Goal: Task Accomplishment & Management: Complete application form

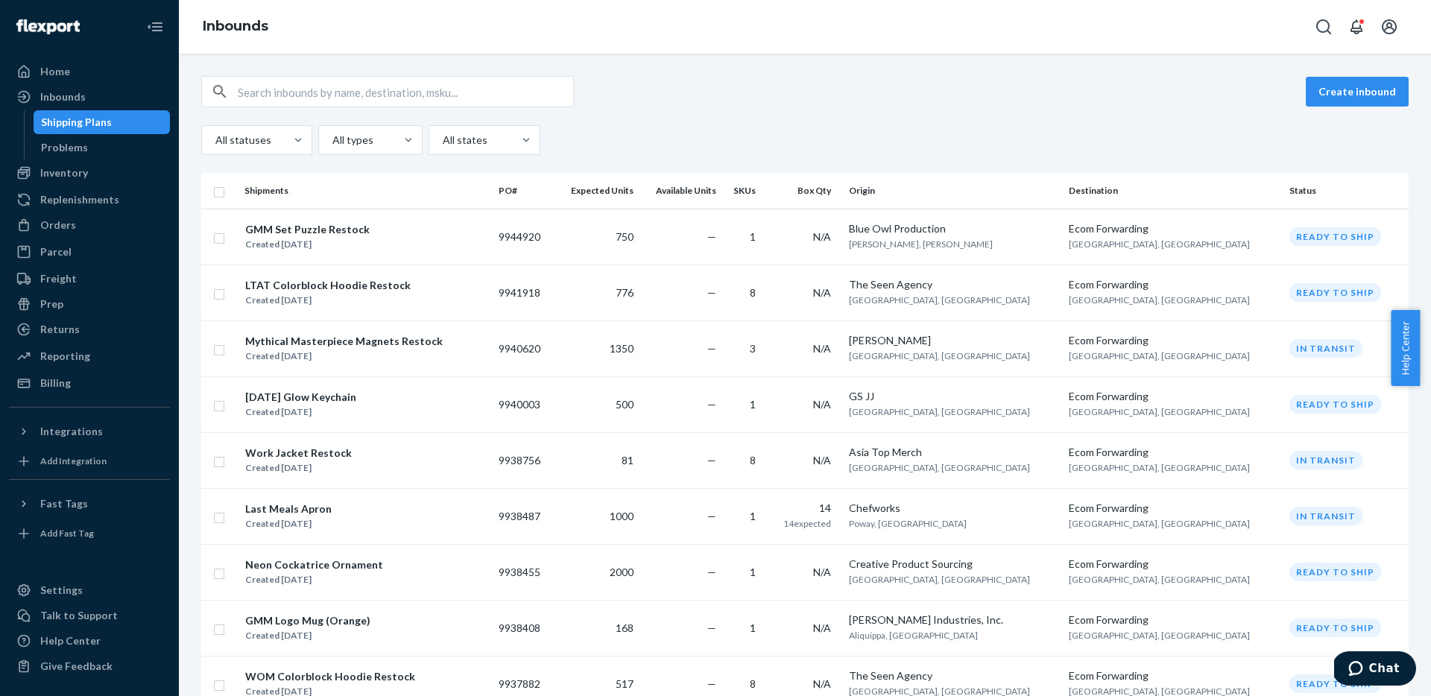
click at [778, 82] on div "Create inbound" at bounding box center [805, 91] width 1208 height 31
click at [338, 95] on input "text" at bounding box center [405, 92] width 335 height 30
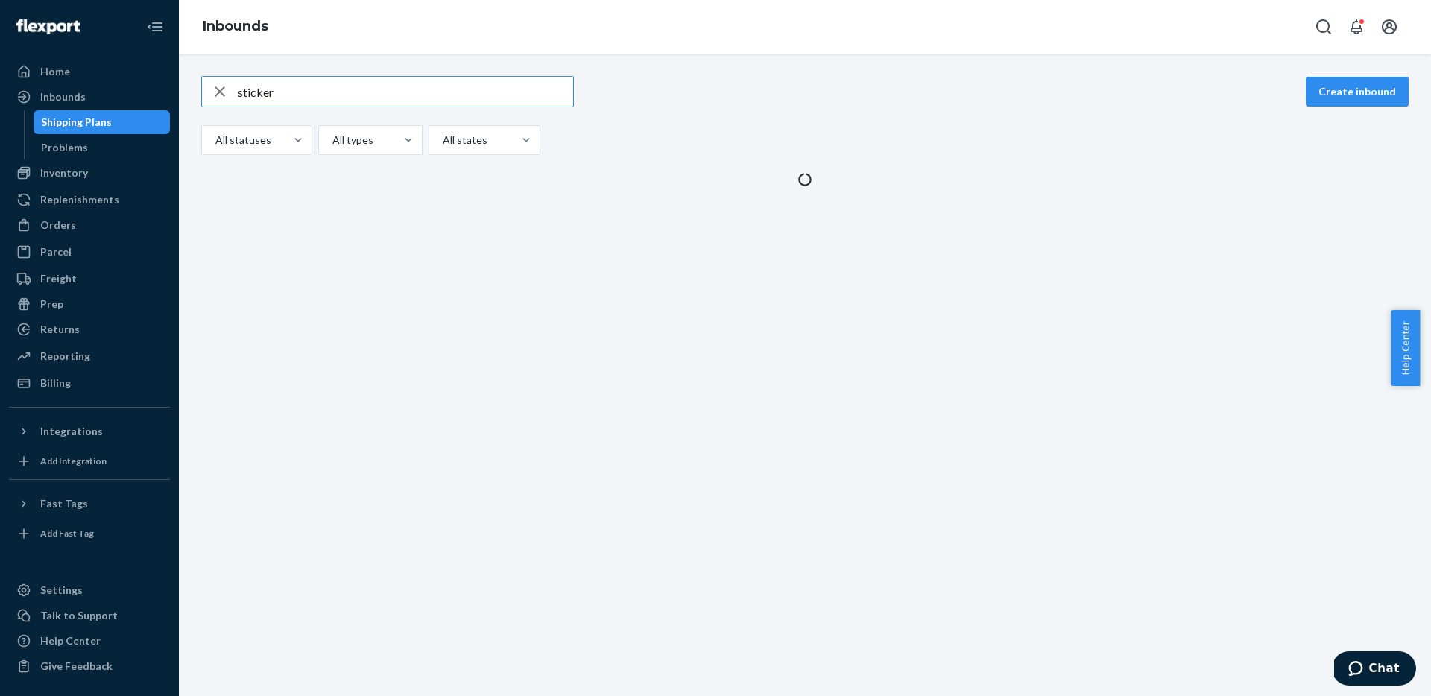
type input "sticker"
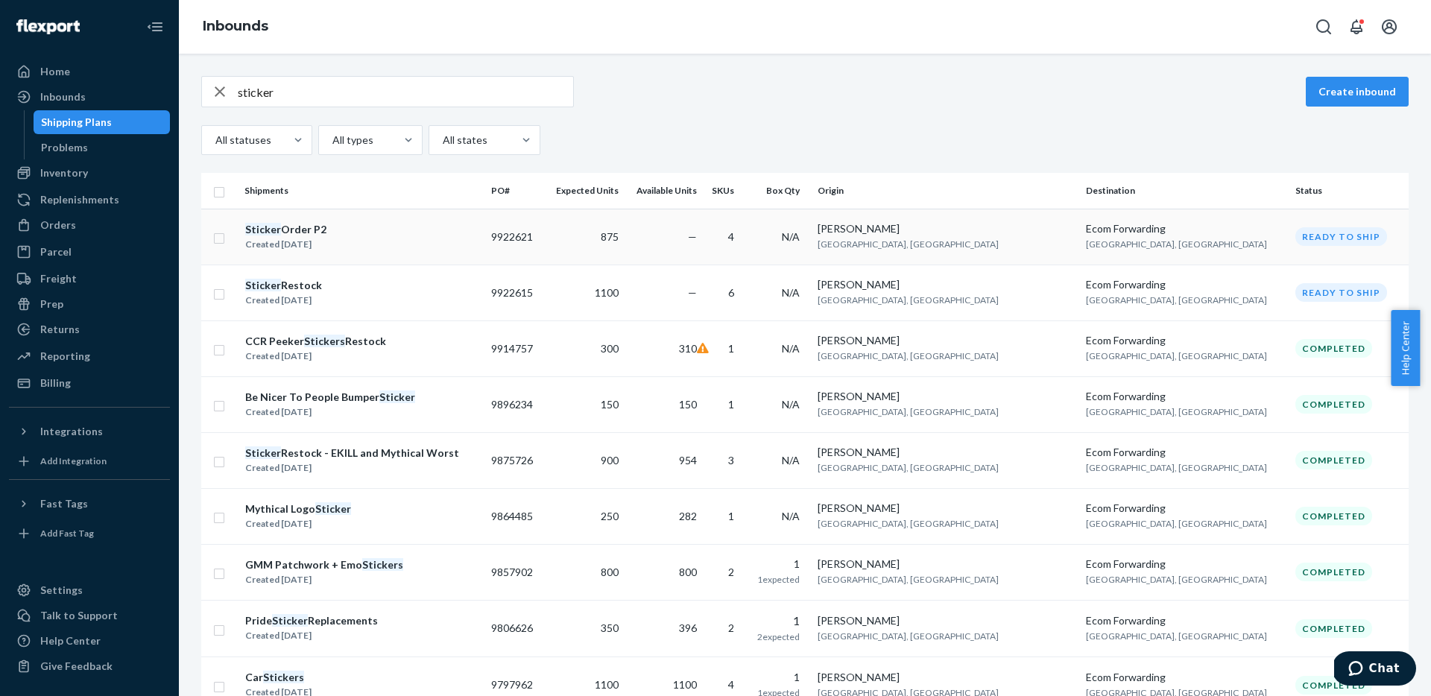
click at [543, 221] on td "9922621" at bounding box center [514, 237] width 58 height 56
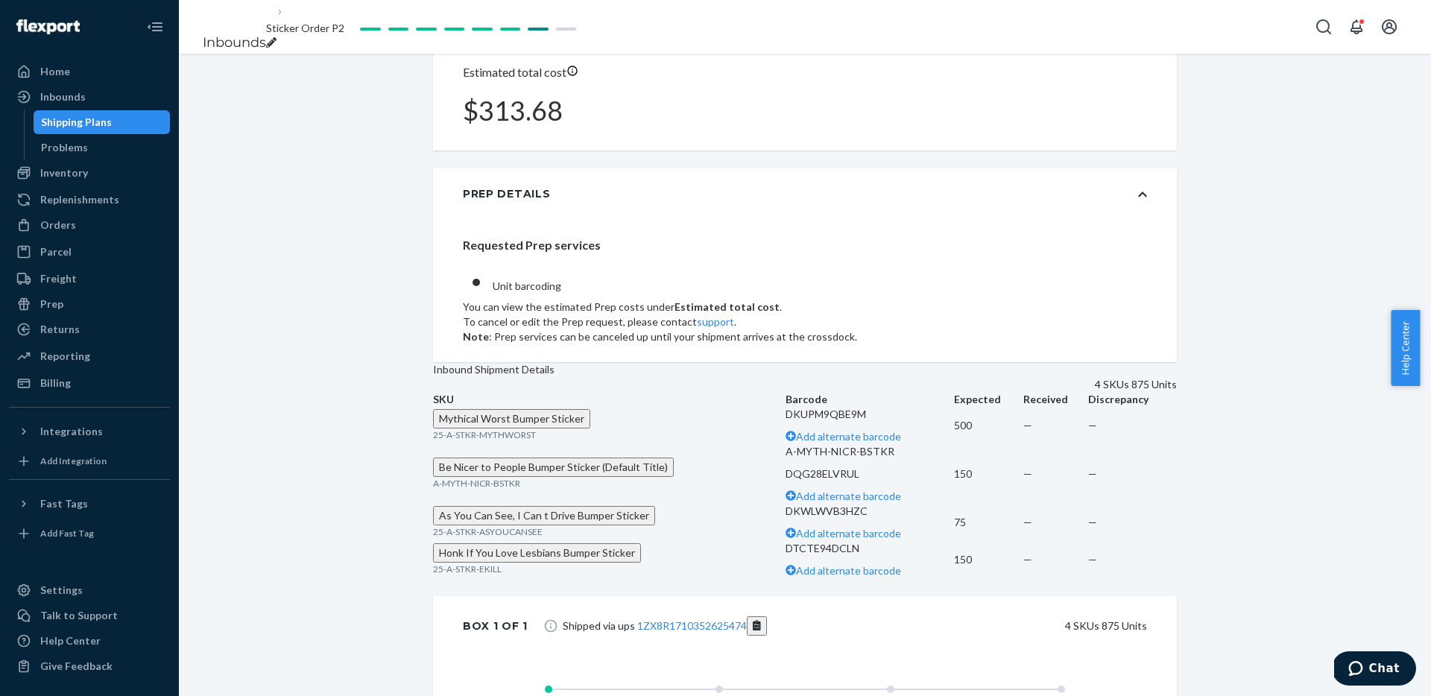
scroll to position [566, 0]
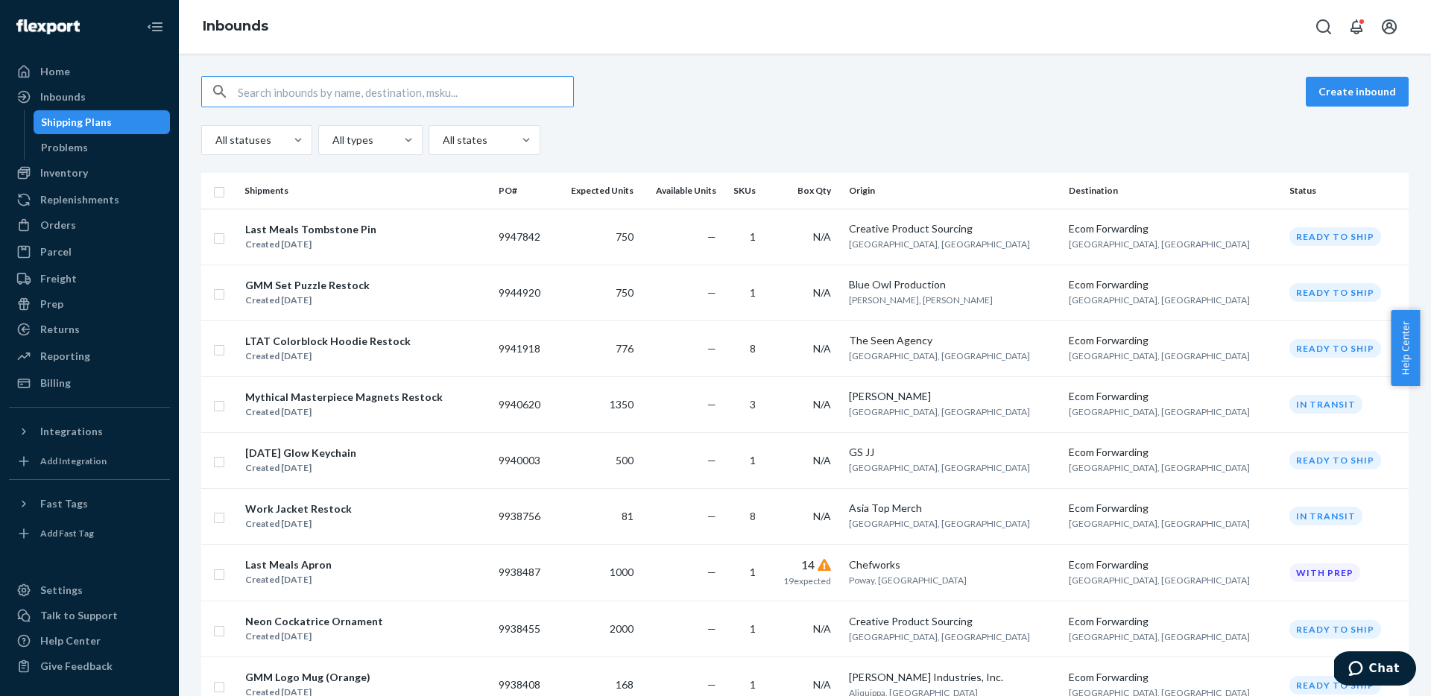
click at [473, 88] on input "text" at bounding box center [405, 92] width 335 height 30
type input "sticker"
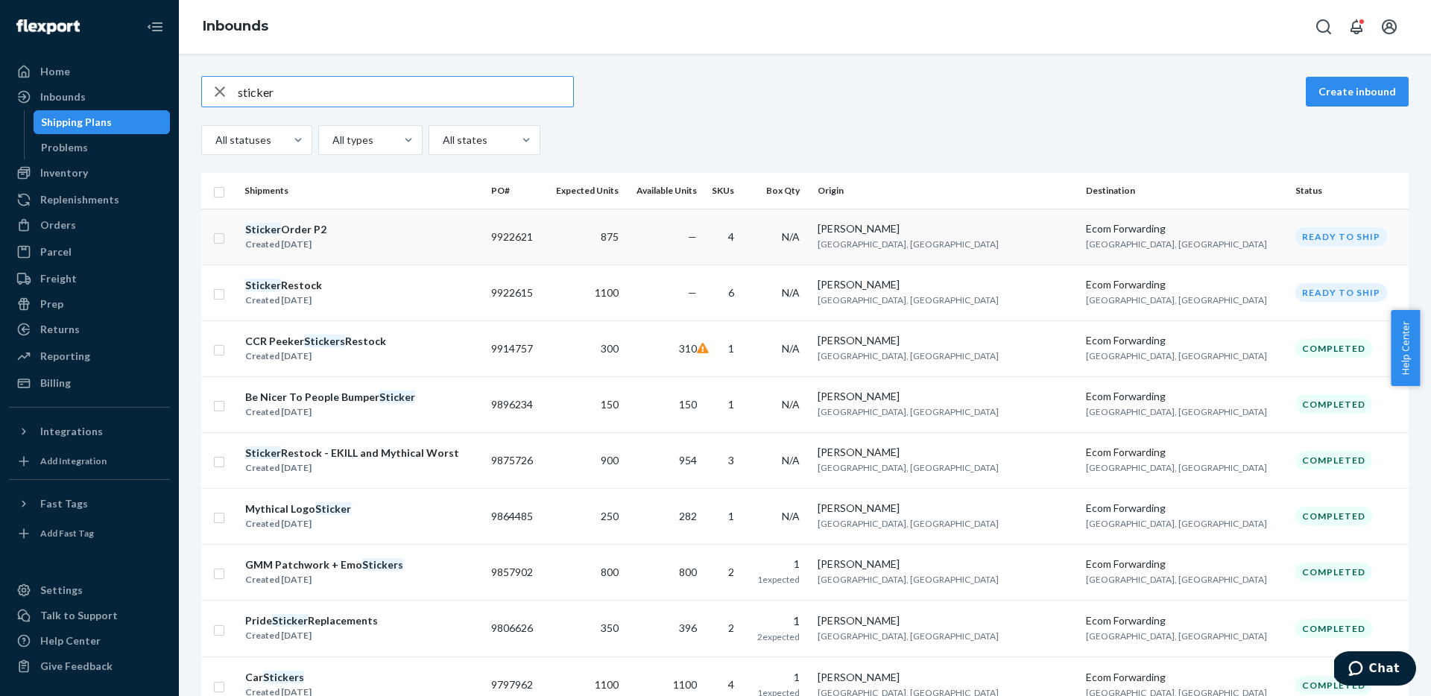
click at [222, 237] on input "checkbox" at bounding box center [219, 237] width 12 height 16
click at [1190, 85] on div "Duplicate" at bounding box center [1171, 91] width 49 height 15
checkbox input "false"
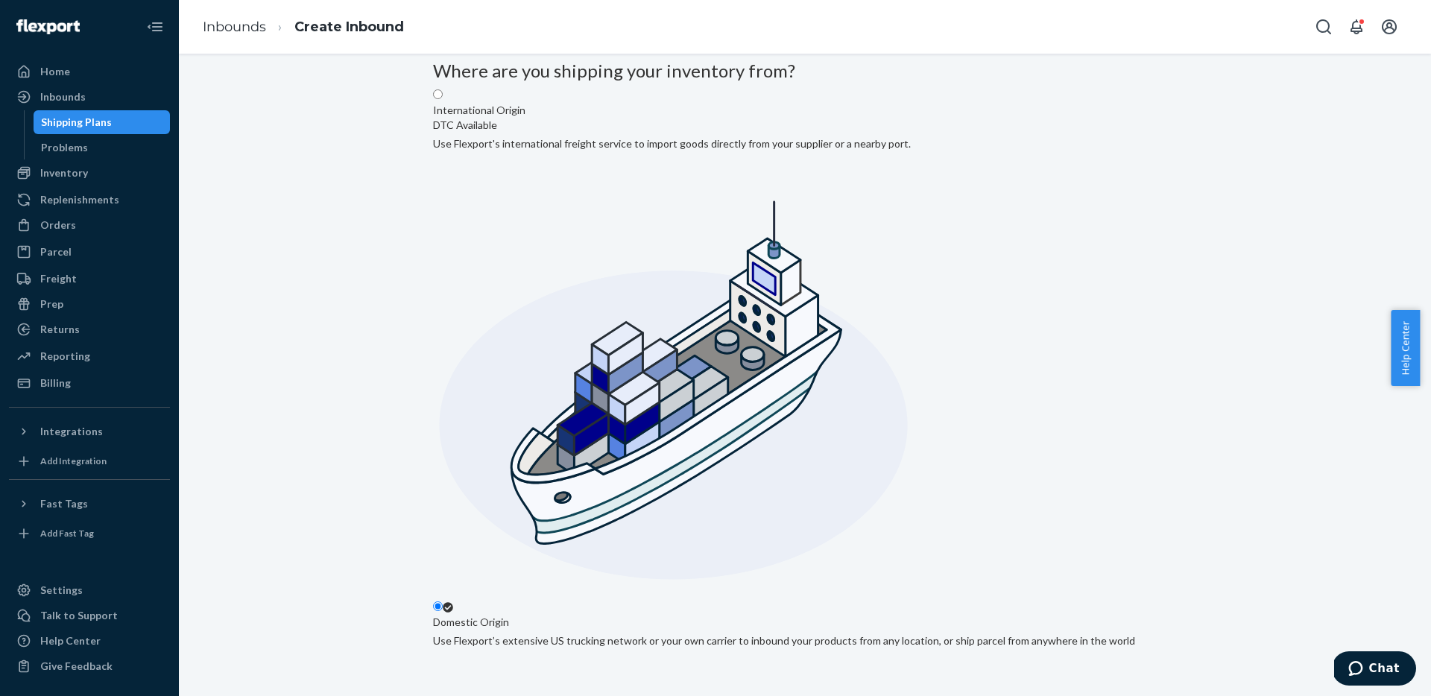
scroll to position [130, 0]
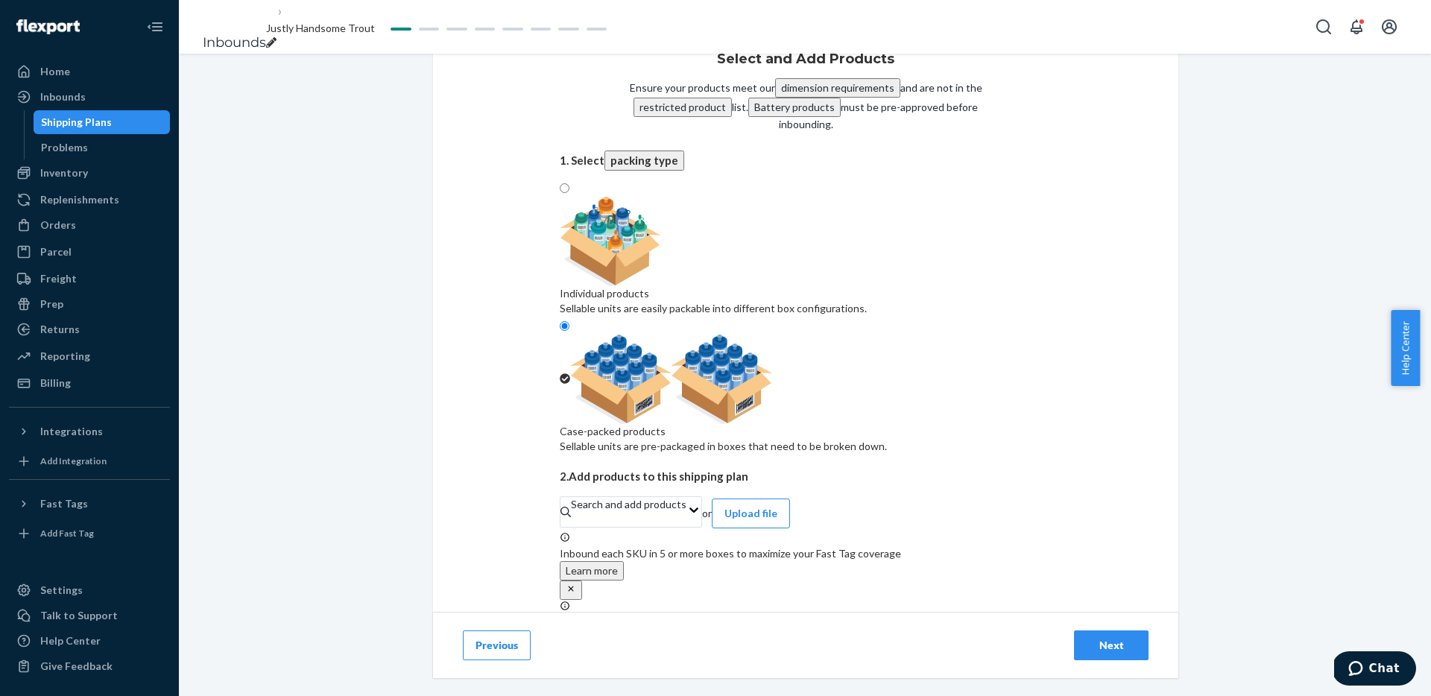
scroll to position [53, 0]
click at [689, 303] on div "Sellable units are easily packable into different box configurations." at bounding box center [713, 309] width 307 height 15
click at [570, 194] on input "Individual products Sellable units are easily packable into different box confi…" at bounding box center [565, 189] width 10 height 10
radio input "true"
radio input "false"
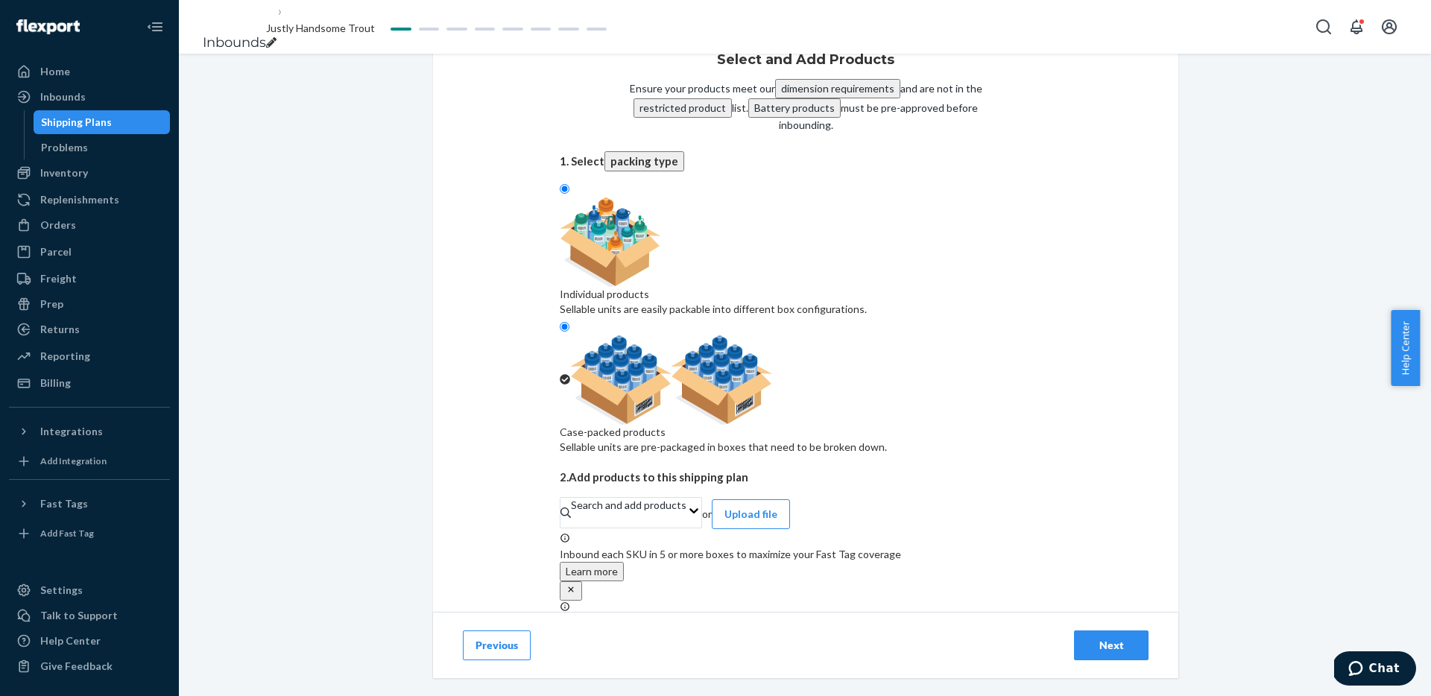
type input "150"
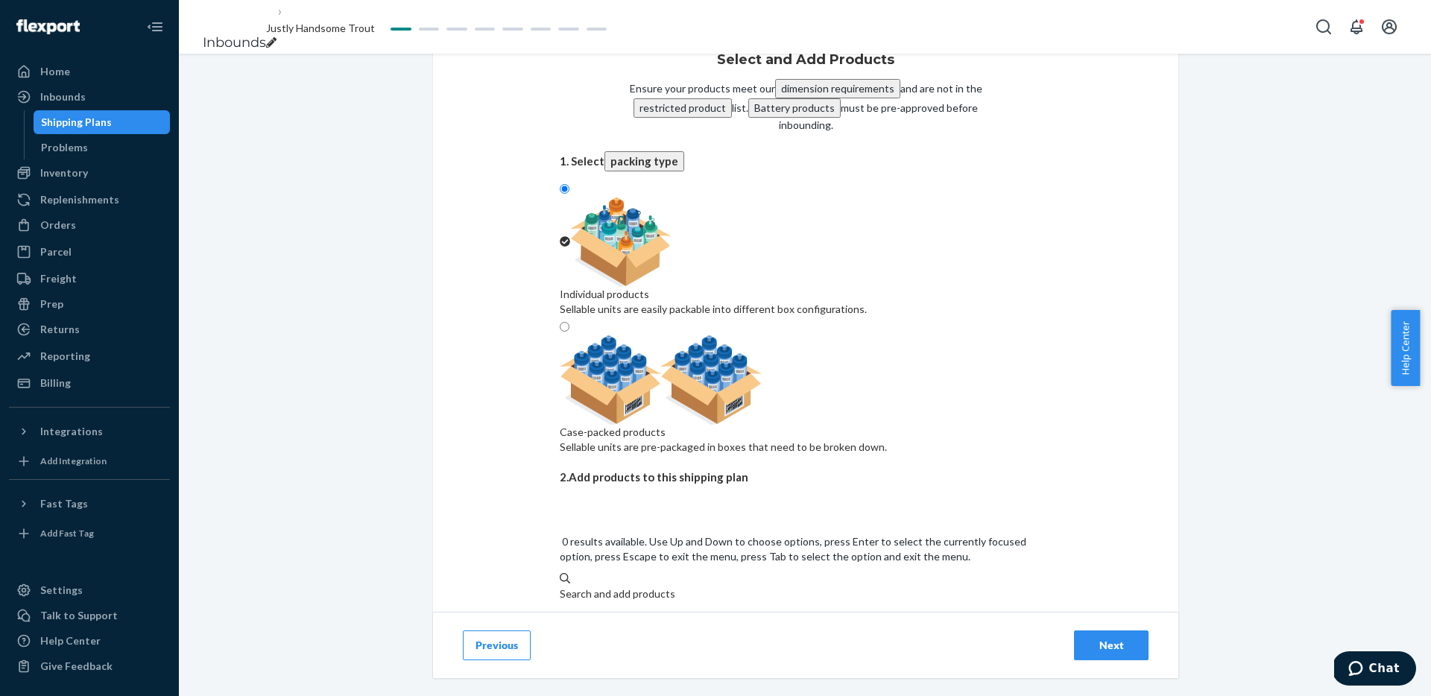
click at [770, 587] on div "Search and add products" at bounding box center [806, 602] width 492 height 30
click at [561, 602] on input "0 results available. Use Up and Down to choose options, press Enter to select t…" at bounding box center [560, 609] width 1 height 15
click at [792, 650] on div "25-A-STKR-MYTHWORST" at bounding box center [806, 657] width 492 height 15
click at [628, 602] on input "mythical worst" at bounding box center [594, 609] width 69 height 15
type input "mythical worst"
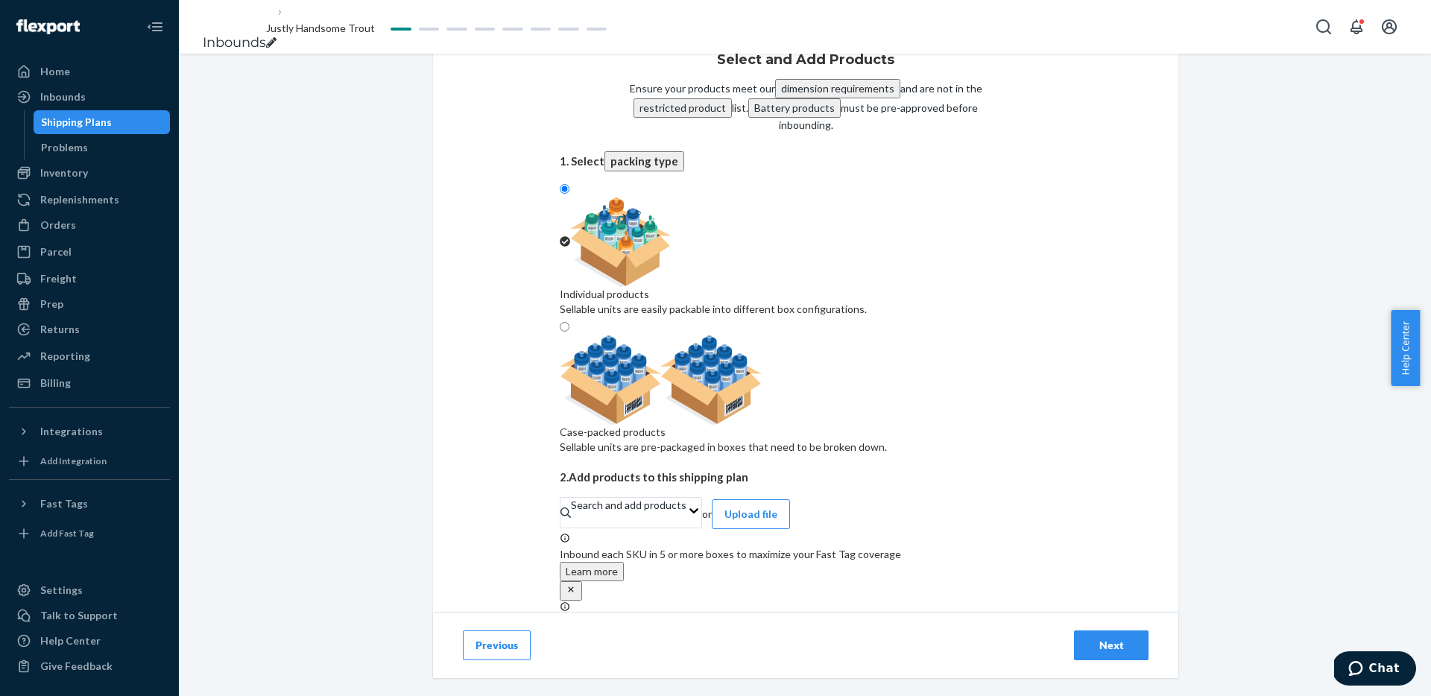
click at [422, 501] on div "Select and Add Products Ensure your products meet our dimension requirements an…" at bounding box center [805, 284] width 766 height 522
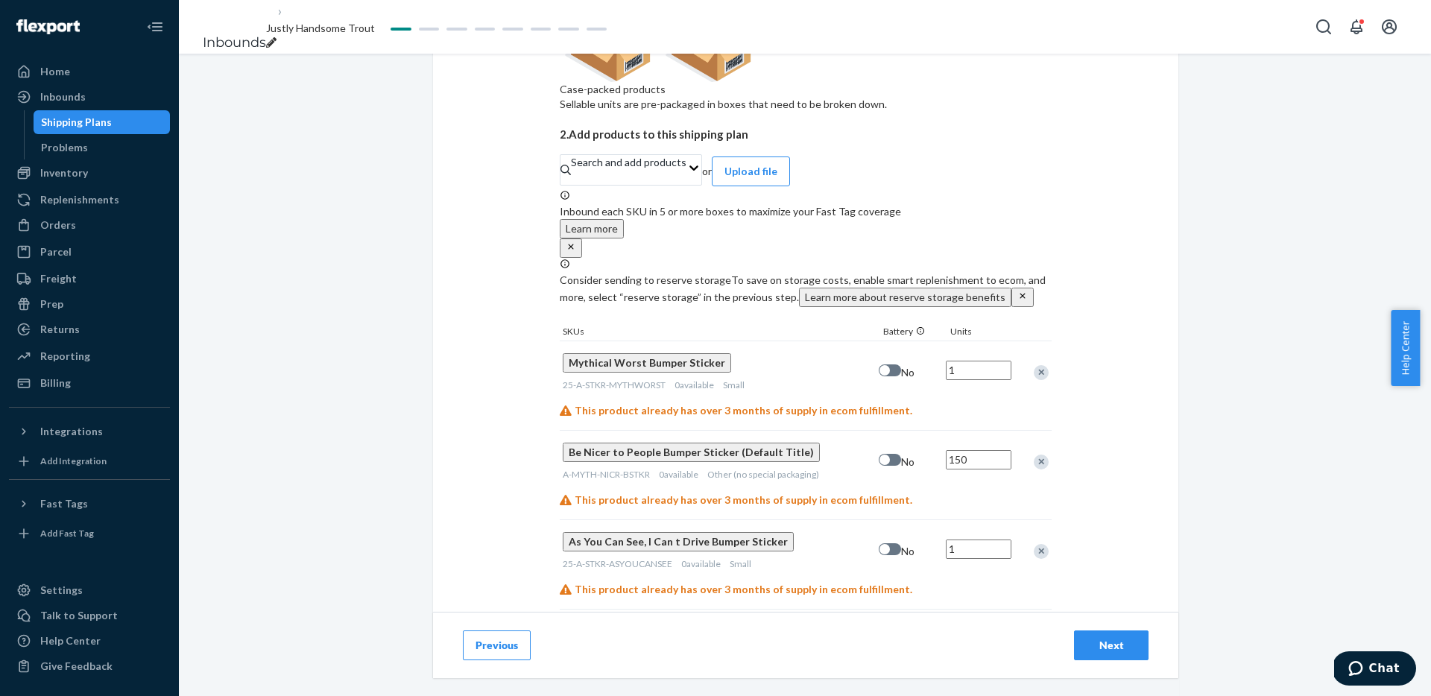
scroll to position [411, 0]
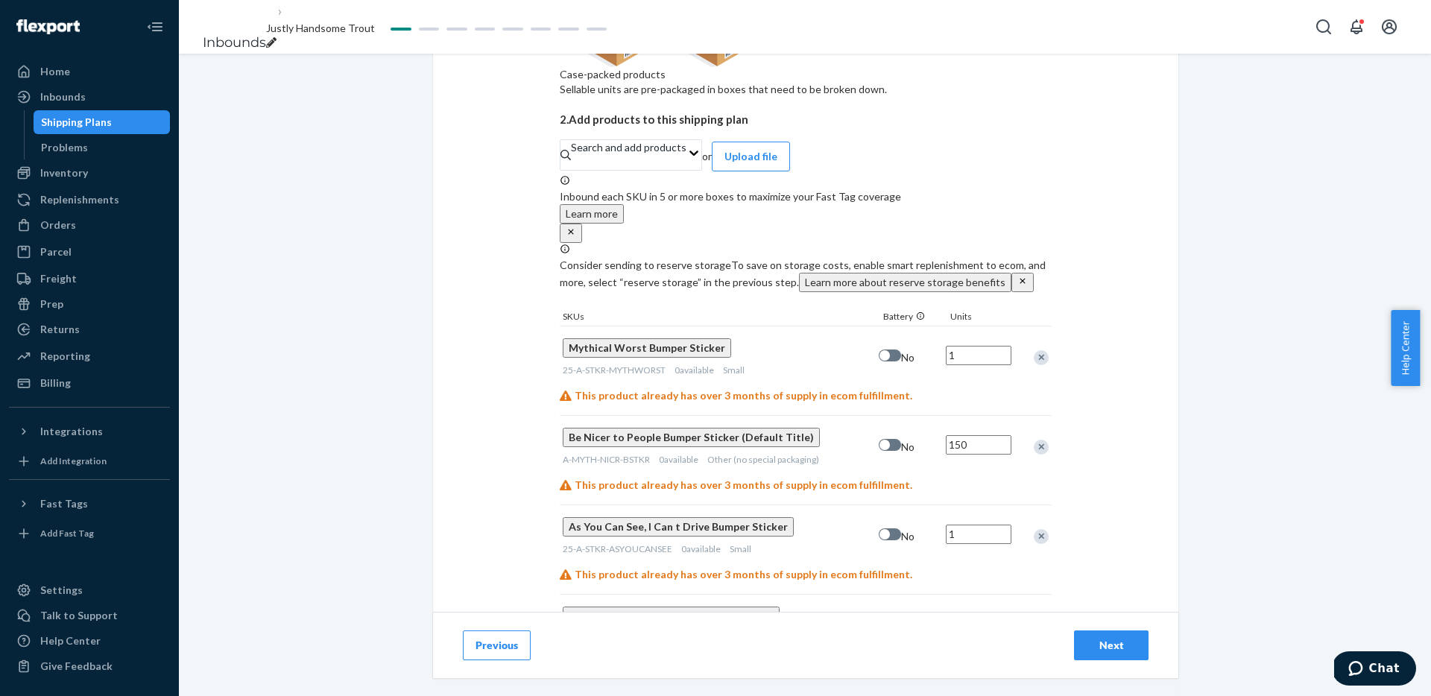
click at [977, 346] on input "1" at bounding box center [979, 355] width 66 height 19
click at [974, 346] on input "1" at bounding box center [979, 355] width 66 height 19
click at [978, 525] on input "1" at bounding box center [979, 534] width 66 height 19
click at [963, 346] on input "150" at bounding box center [979, 355] width 66 height 19
type input "500"
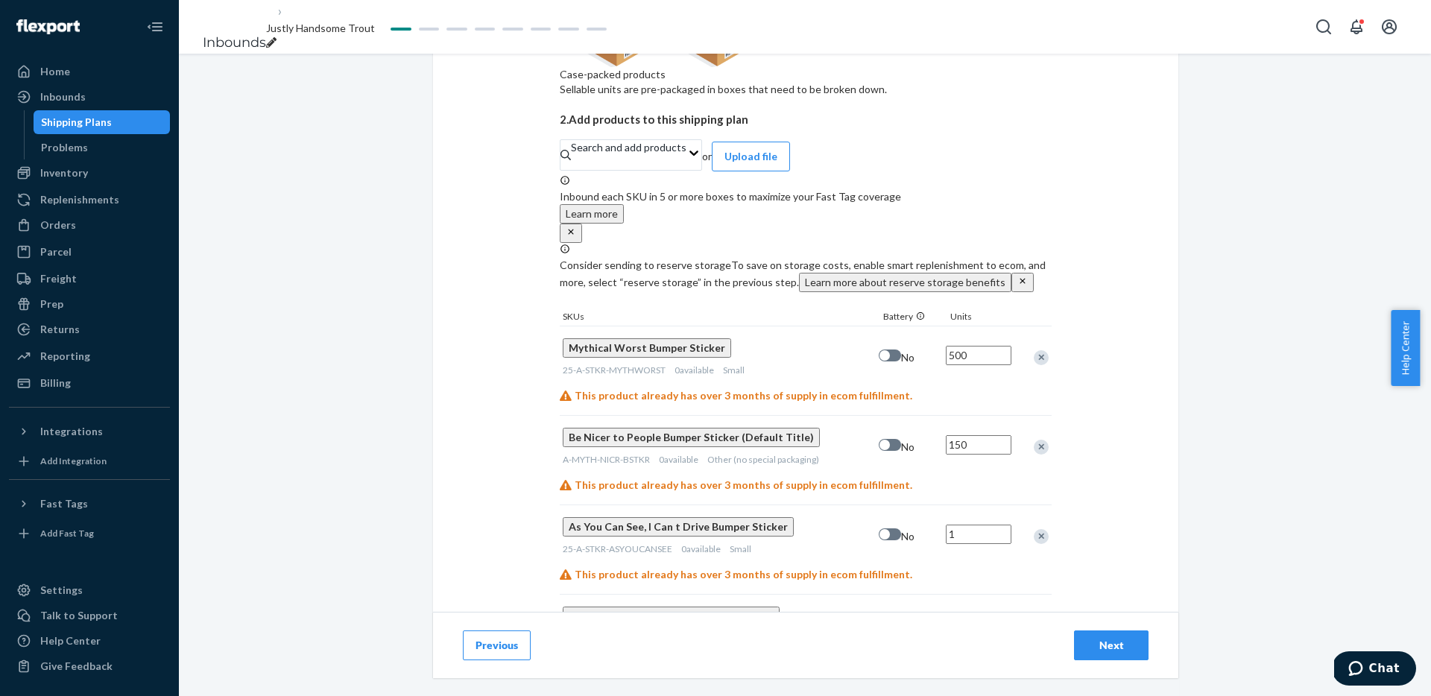
click at [964, 435] on input "150" at bounding box center [979, 444] width 66 height 19
click at [974, 525] on input "1" at bounding box center [979, 534] width 66 height 19
type input "75"
click at [982, 614] on input "1" at bounding box center [979, 623] width 66 height 19
type input "150"
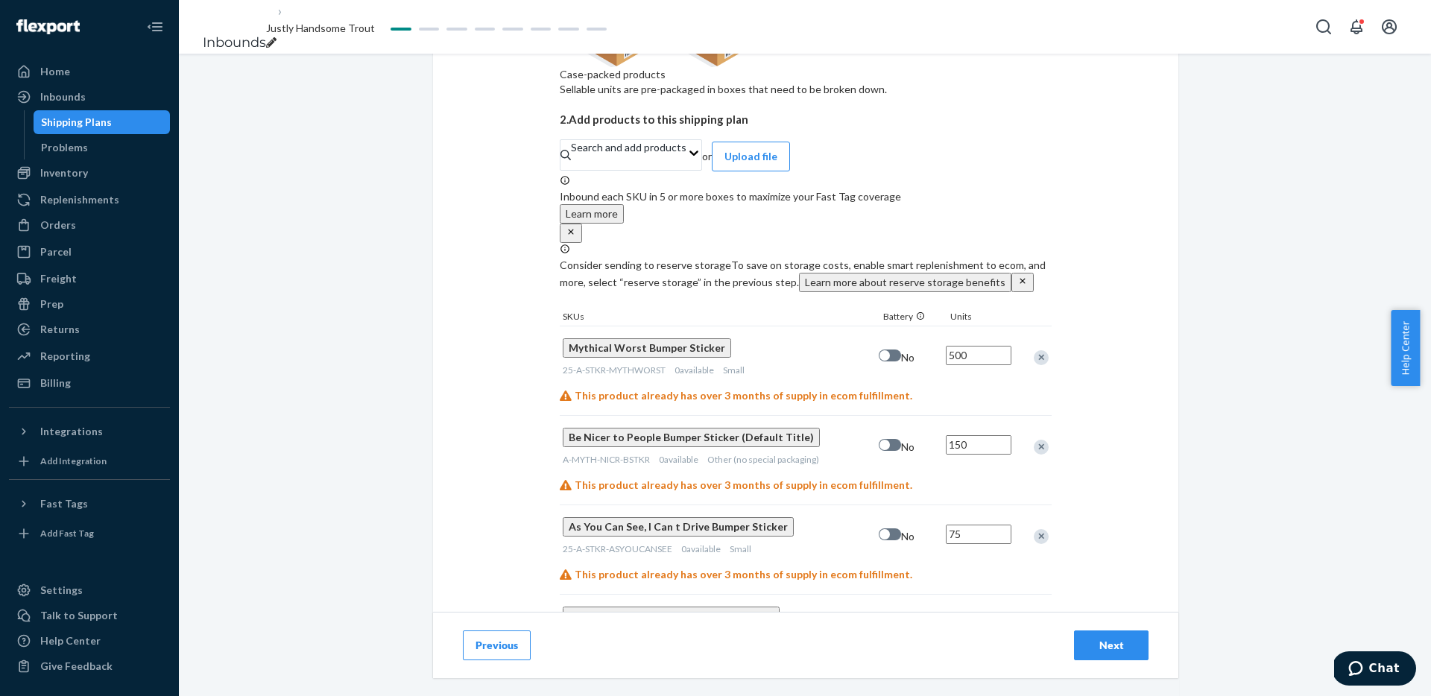
click at [1117, 649] on div "Next" at bounding box center [1111, 645] width 49 height 15
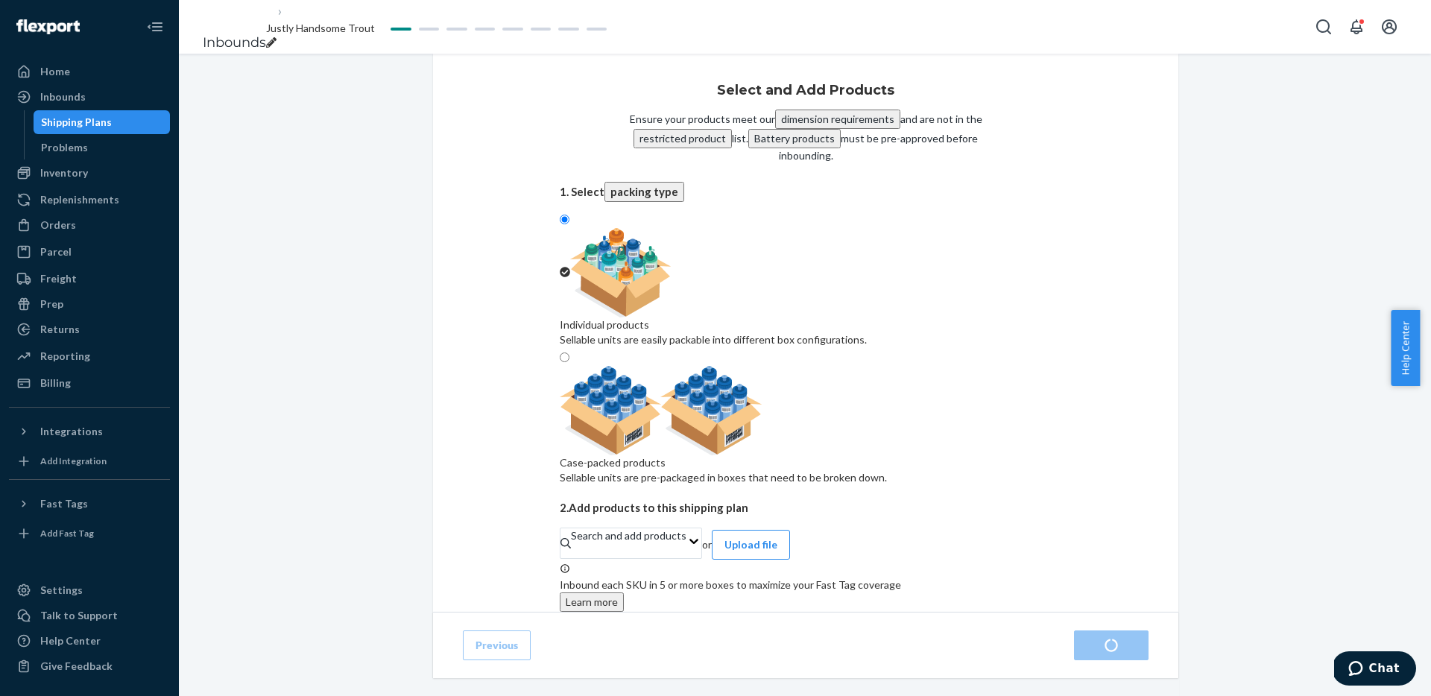
click at [277, 37] on icon "breadcrumbs" at bounding box center [271, 42] width 10 height 10
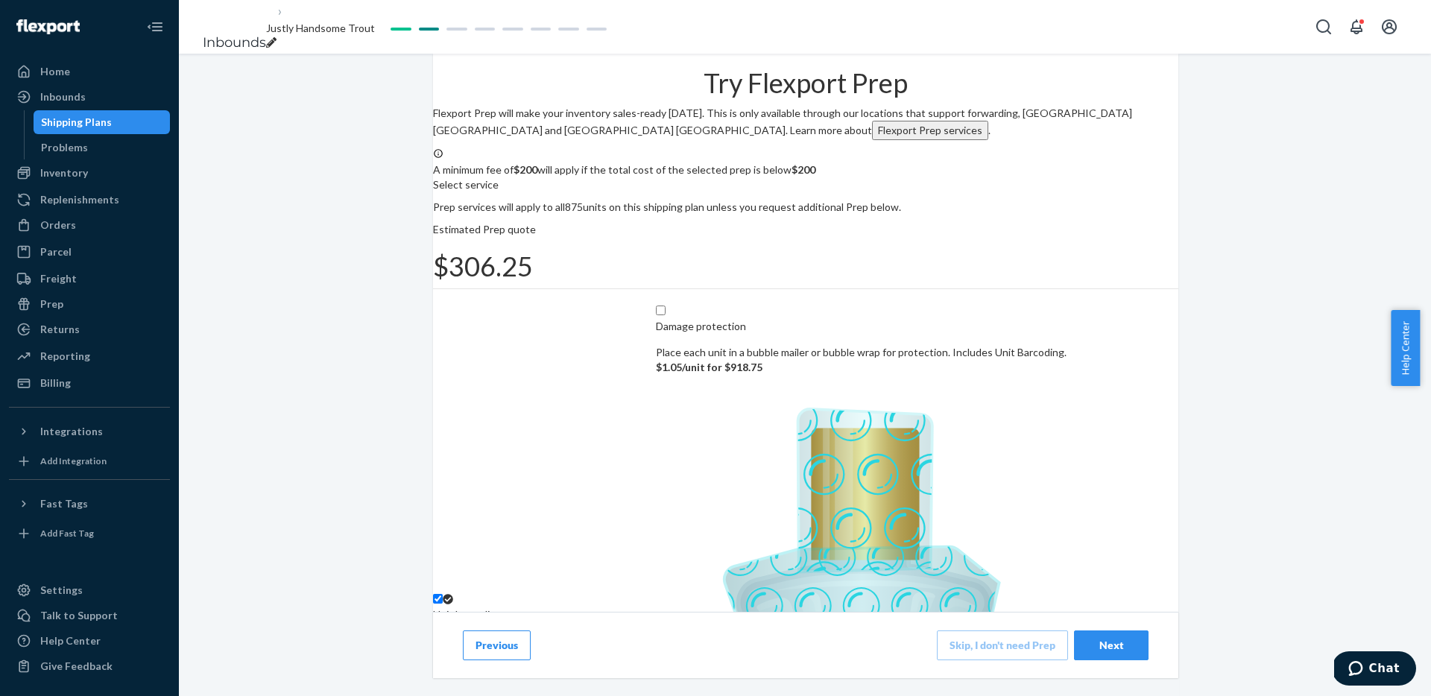
click at [375, 27] on span "Justly Handsome Trout" at bounding box center [320, 28] width 109 height 13
click at [388, 25] on input "Justly Handsome Trout" at bounding box center [327, 28] width 122 height 19
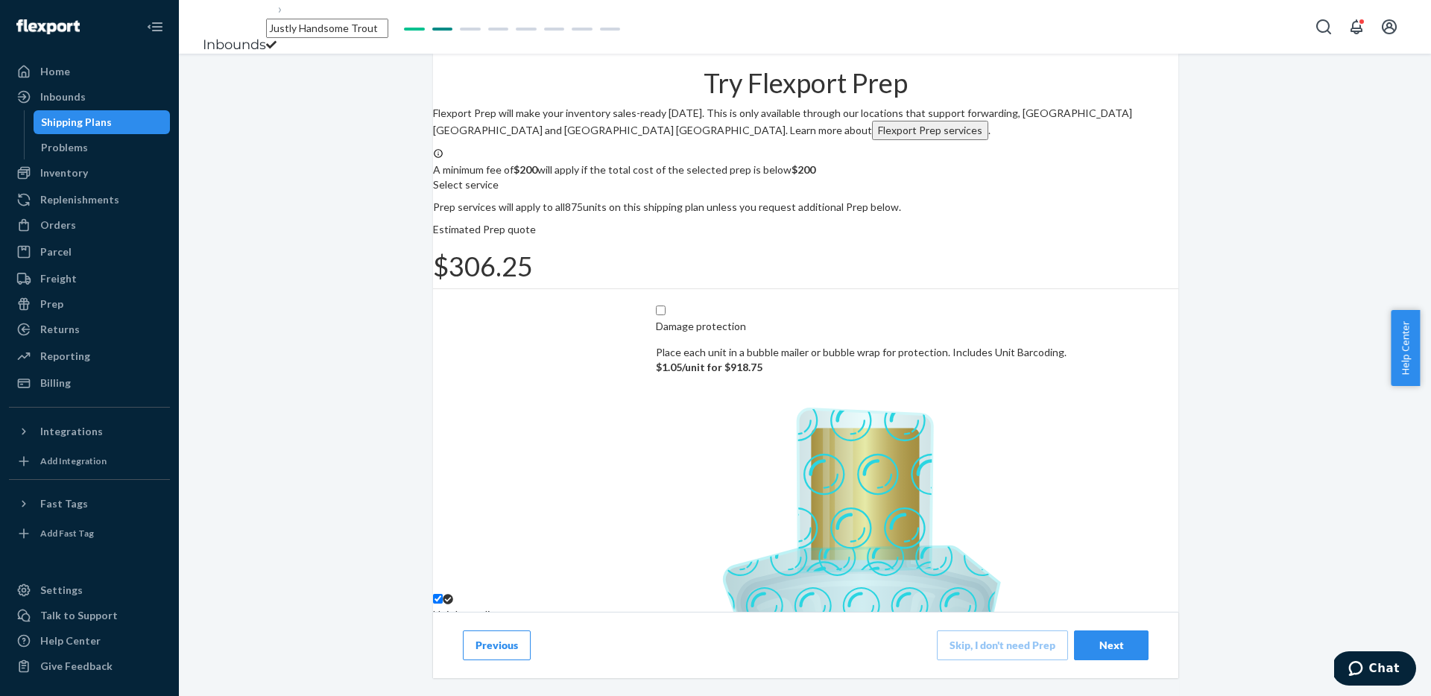
click at [388, 25] on input "Justly Handsome Trout" at bounding box center [327, 28] width 122 height 19
type input "Bumper Sticker Reorder"
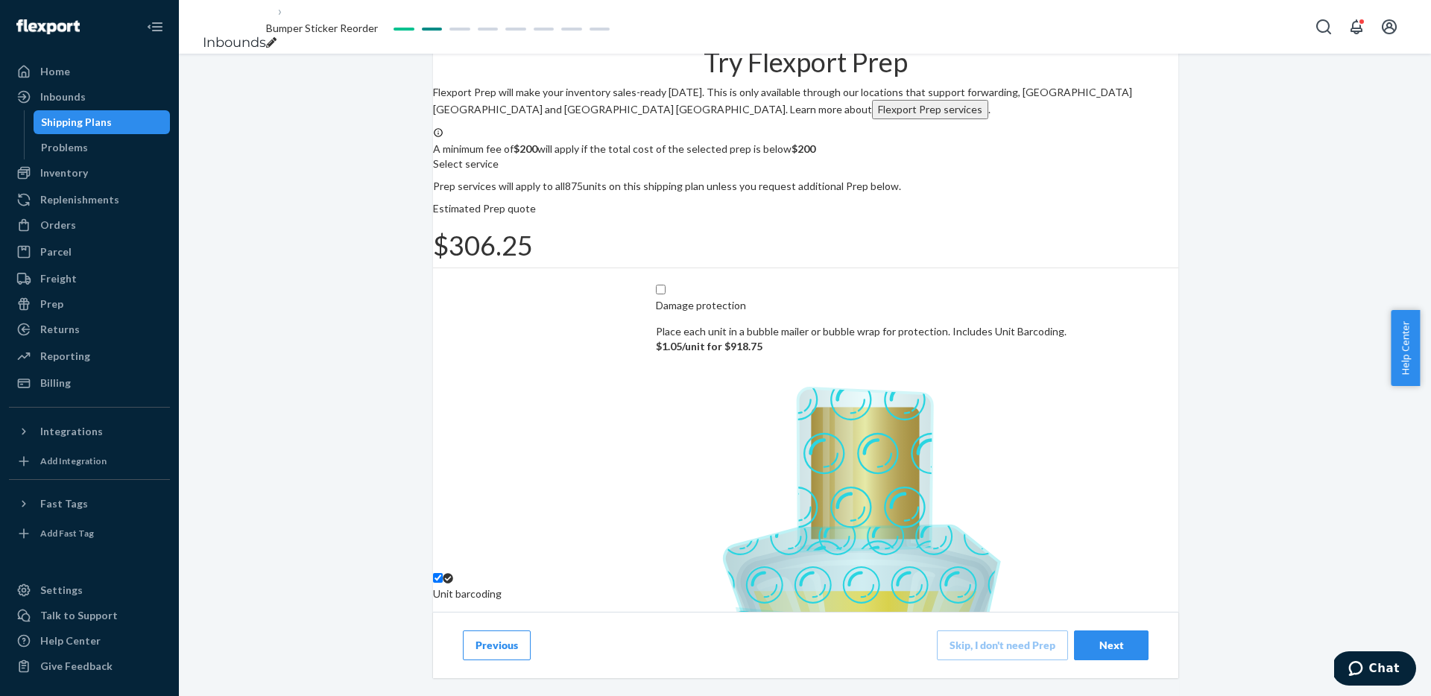
scroll to position [113, 0]
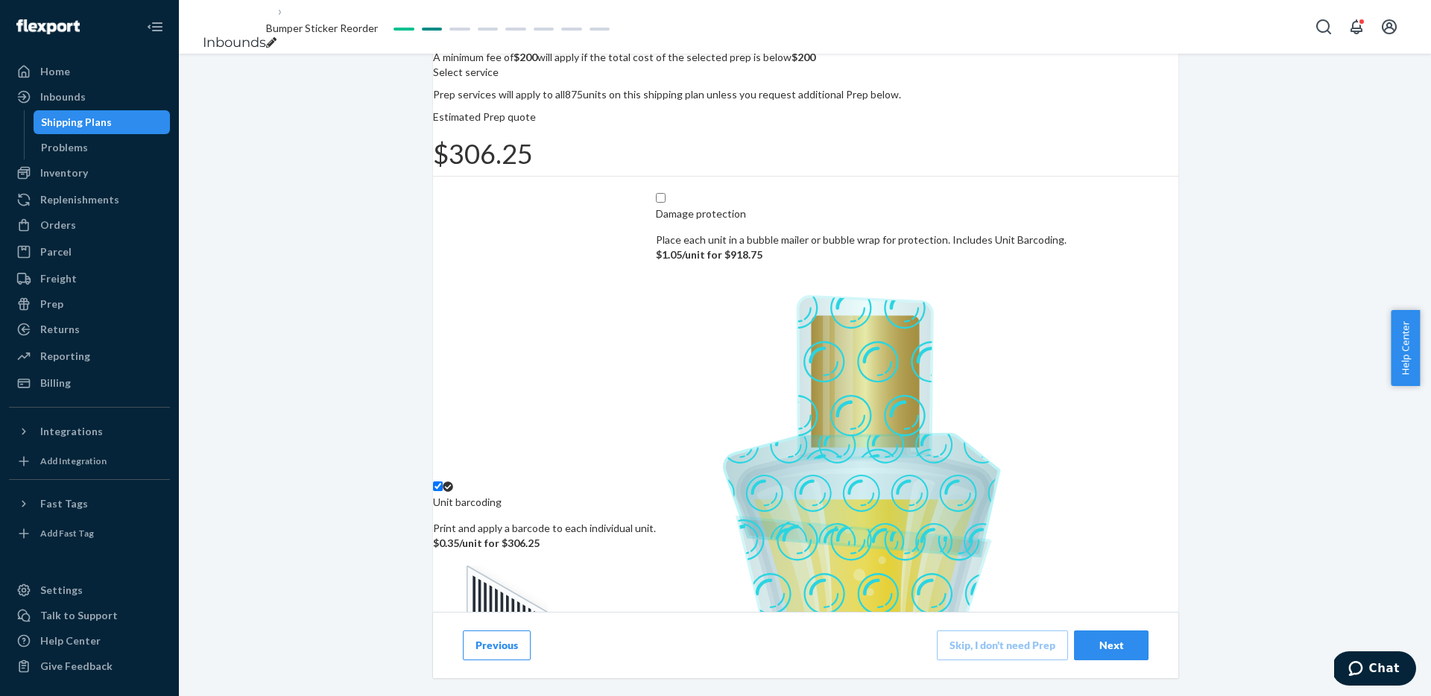
click at [1097, 643] on div "Next" at bounding box center [1111, 645] width 49 height 15
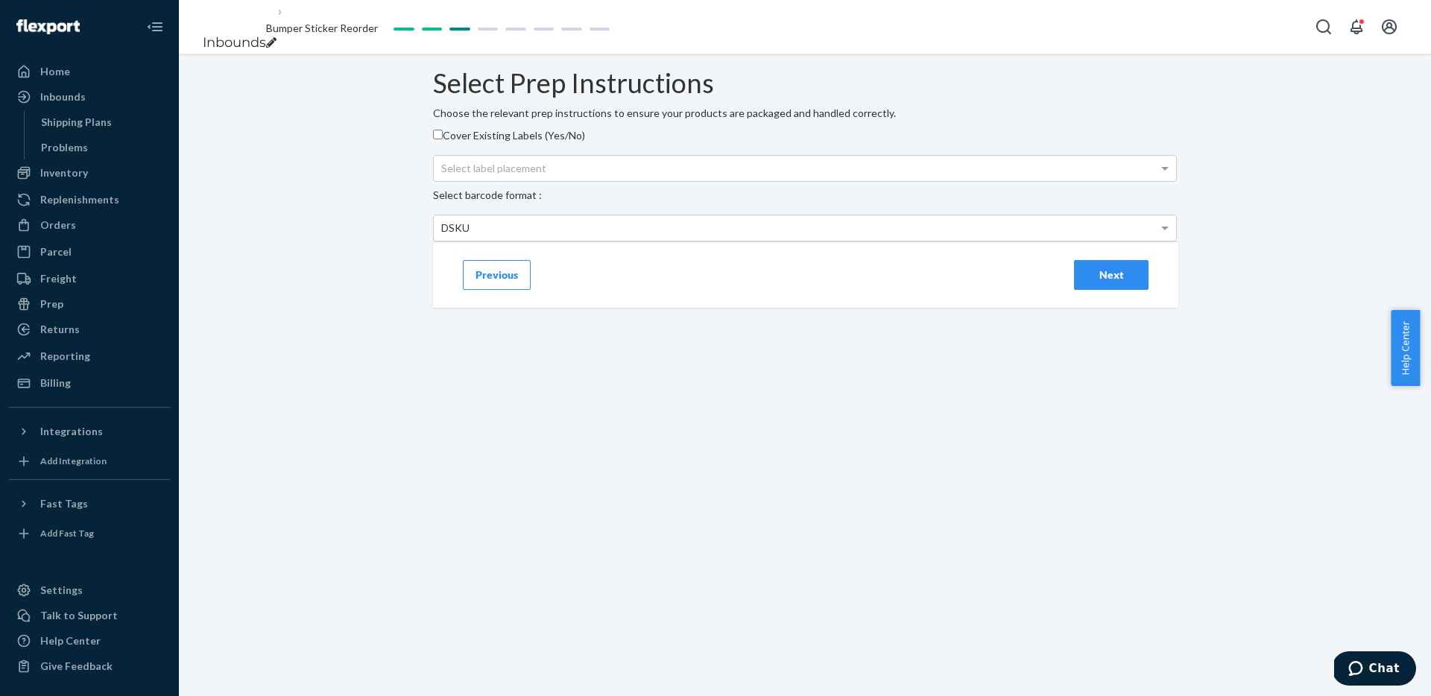
click at [532, 308] on div "Previous Next" at bounding box center [805, 275] width 745 height 66
click at [513, 290] on button "Previous" at bounding box center [497, 275] width 68 height 30
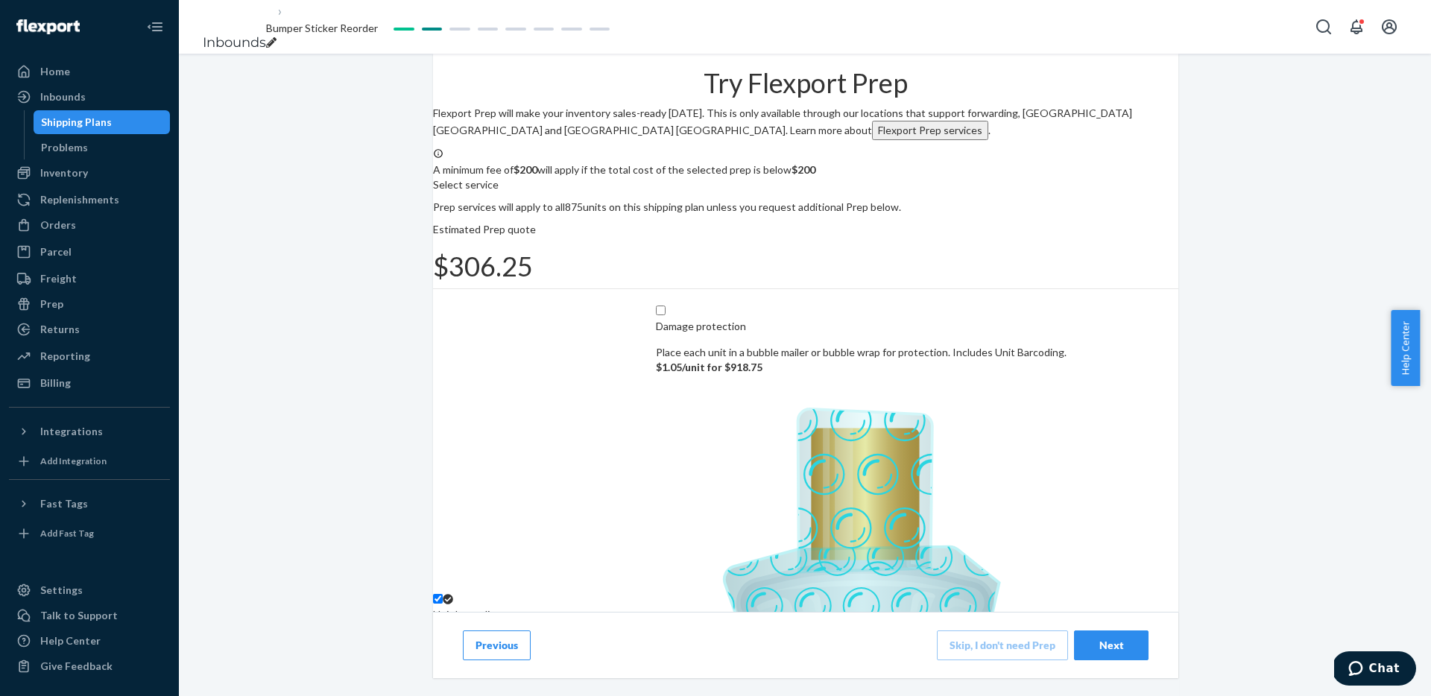
click at [489, 647] on button "Previous" at bounding box center [497, 646] width 68 height 30
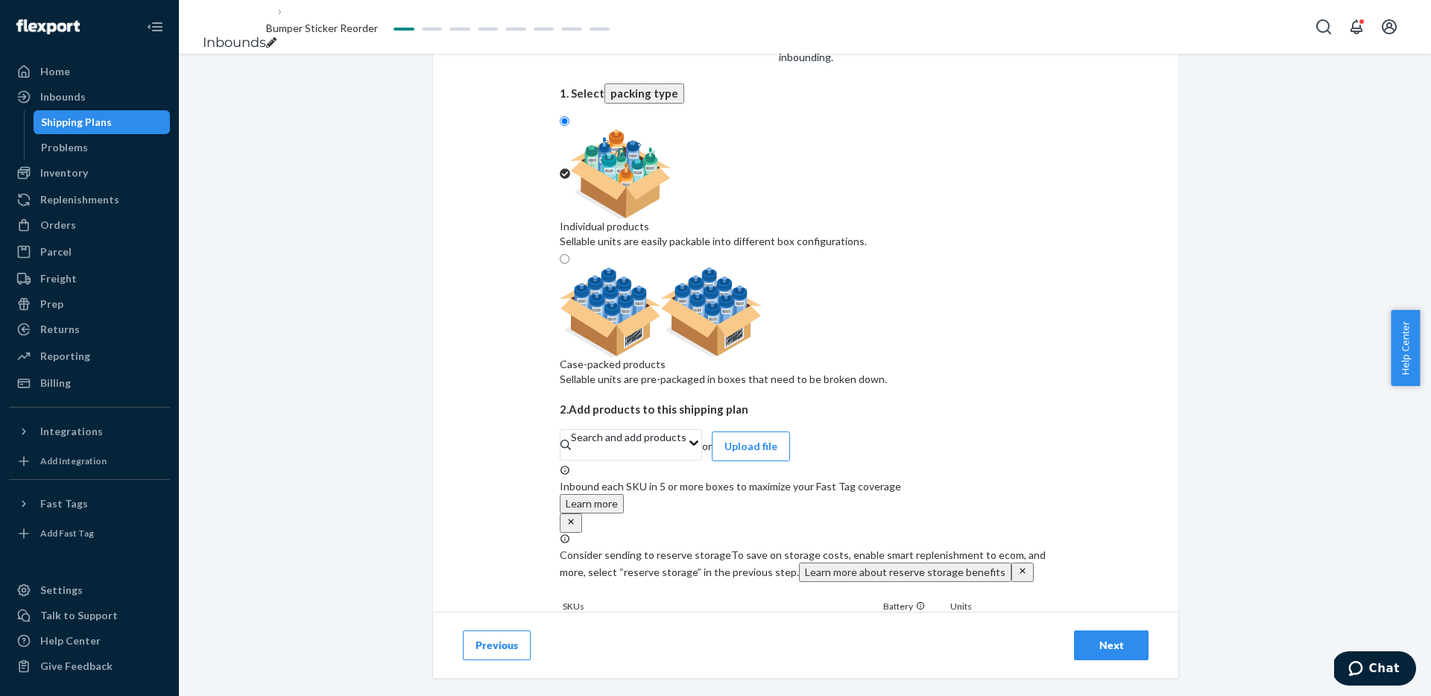
scroll to position [99, 0]
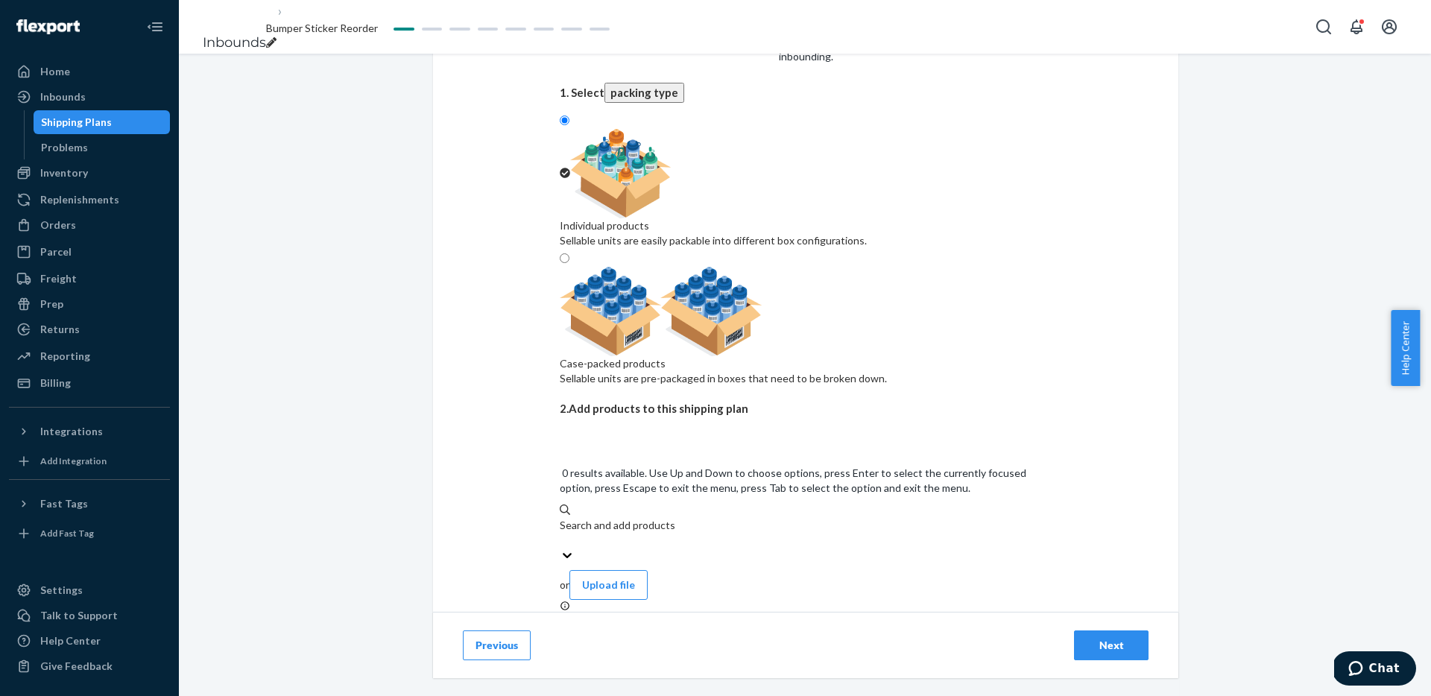
click at [687, 518] on div "Search and add products" at bounding box center [806, 525] width 492 height 15
click at [561, 533] on input "0 results available. Use Up and Down to choose options, press Enter to select t…" at bounding box center [560, 540] width 1 height 15
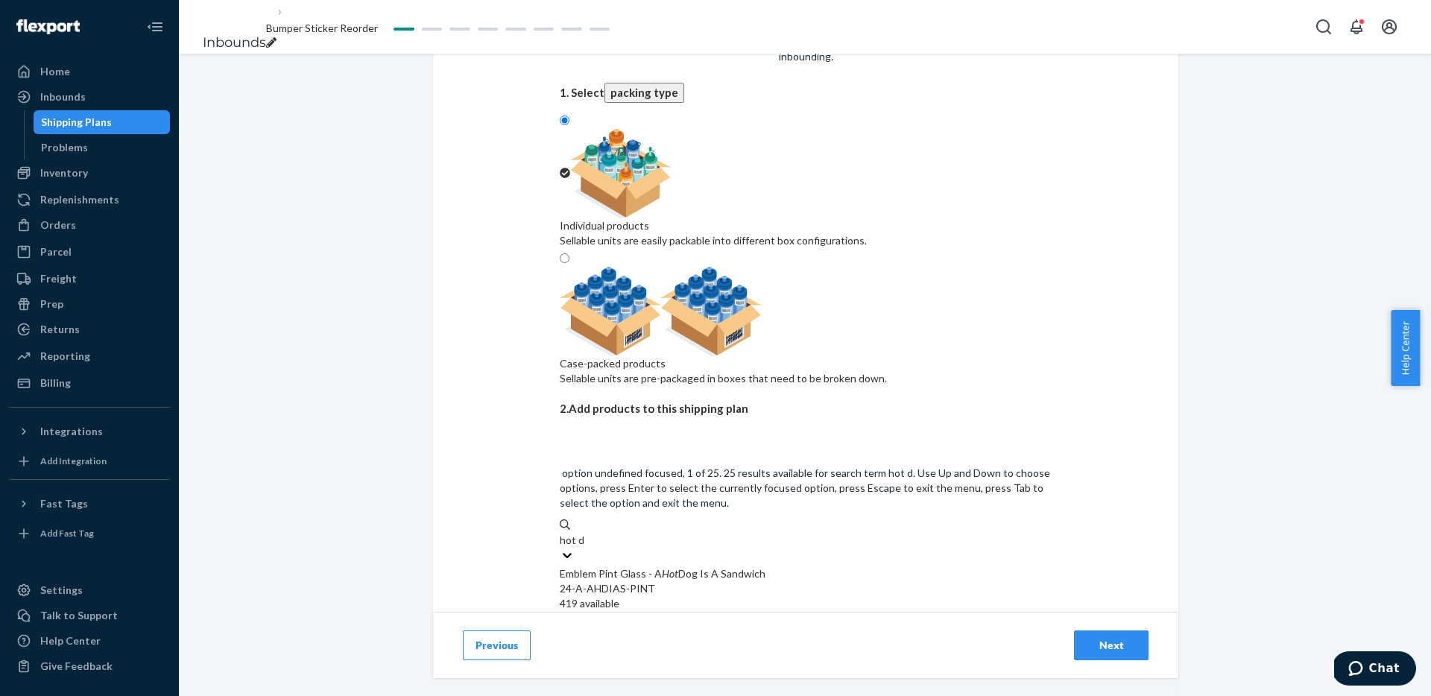
type input "hot dog"
click at [793, 611] on div "A Hot Dog Is Not A Sandwich Sticker (Default Title)" at bounding box center [806, 618] width 492 height 15
click at [596, 533] on input "hot dog" at bounding box center [578, 540] width 36 height 15
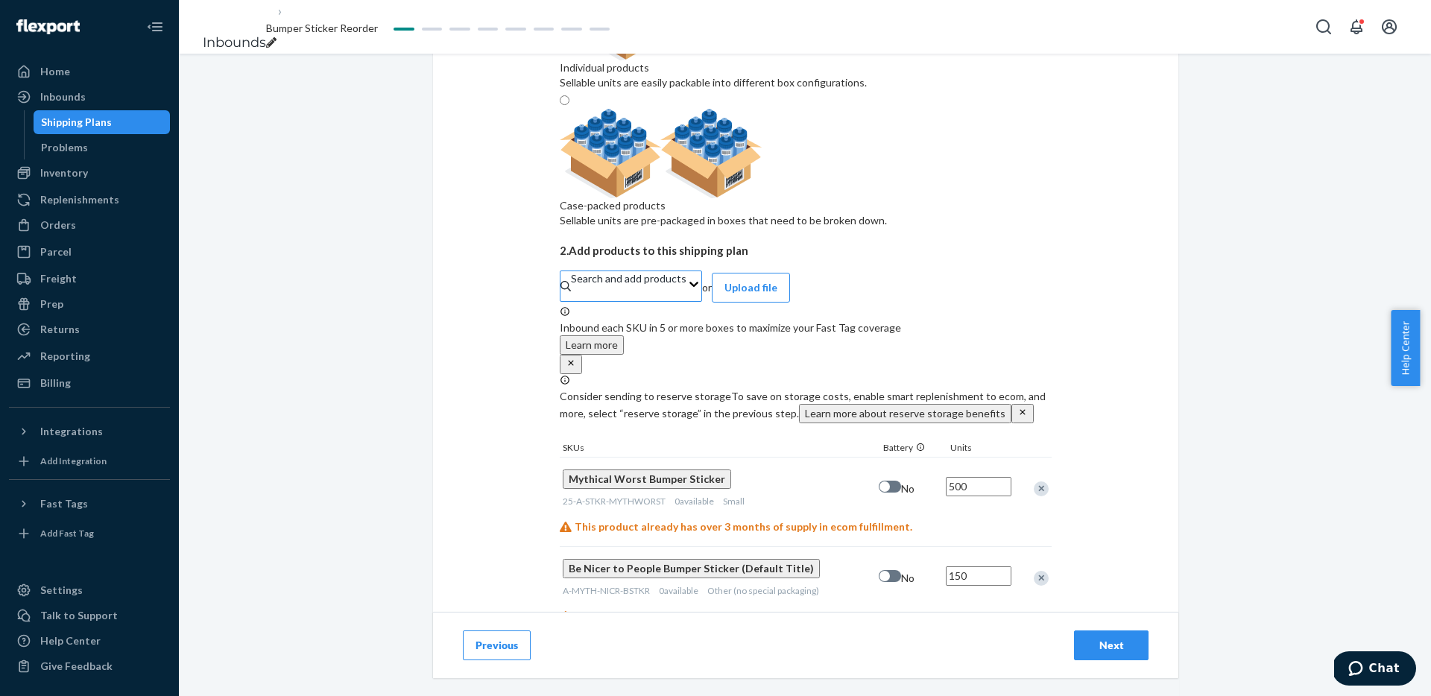
scroll to position [235, 0]
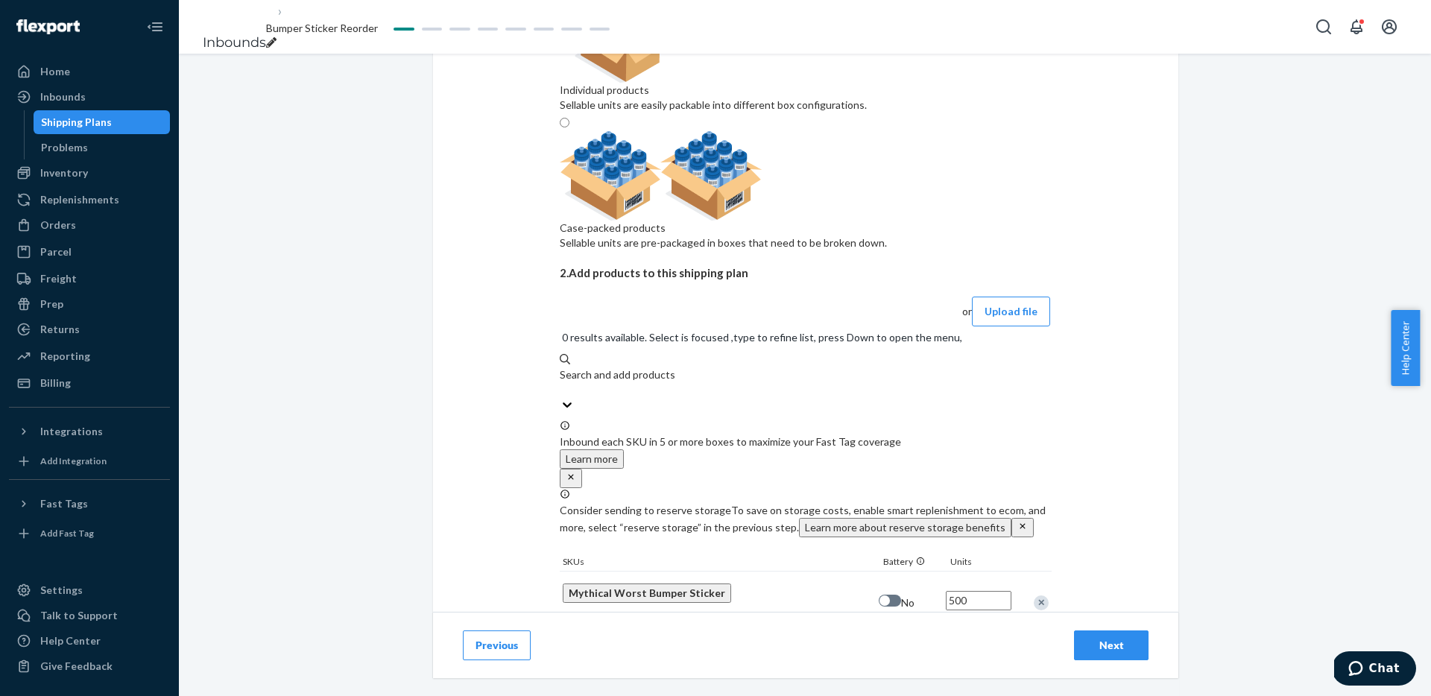
click at [729, 368] on div "Search and add products" at bounding box center [761, 383] width 403 height 30
click at [561, 382] on input "0 results available. Select is focused ,type to refine list, press Down to open…" at bounding box center [560, 389] width 1 height 15
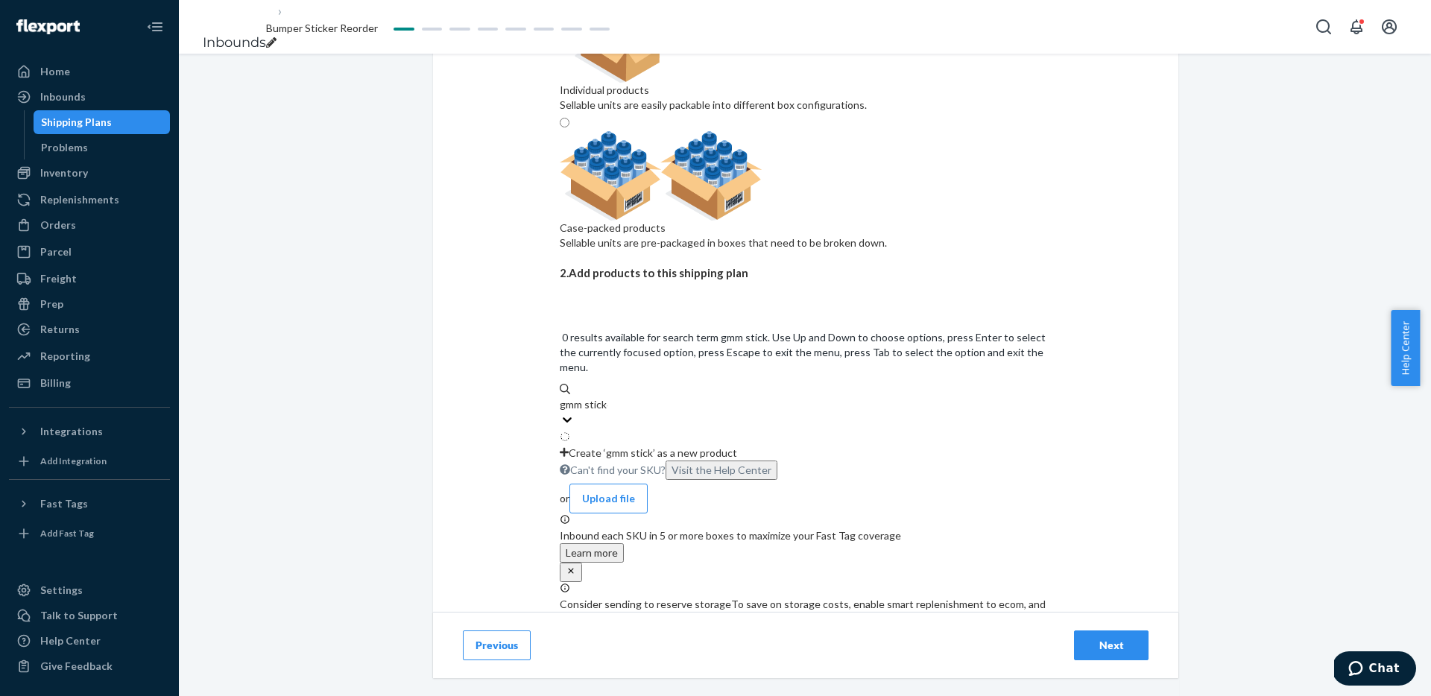
type input "gmm sticker"
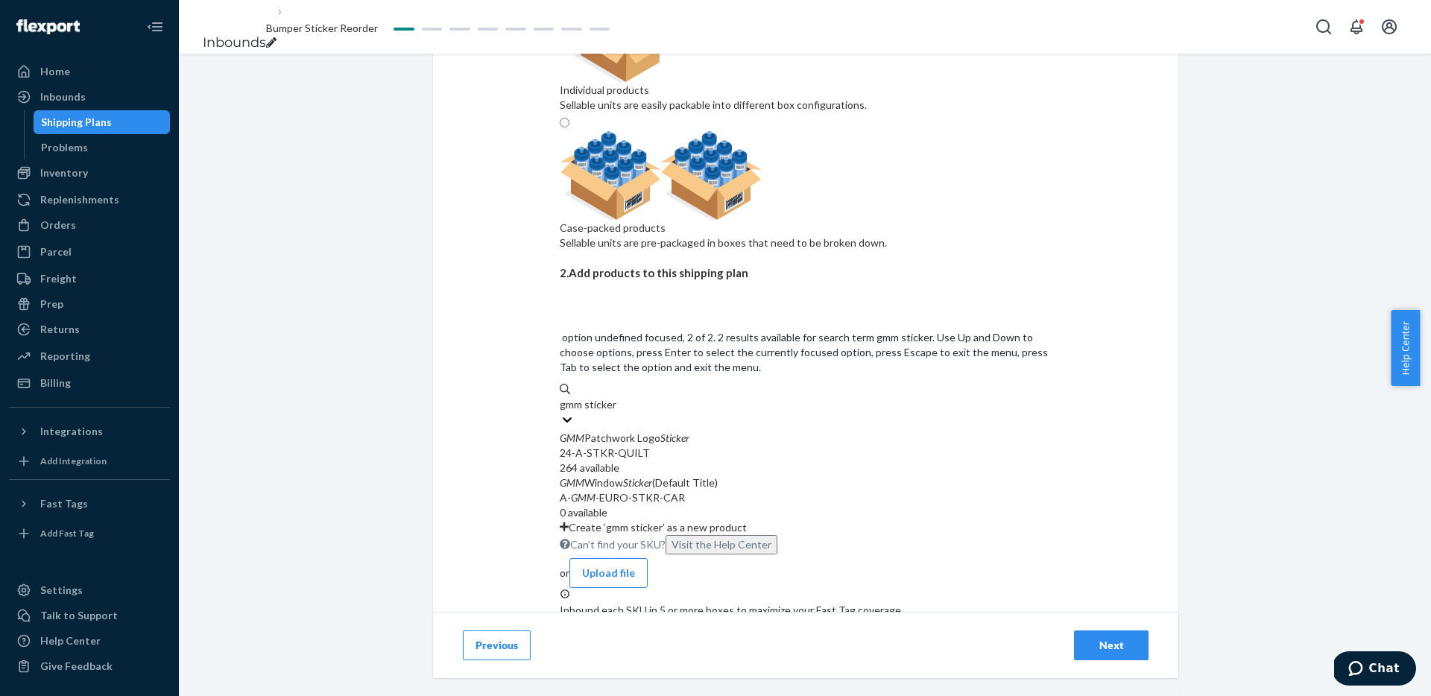
click at [719, 476] on div "GMM Window Sticker (Default Title)" at bounding box center [806, 483] width 492 height 15
click at [616, 397] on input "gmm sticker" at bounding box center [588, 404] width 57 height 15
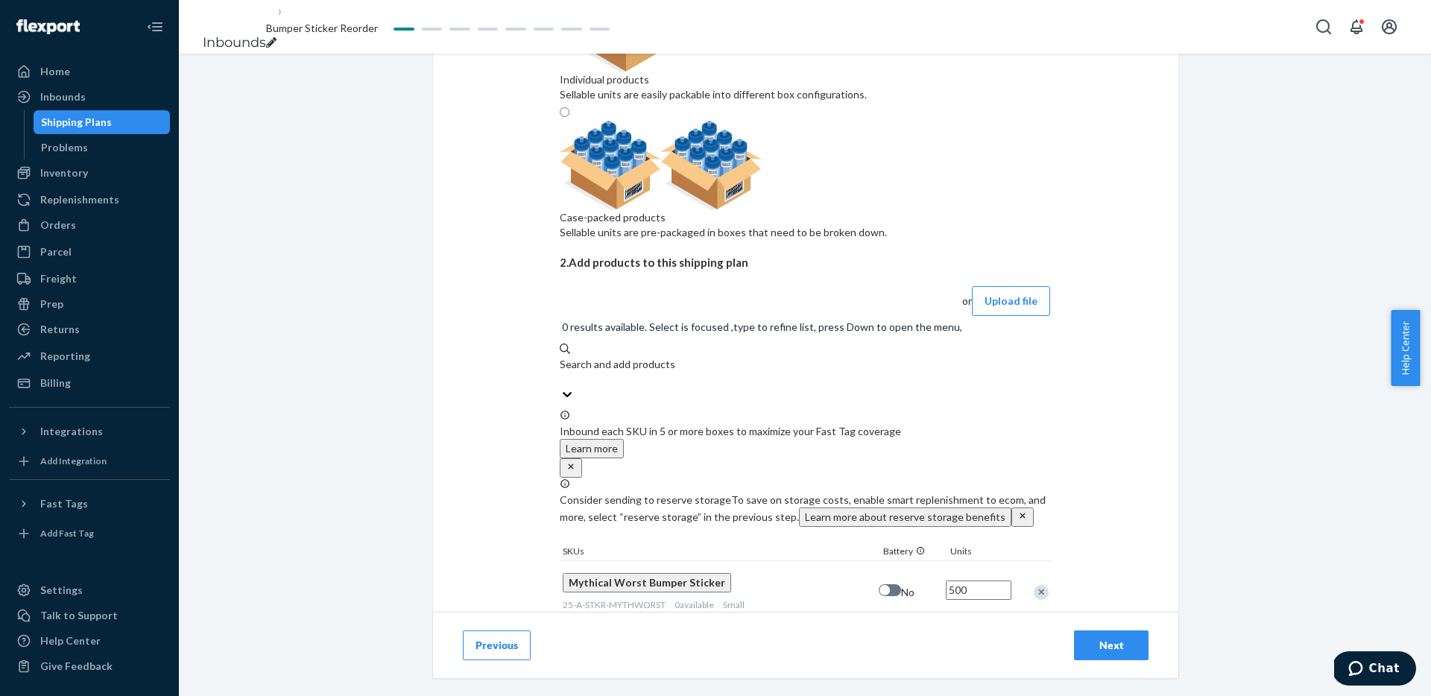
scroll to position [0, 0]
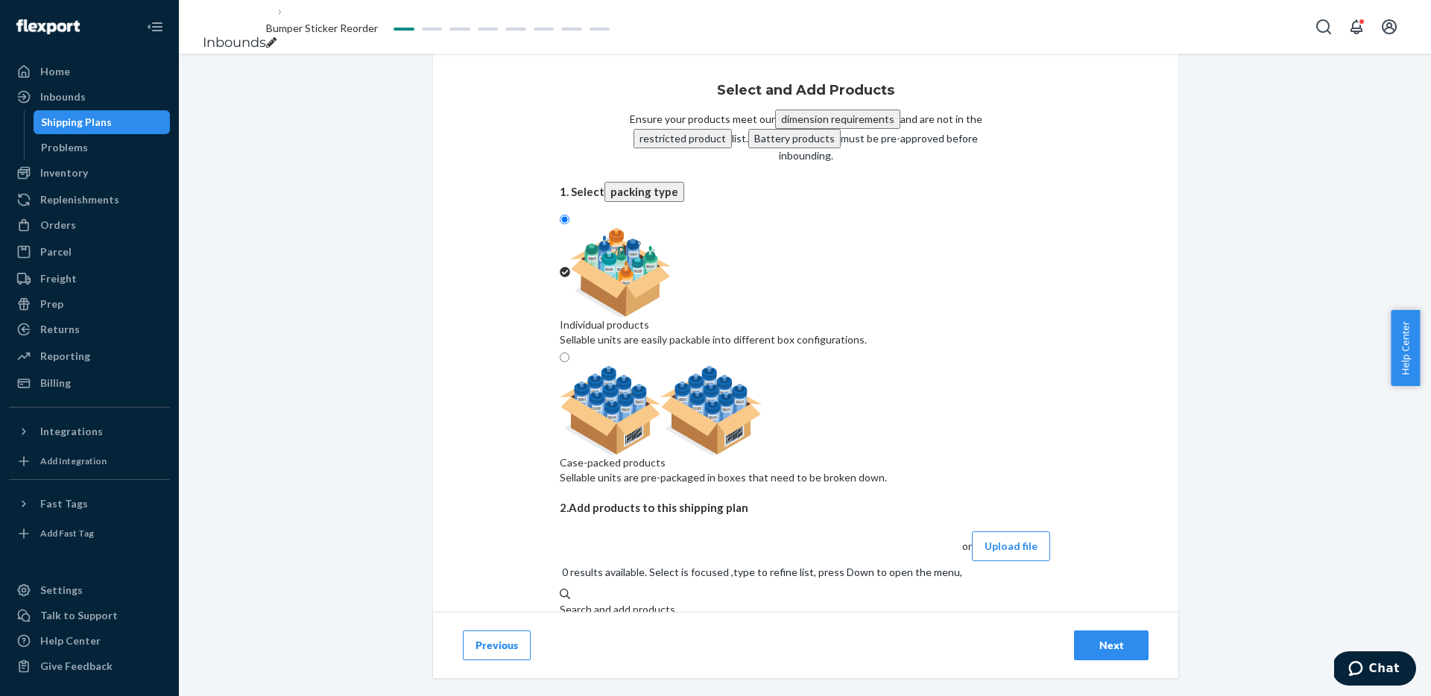
click at [734, 602] on div "Search and add products" at bounding box center [761, 617] width 403 height 30
click at [561, 617] on input "0 results available. Select is focused ,type to refine list, press Down to open…" at bounding box center [560, 624] width 1 height 15
type input "a hot dog"
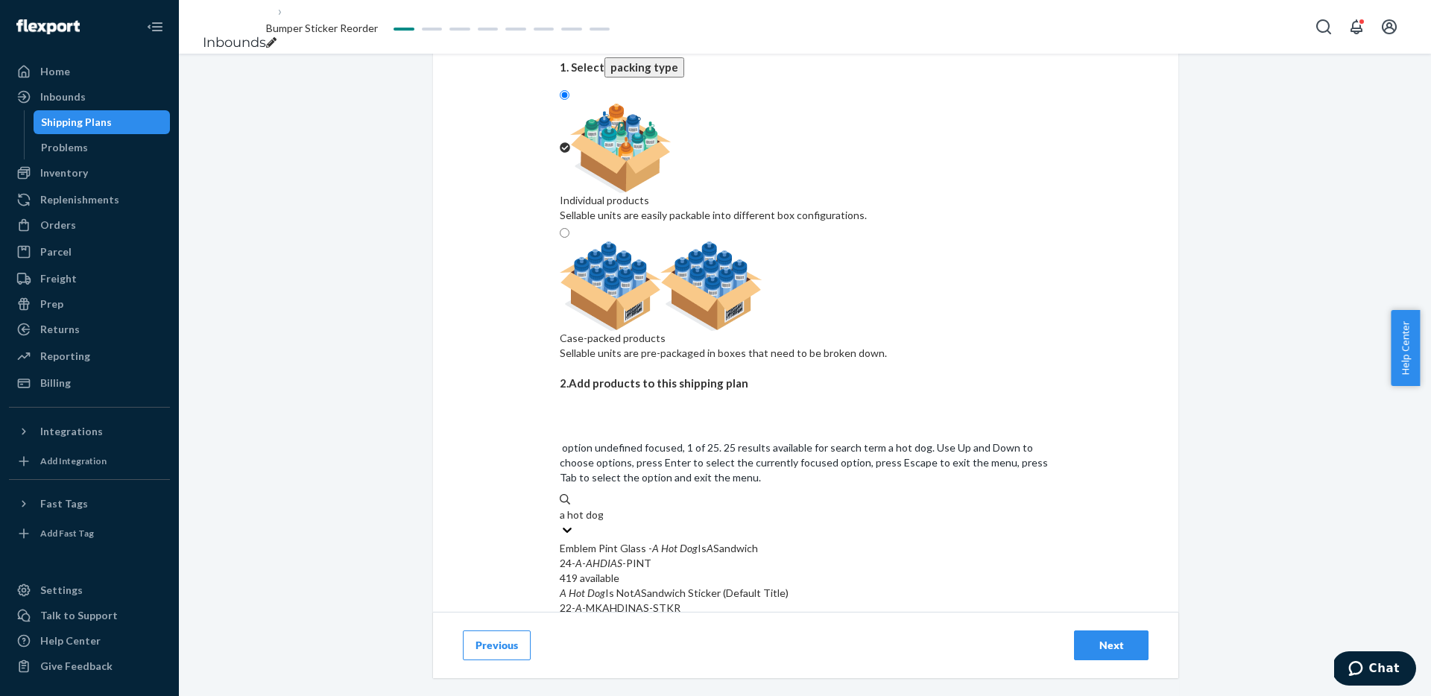
scroll to position [125, 0]
click at [765, 645] on div "22- A -MKAHDIAS-STKR" at bounding box center [806, 652] width 492 height 15
click at [603, 507] on input "a hot dog" at bounding box center [581, 514] width 43 height 15
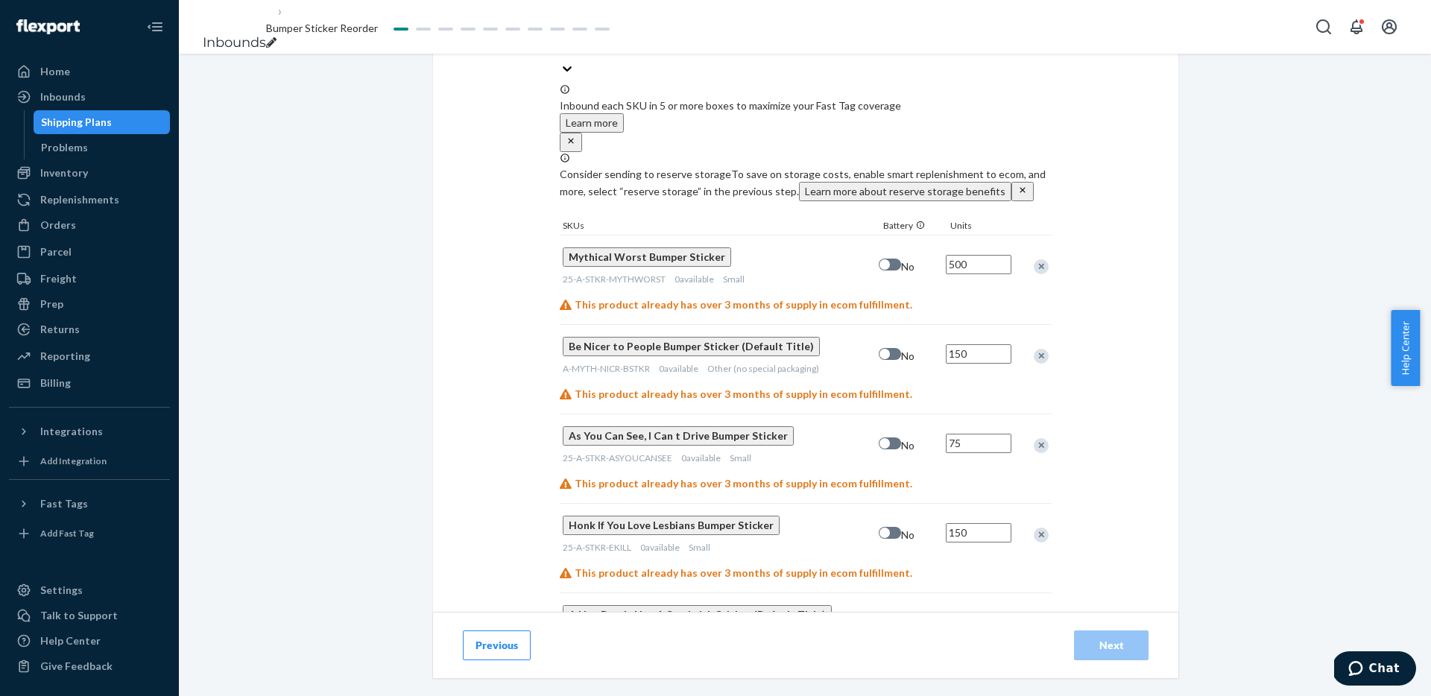
scroll to position [594, 0]
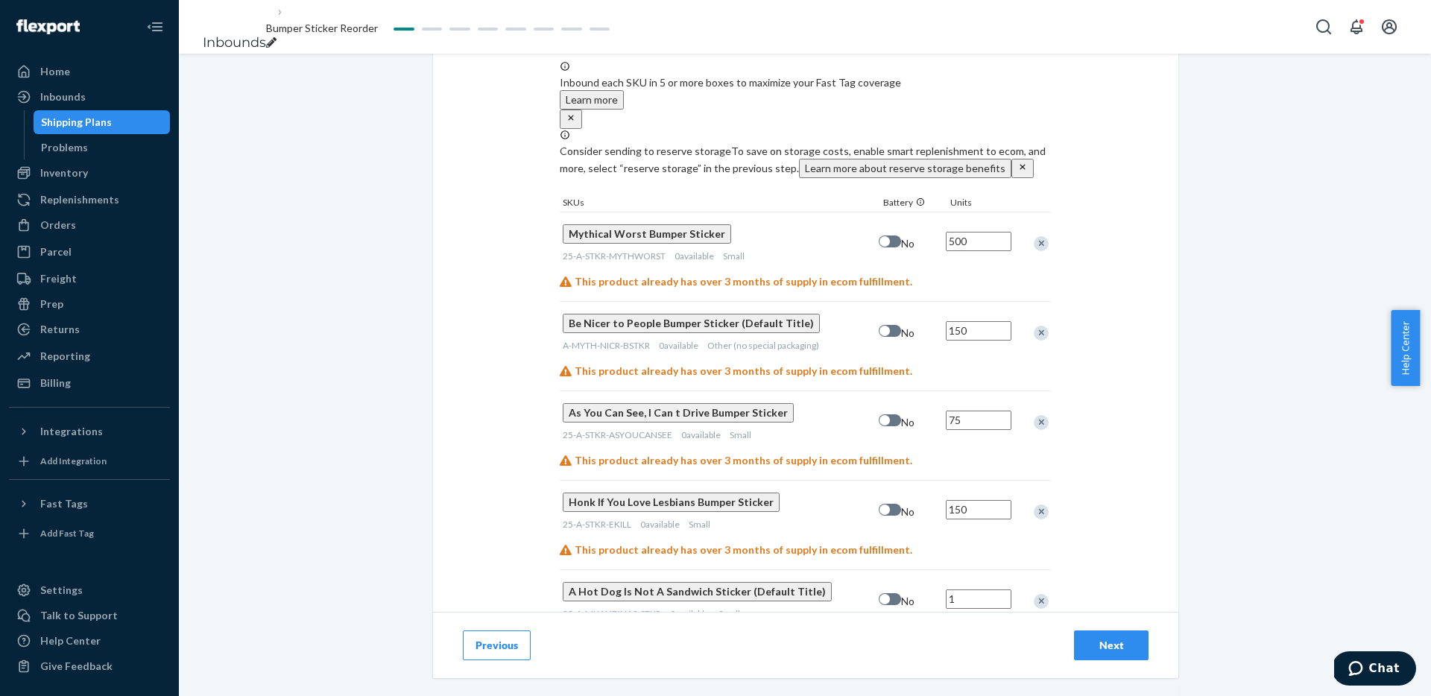
click at [984, 590] on input "1" at bounding box center [979, 599] width 66 height 19
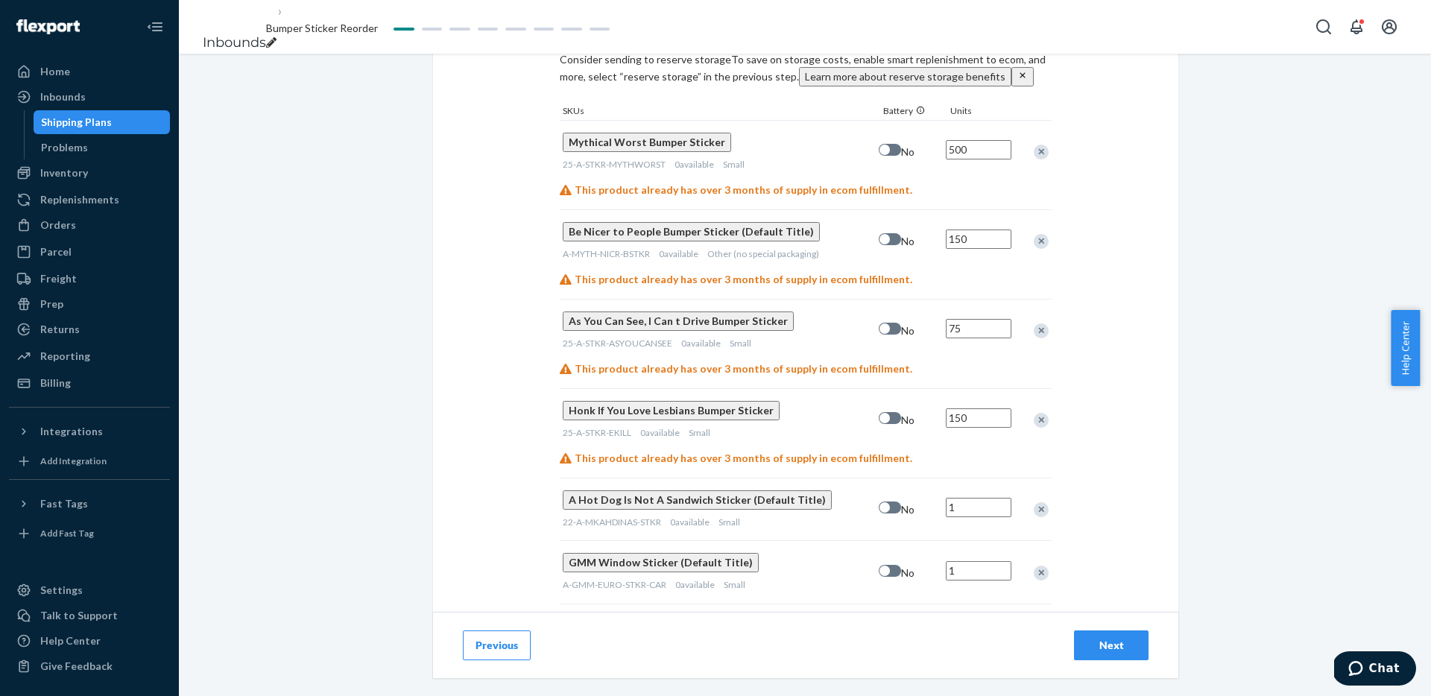
click at [984, 498] on input "1" at bounding box center [979, 507] width 66 height 19
type input "100"
click at [980, 561] on input "1" at bounding box center [979, 570] width 66 height 19
click at [982, 624] on input "1" at bounding box center [979, 633] width 66 height 19
type input "150"
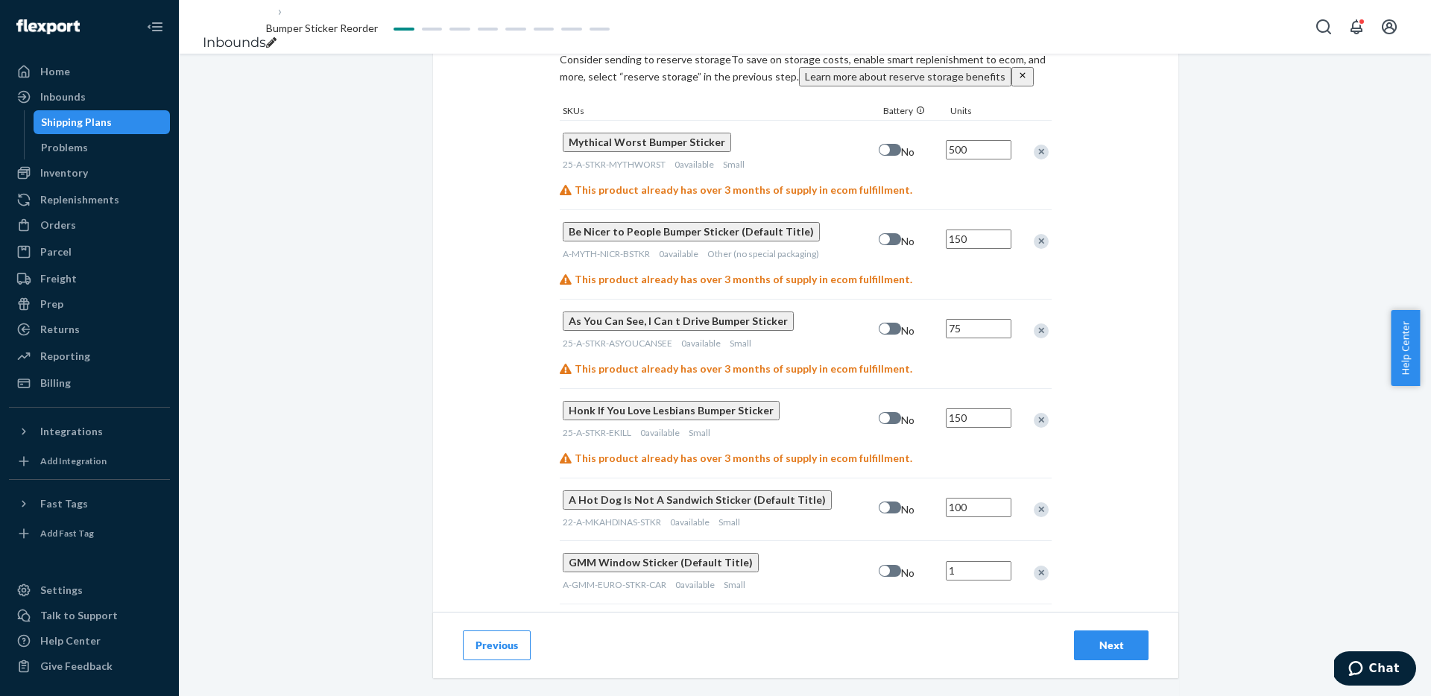
click at [977, 561] on input "1" at bounding box center [979, 570] width 66 height 19
type input "150"
click at [1185, 496] on div "Select and Add Products Ensure your products meet our dimension requirements an…" at bounding box center [805, 375] width 1252 height 643
click at [1085, 634] on button "Next" at bounding box center [1111, 646] width 75 height 30
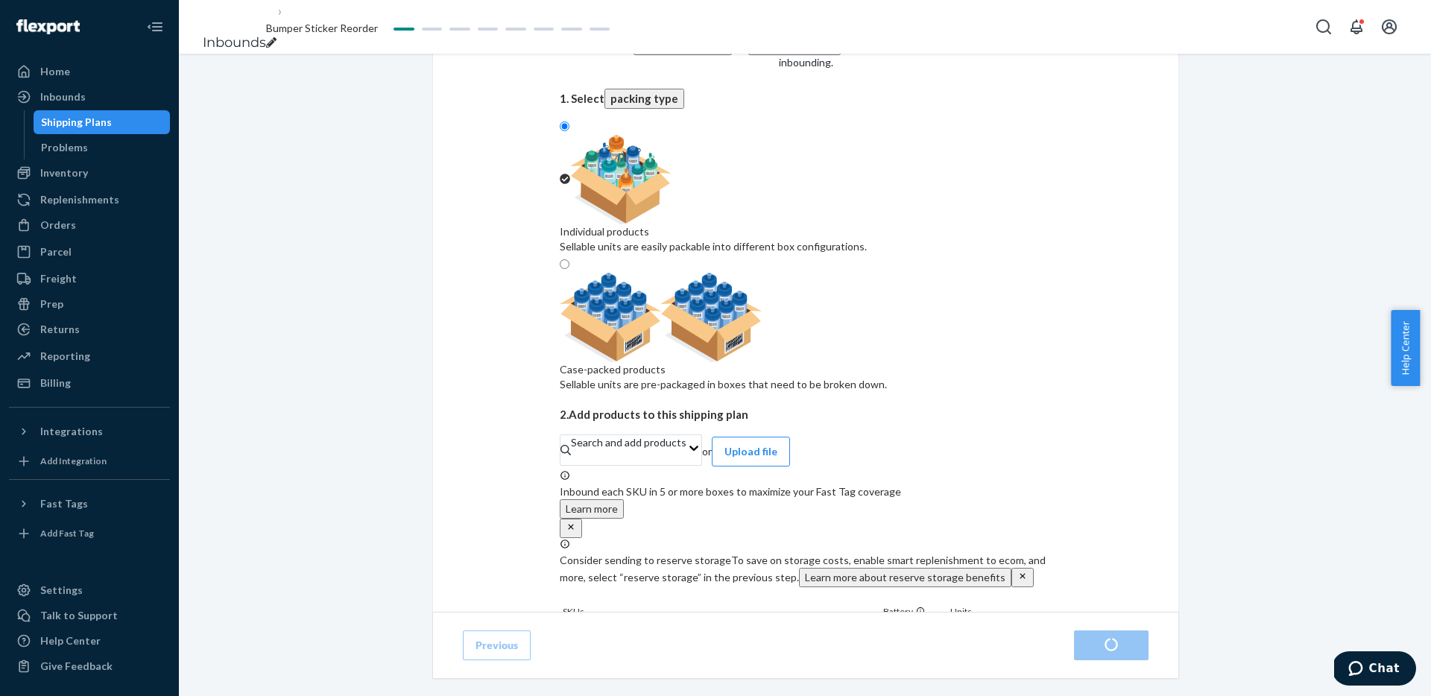
scroll to position [0, 0]
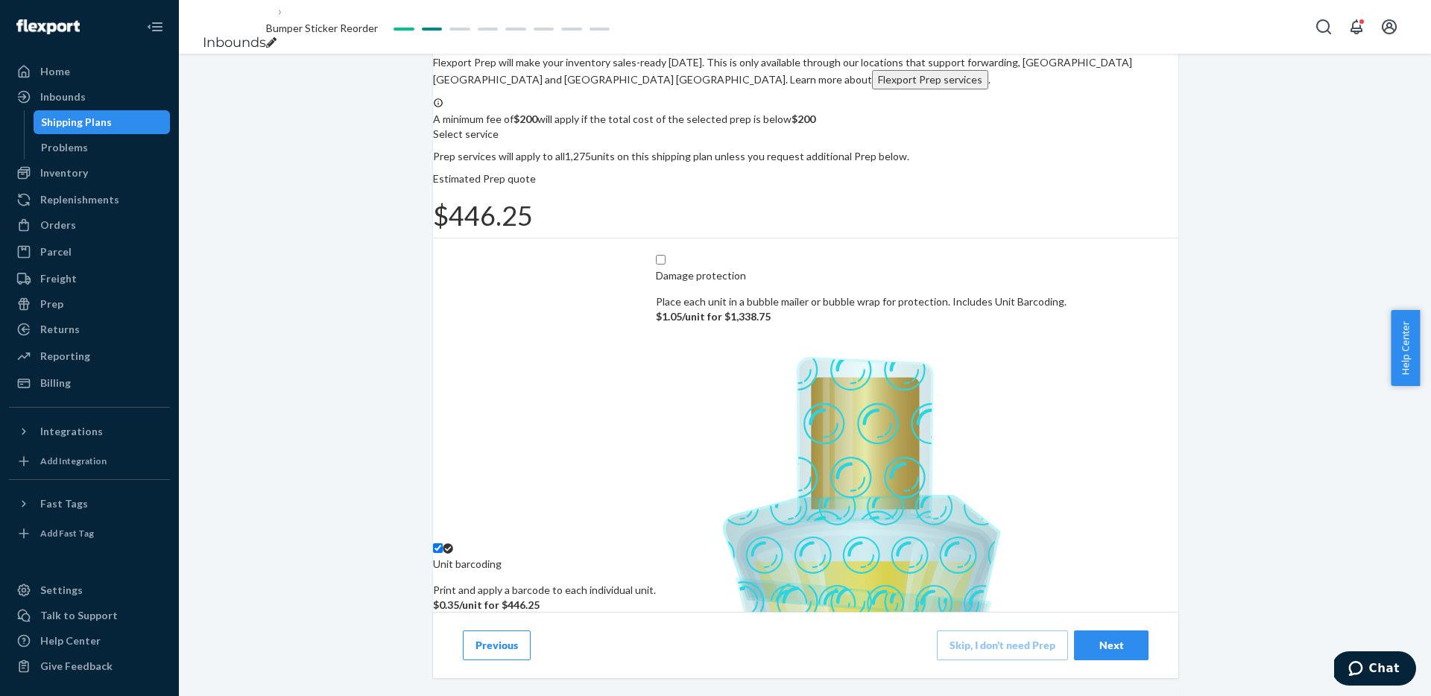
scroll to position [51, 0]
click at [1111, 643] on div "Next" at bounding box center [1111, 645] width 49 height 15
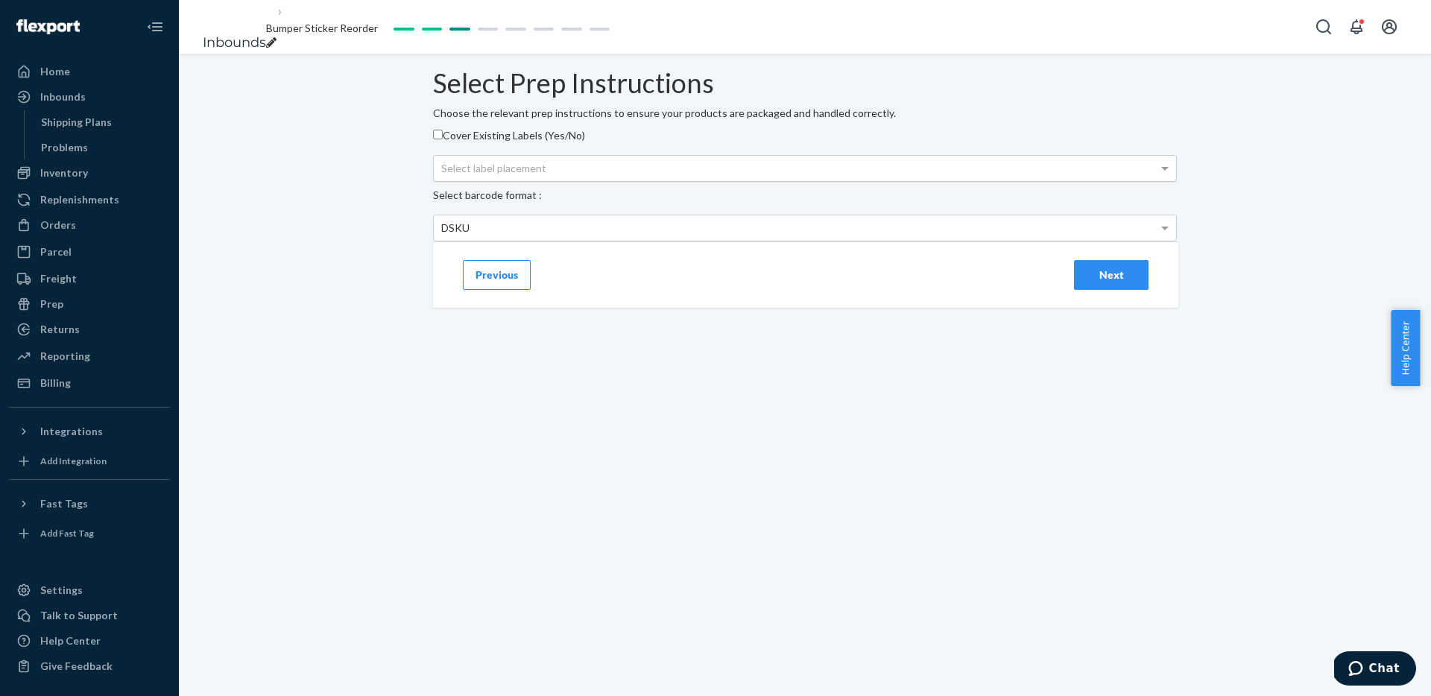
click at [1048, 181] on div "Select label placement" at bounding box center [805, 168] width 742 height 25
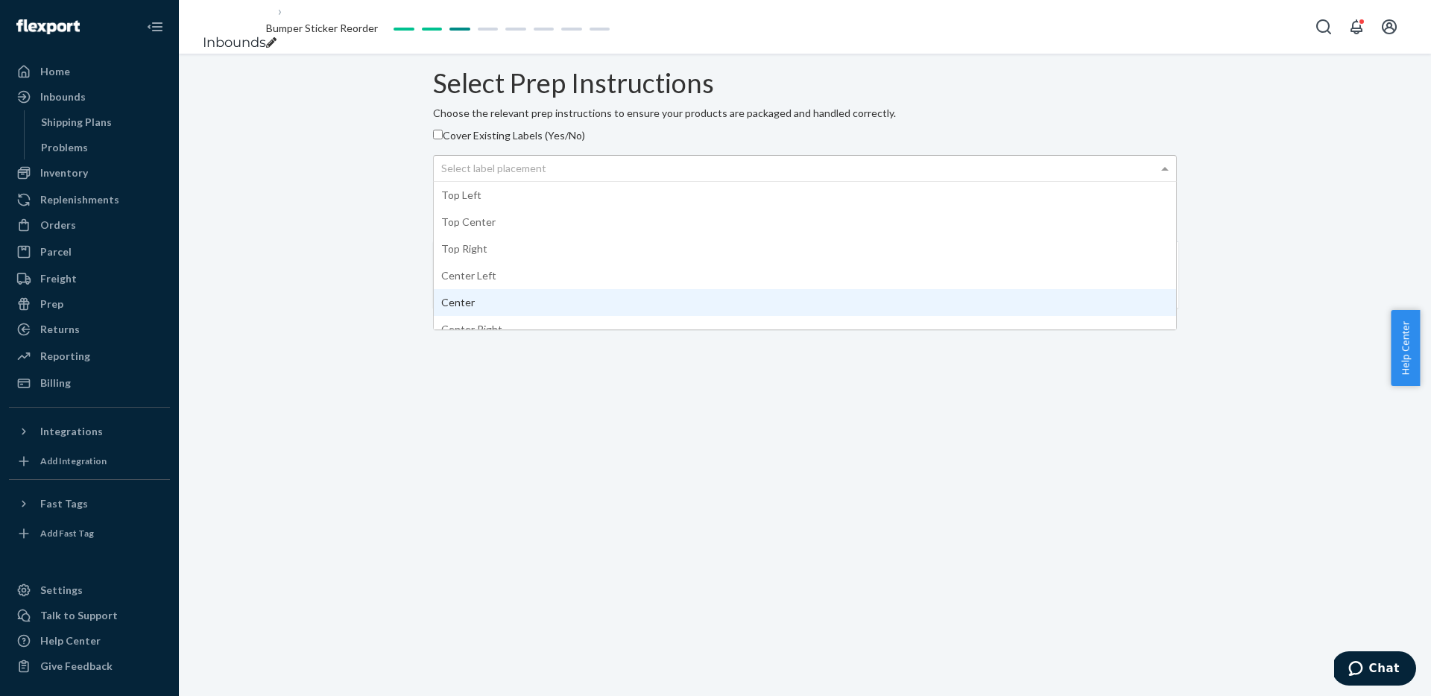
scroll to position [94, 0]
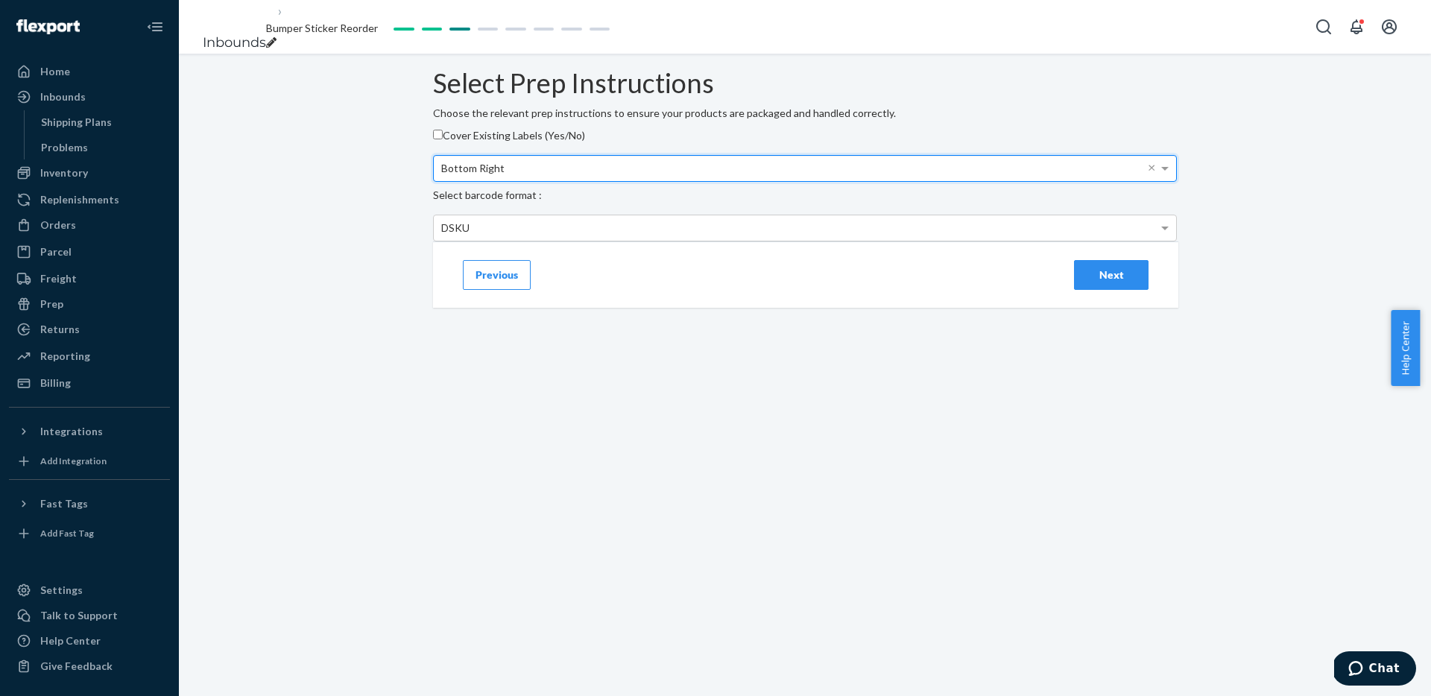
click at [1108, 283] on div "Next" at bounding box center [1111, 275] width 49 height 15
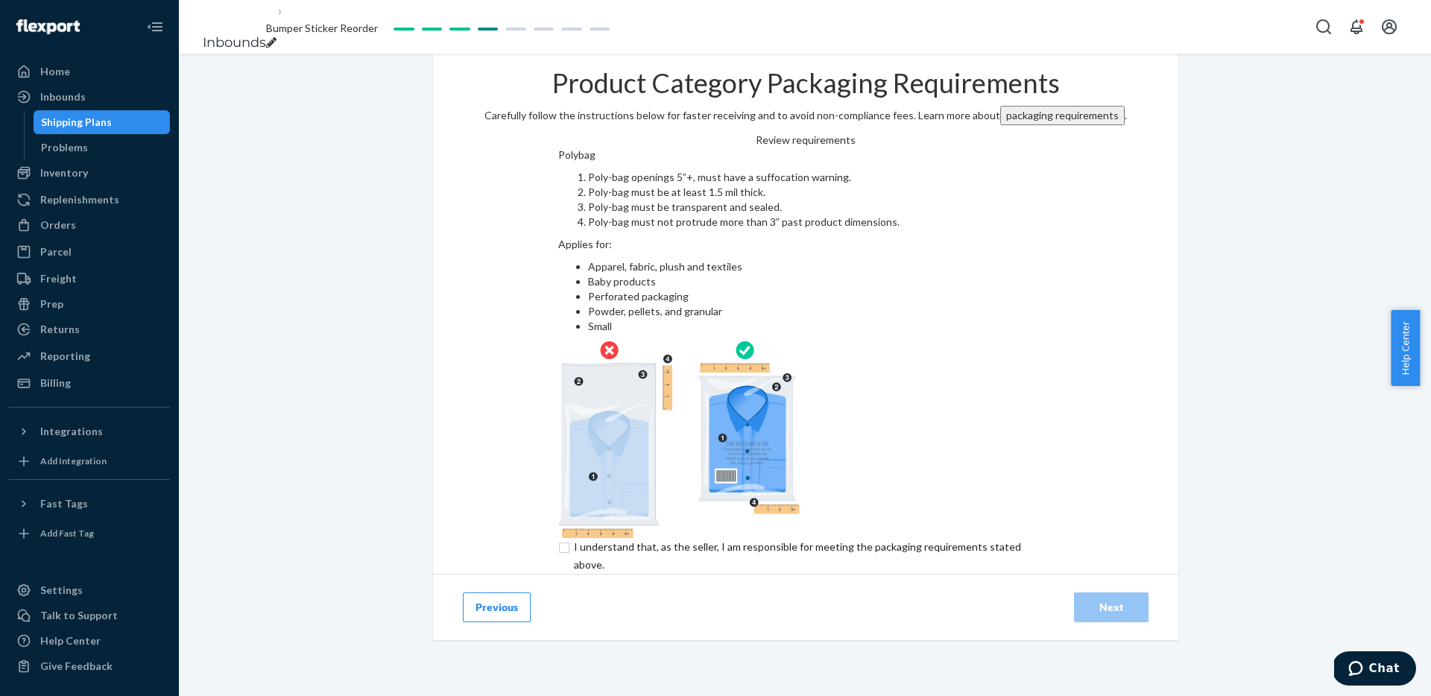
click at [886, 538] on input "checkbox" at bounding box center [806, 556] width 496 height 36
checkbox input "true"
click at [1101, 600] on div "Next" at bounding box center [1111, 607] width 49 height 15
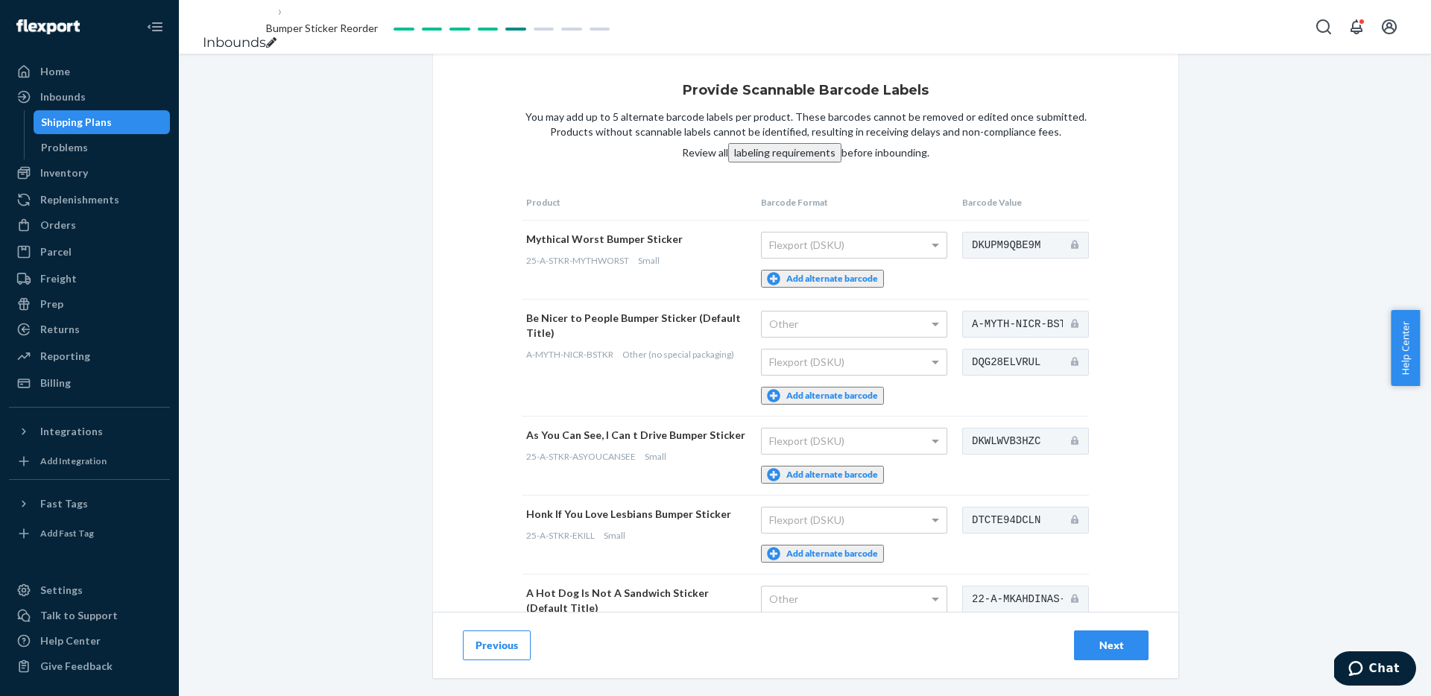
click at [1106, 651] on div "Next" at bounding box center [1111, 645] width 49 height 15
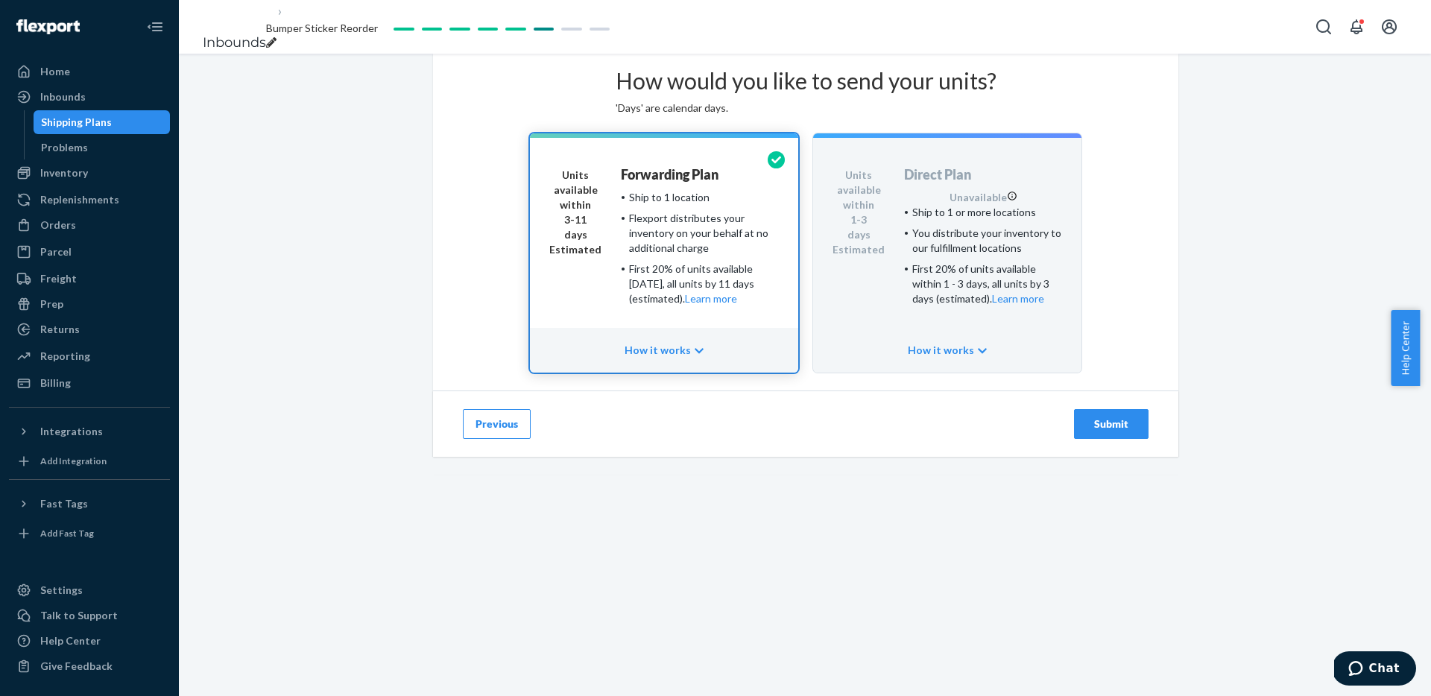
click at [1117, 439] on button "Submit" at bounding box center [1111, 424] width 75 height 30
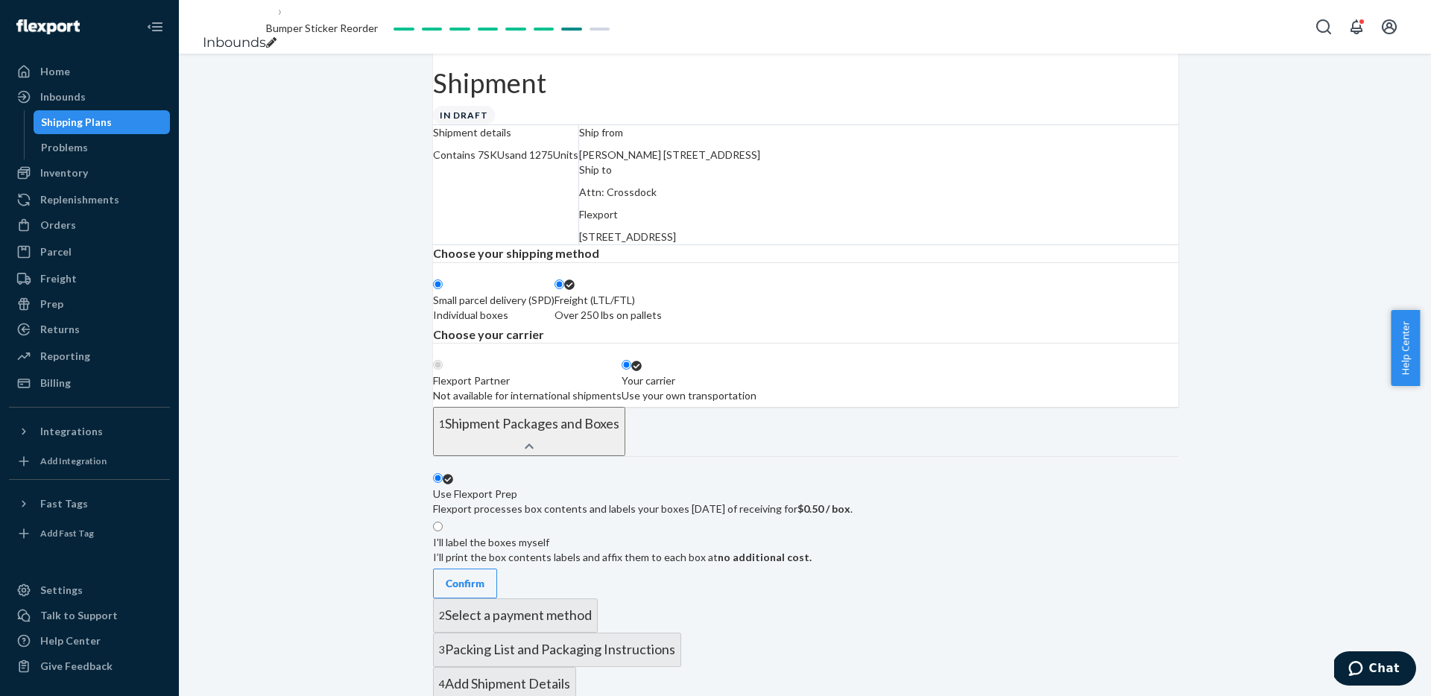
radio input "true"
radio input "false"
radio input "true"
radio input "false"
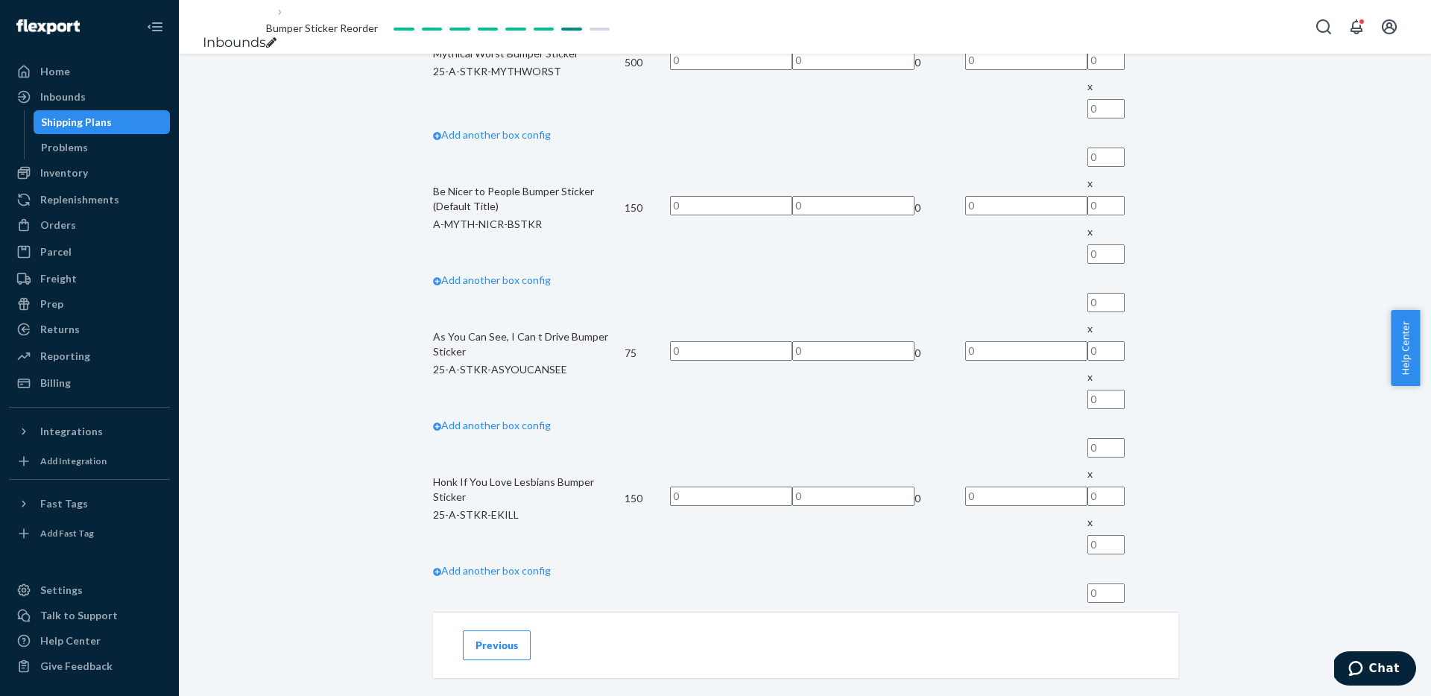
scroll to position [626, 0]
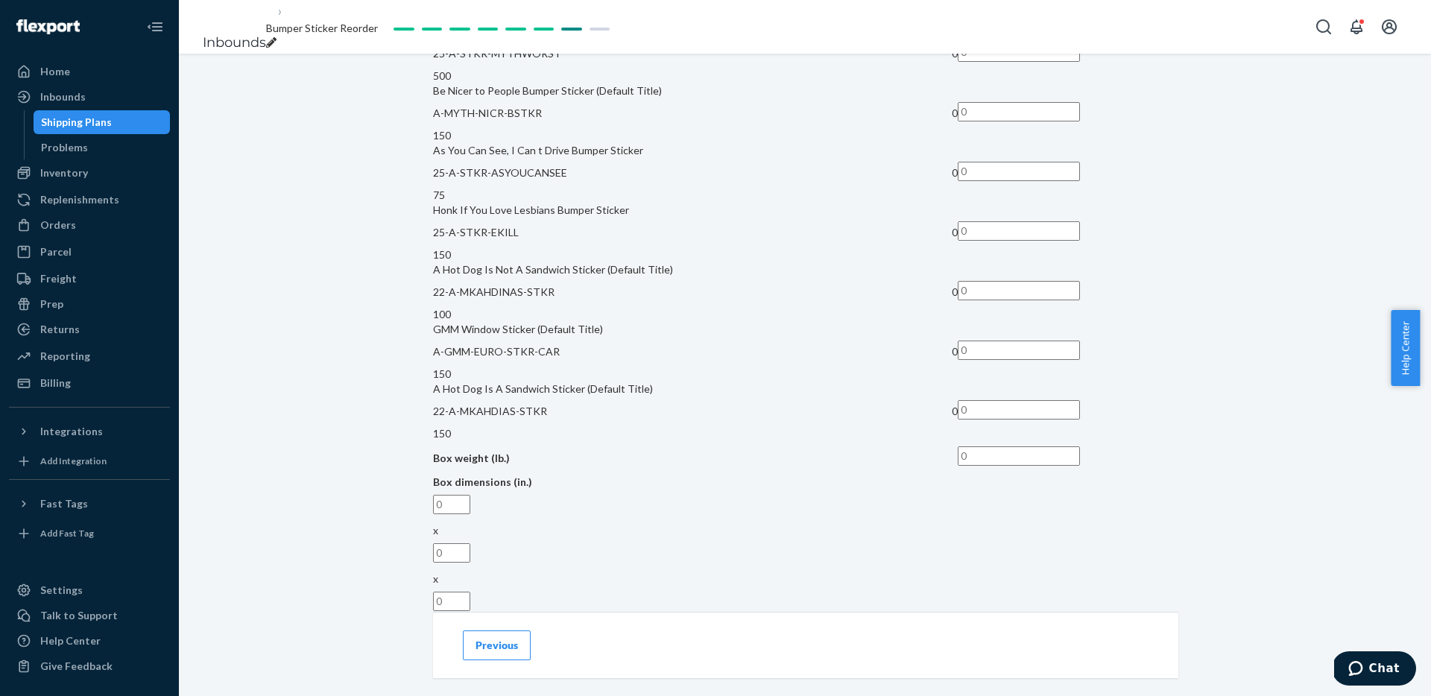
scroll to position [916, 0]
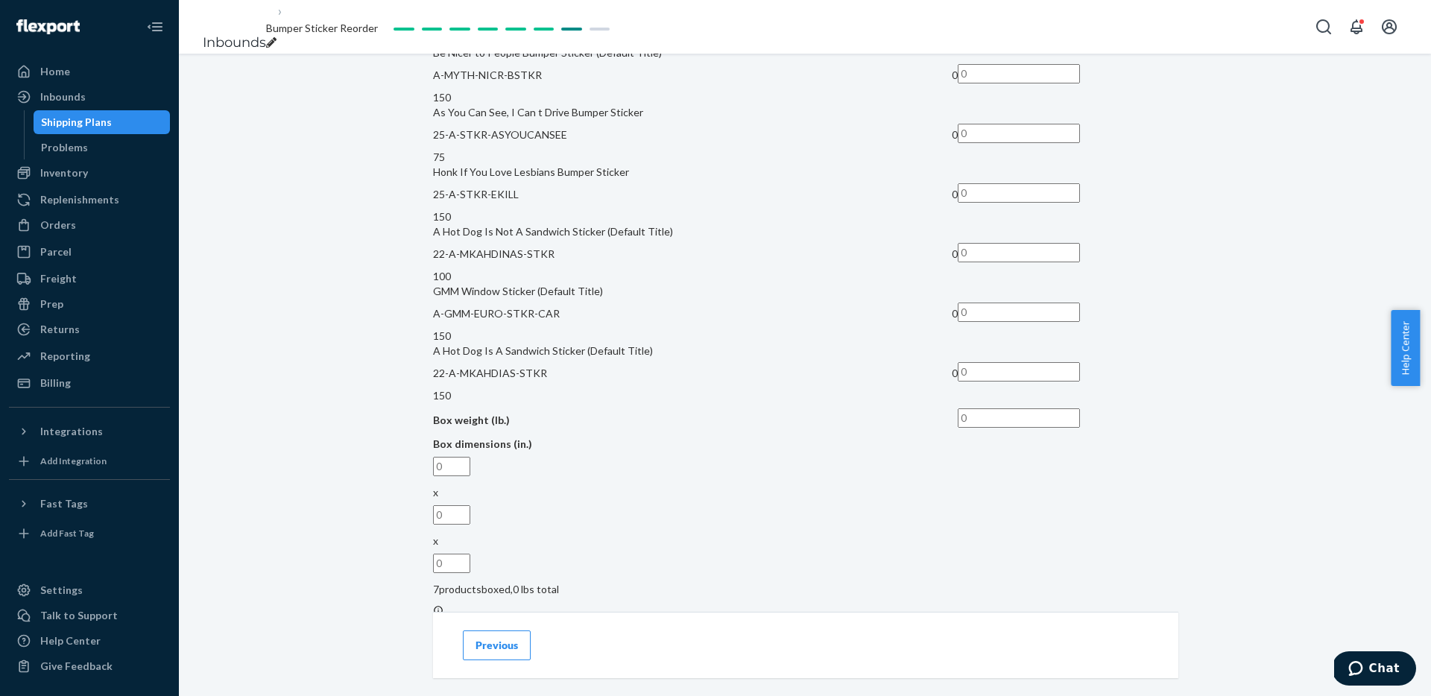
click at [1018, 24] on input "text" at bounding box center [1019, 13] width 122 height 19
type input "500"
type input "150"
type input "75"
type input "150"
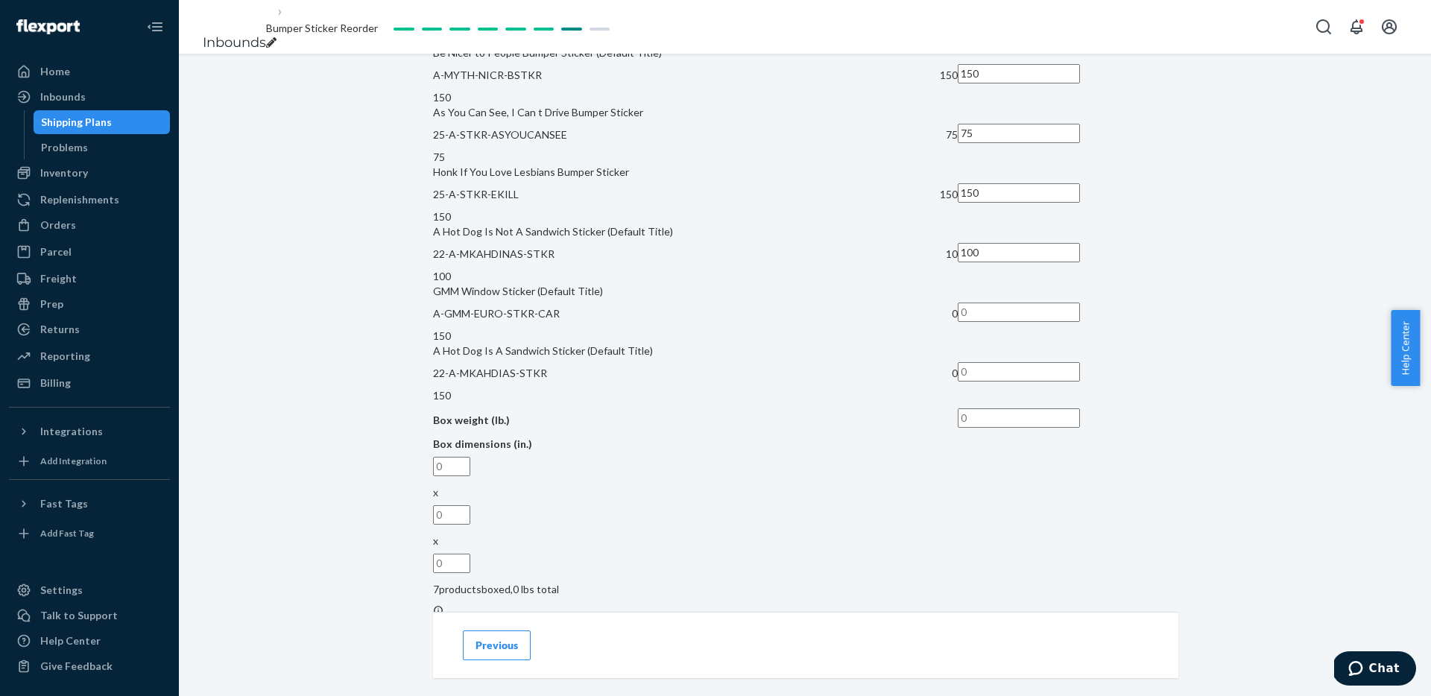
type input "100"
type input "150"
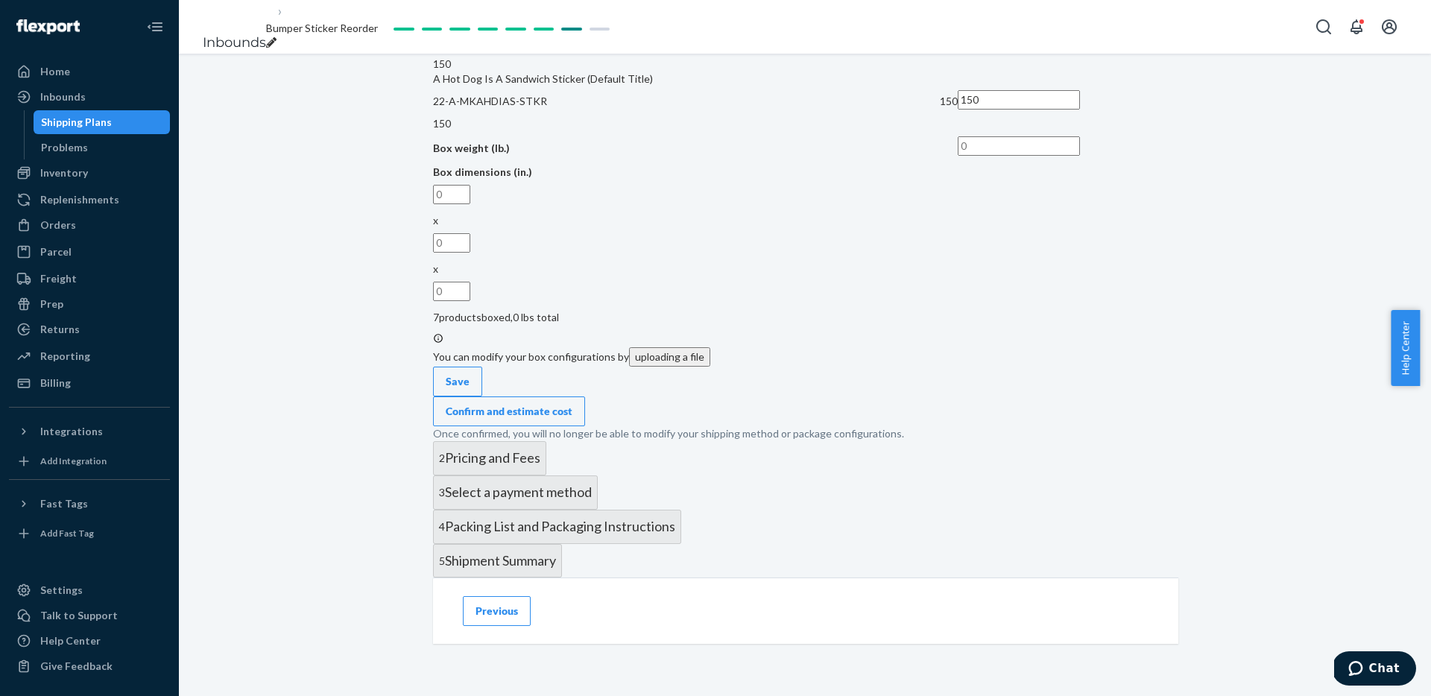
scroll to position [1345, 0]
type input "150"
click at [1027, 156] on input "text" at bounding box center [1019, 145] width 122 height 19
type input "9"
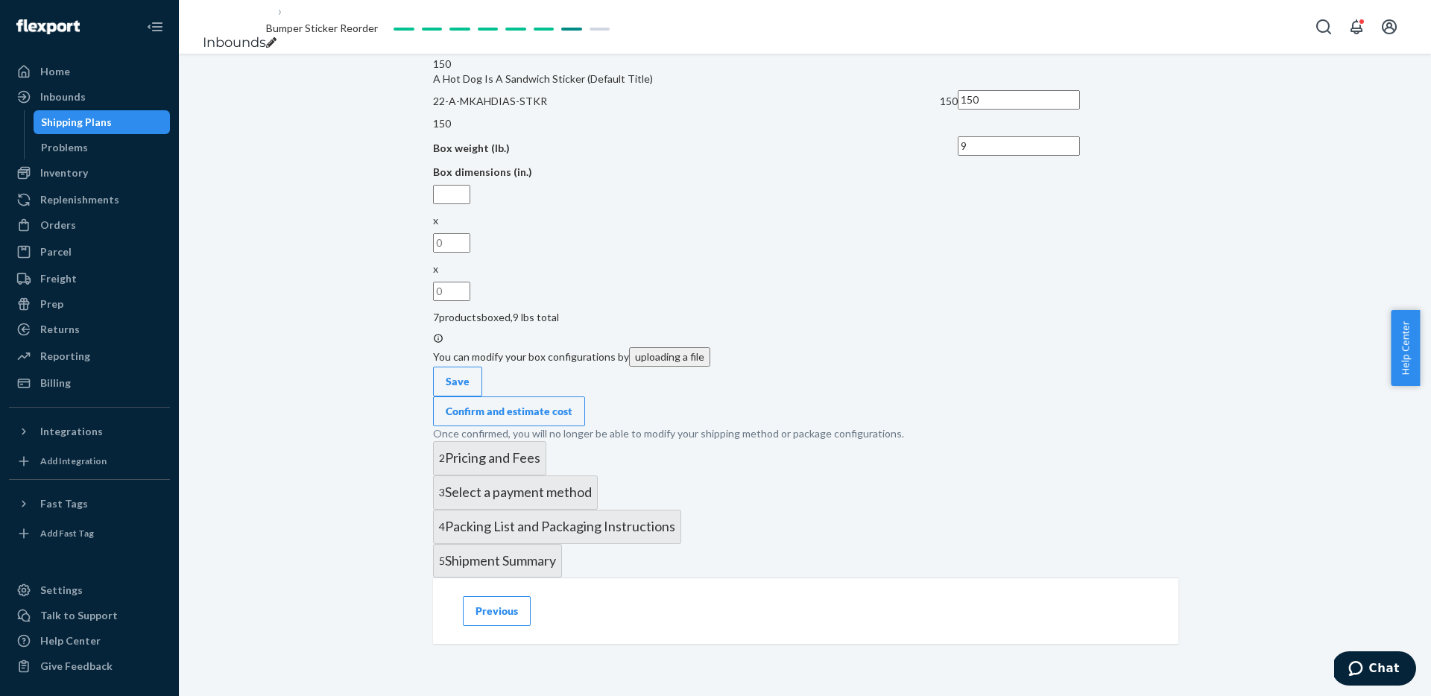
click at [470, 204] on input "text" at bounding box center [451, 194] width 37 height 19
type input "13"
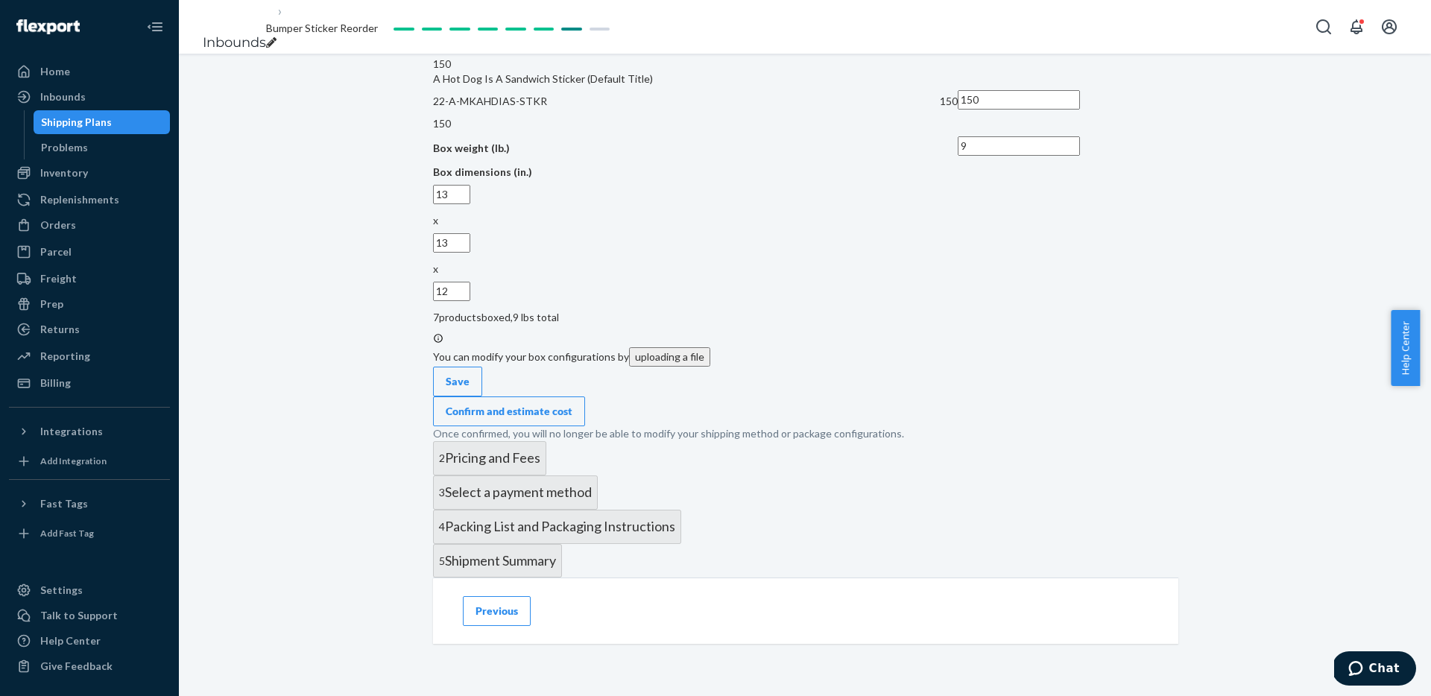
type input "12"
click at [573, 419] on div "Confirm and estimate cost" at bounding box center [509, 411] width 127 height 15
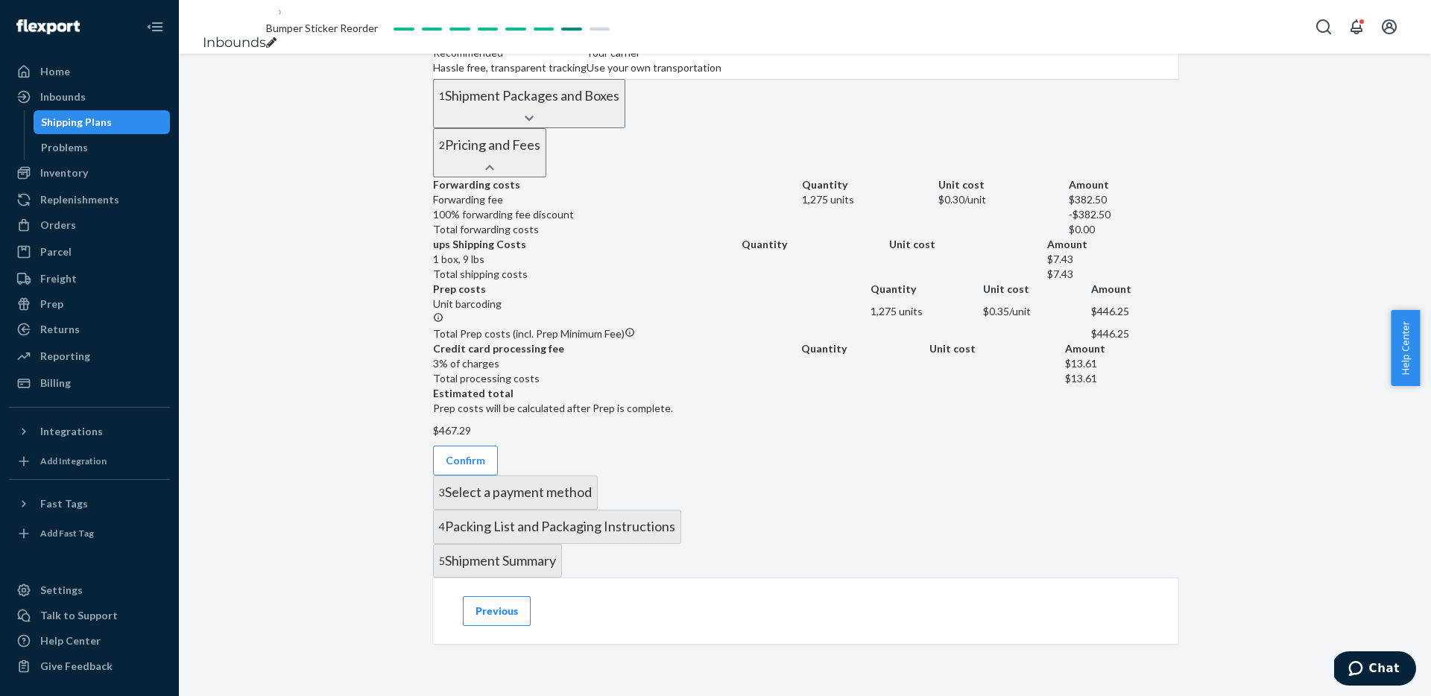
scroll to position [915, 0]
click at [498, 446] on button "Confirm" at bounding box center [465, 461] width 65 height 30
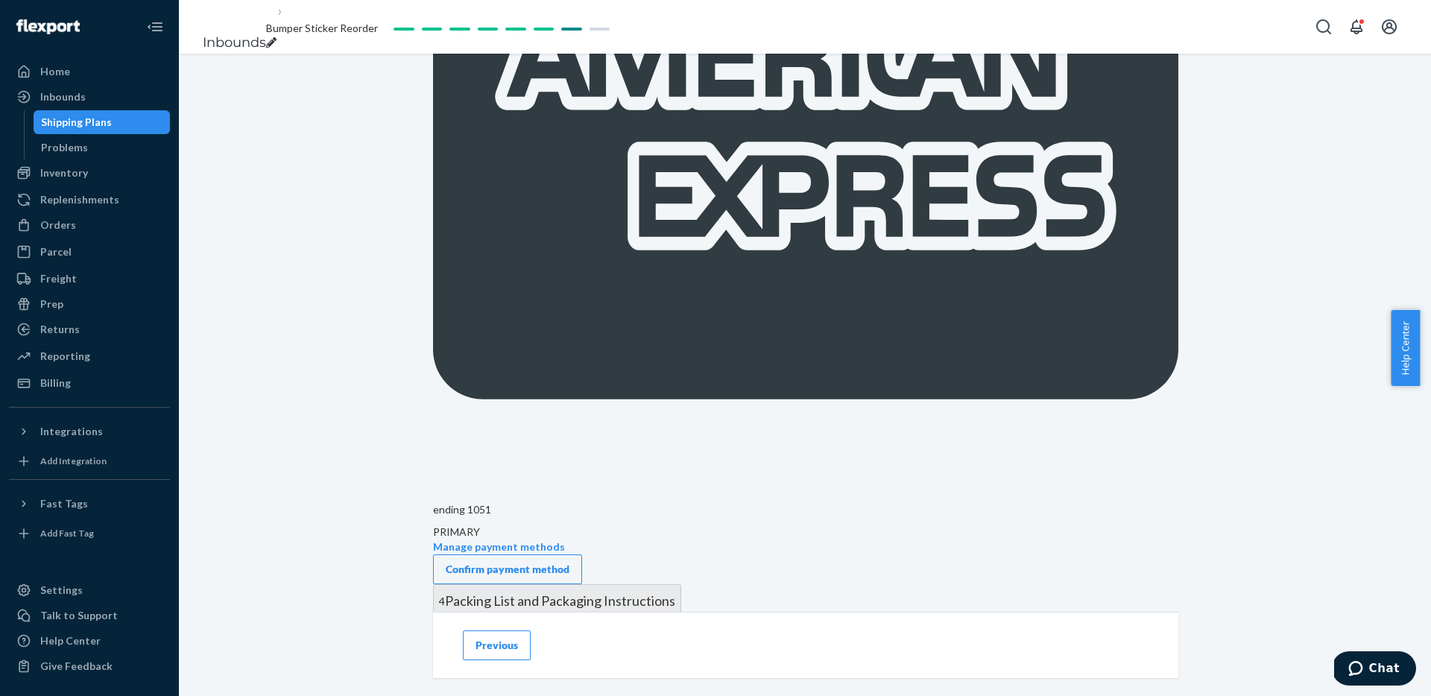
scroll to position [669, 0]
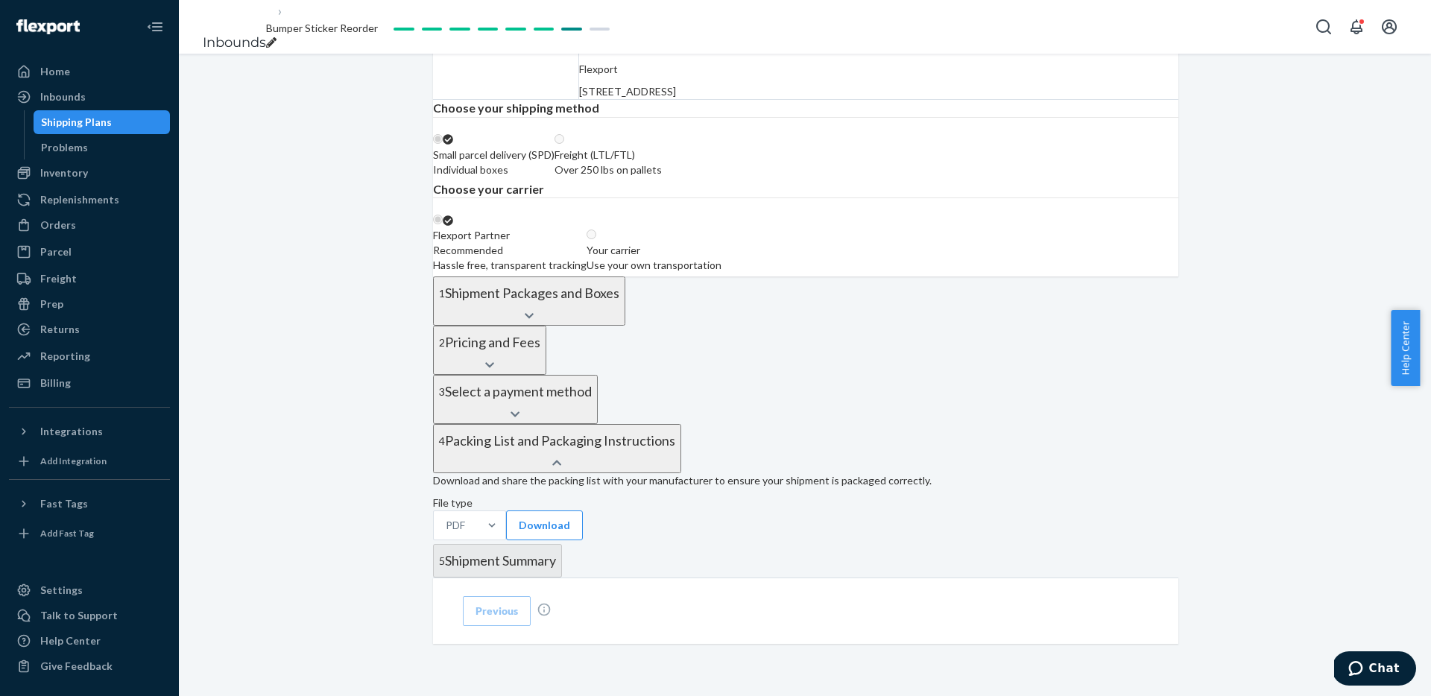
scroll to position [537, 0]
click at [534, 511] on button "Download" at bounding box center [544, 526] width 77 height 30
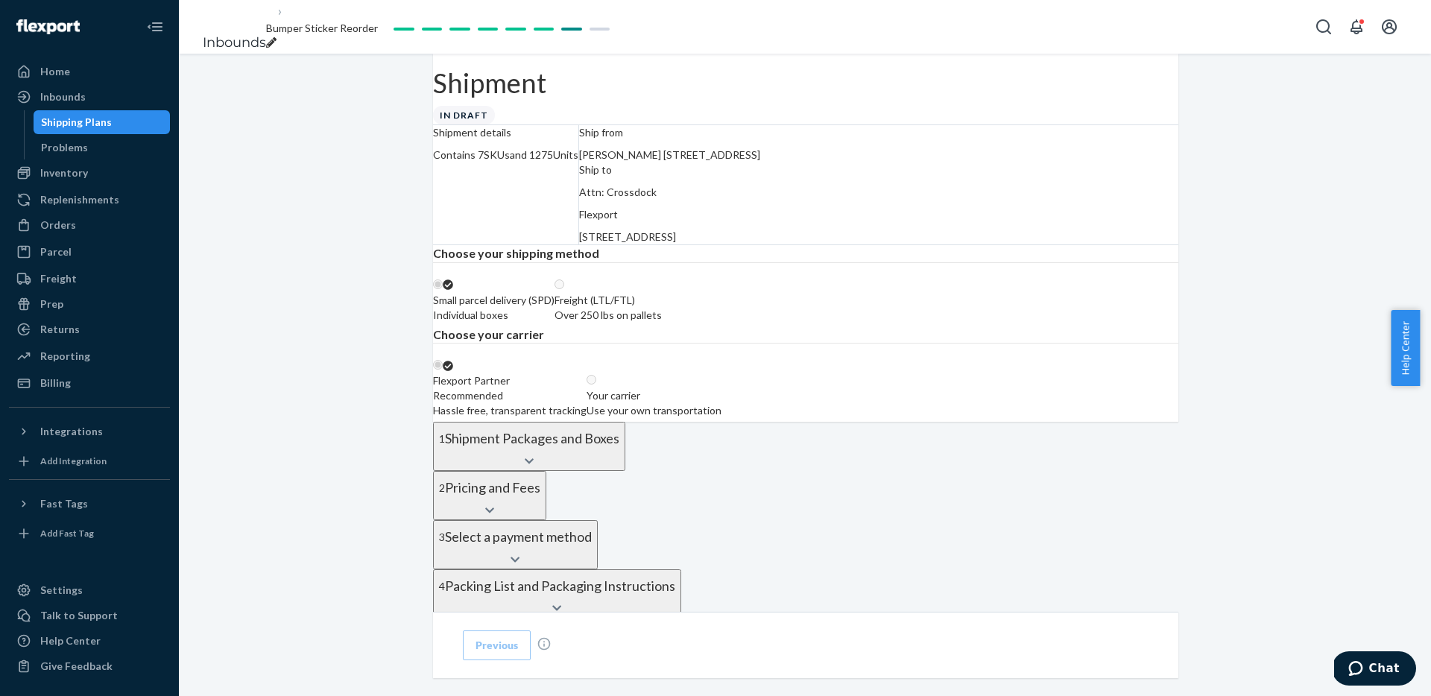
scroll to position [482, 0]
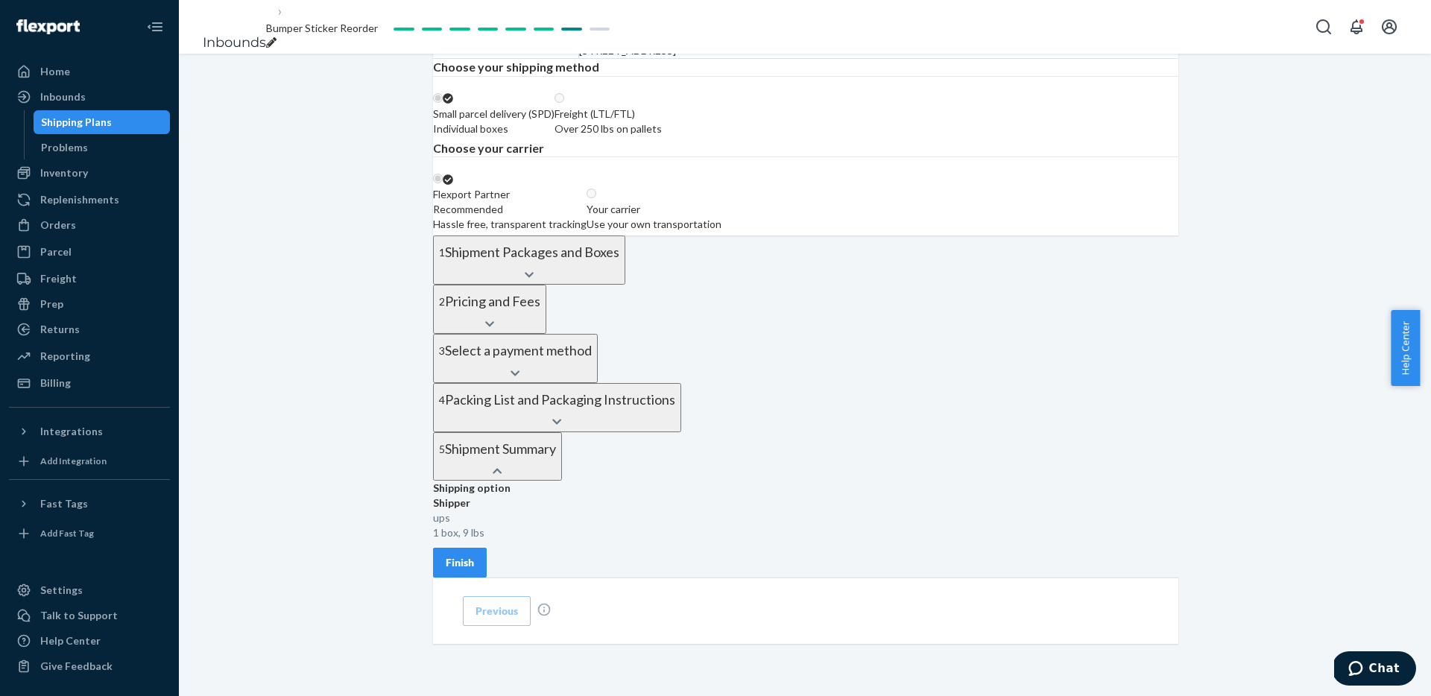
click at [474, 555] on div "Finish" at bounding box center [460, 562] width 28 height 15
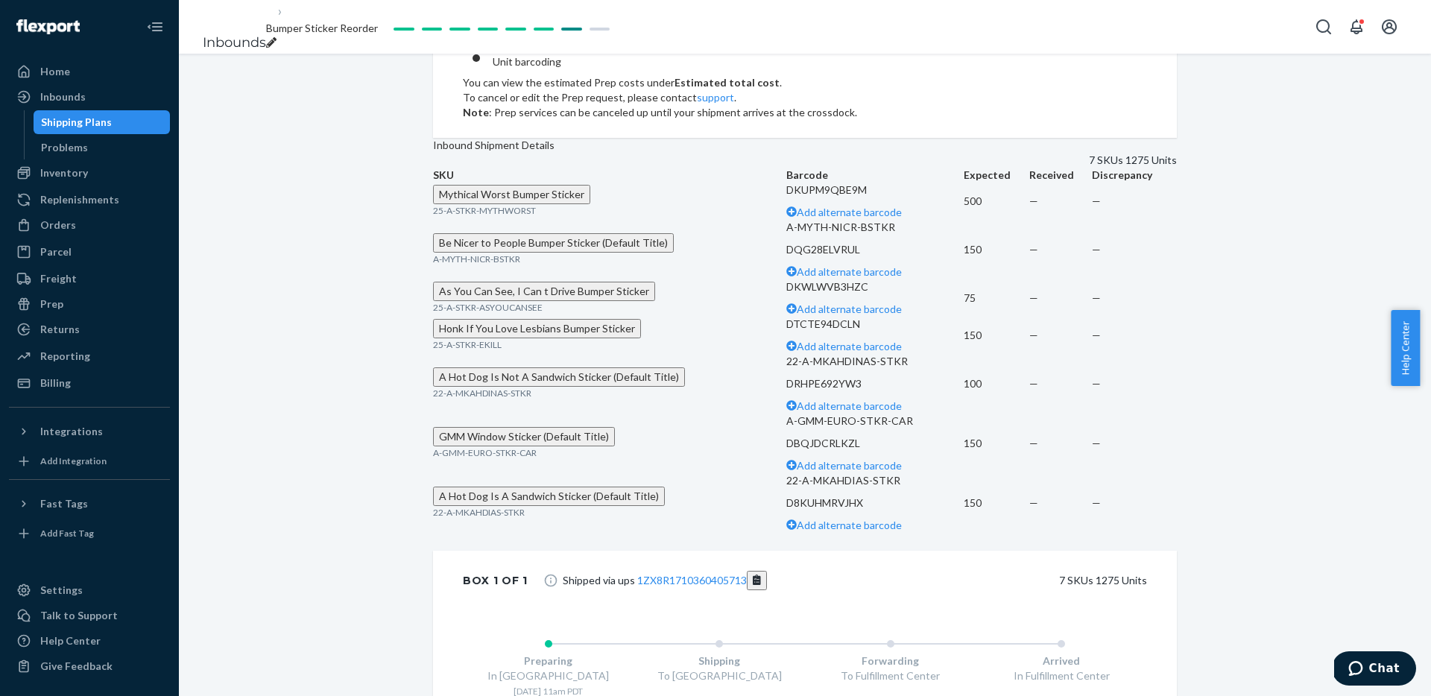
scroll to position [0, 0]
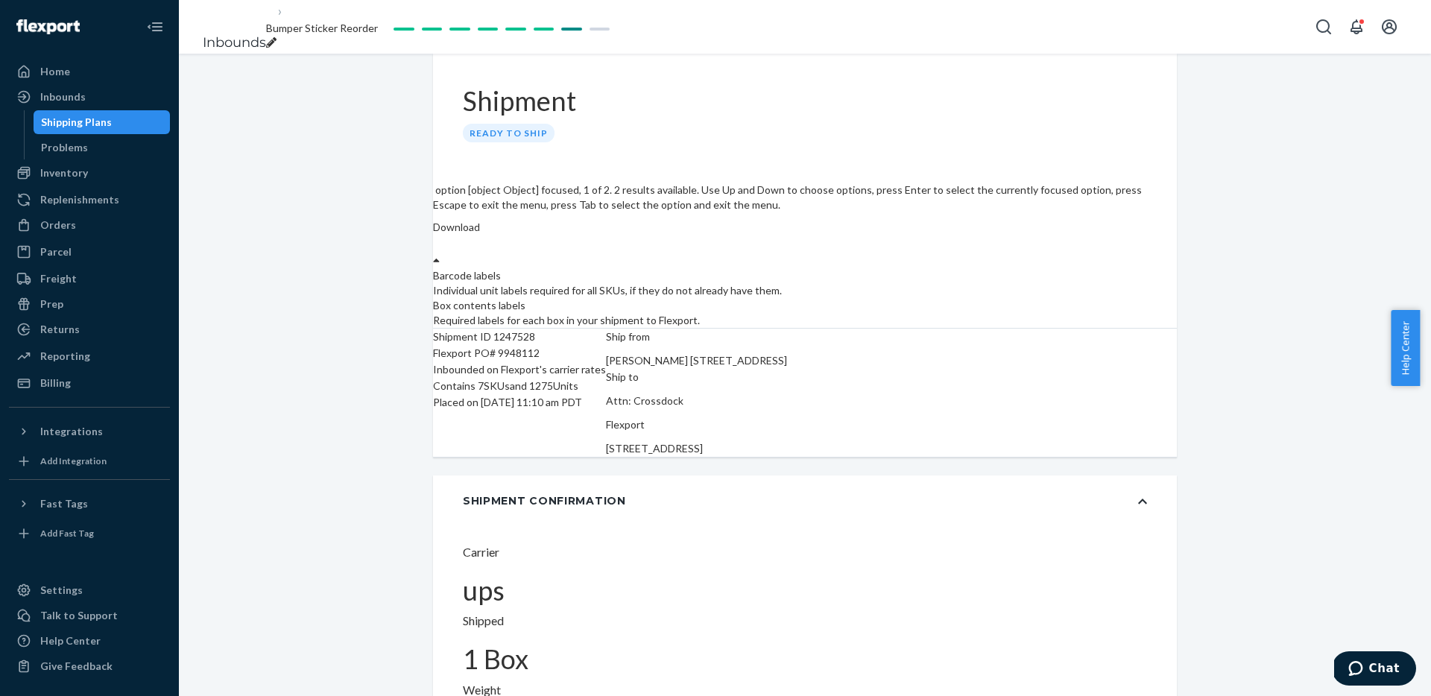
click at [440, 253] on div at bounding box center [436, 260] width 7 height 15
click at [1115, 298] on div "Box contents labels" at bounding box center [805, 305] width 744 height 15
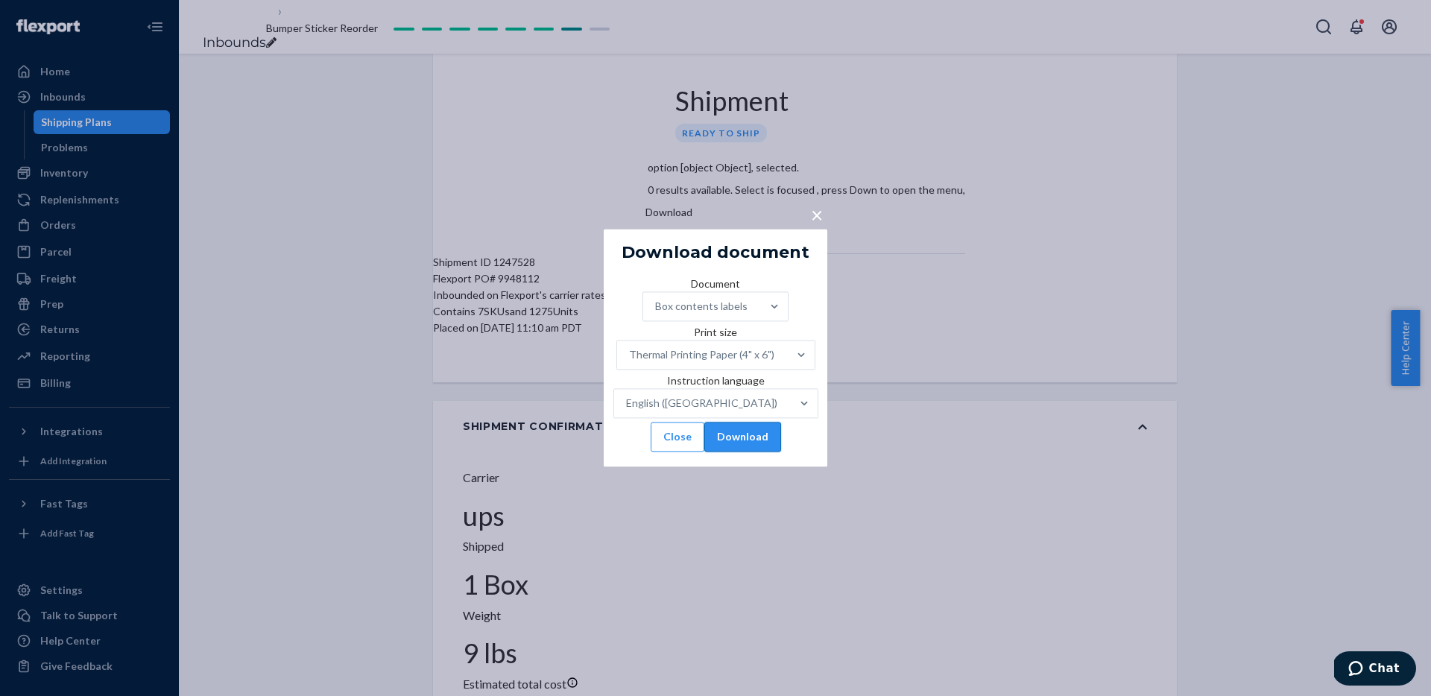
click at [769, 452] on button "Download" at bounding box center [742, 438] width 77 height 30
click at [403, 155] on div "× Download document Document Box contents labels Print size Thermal Printing Pa…" at bounding box center [715, 348] width 1431 height 696
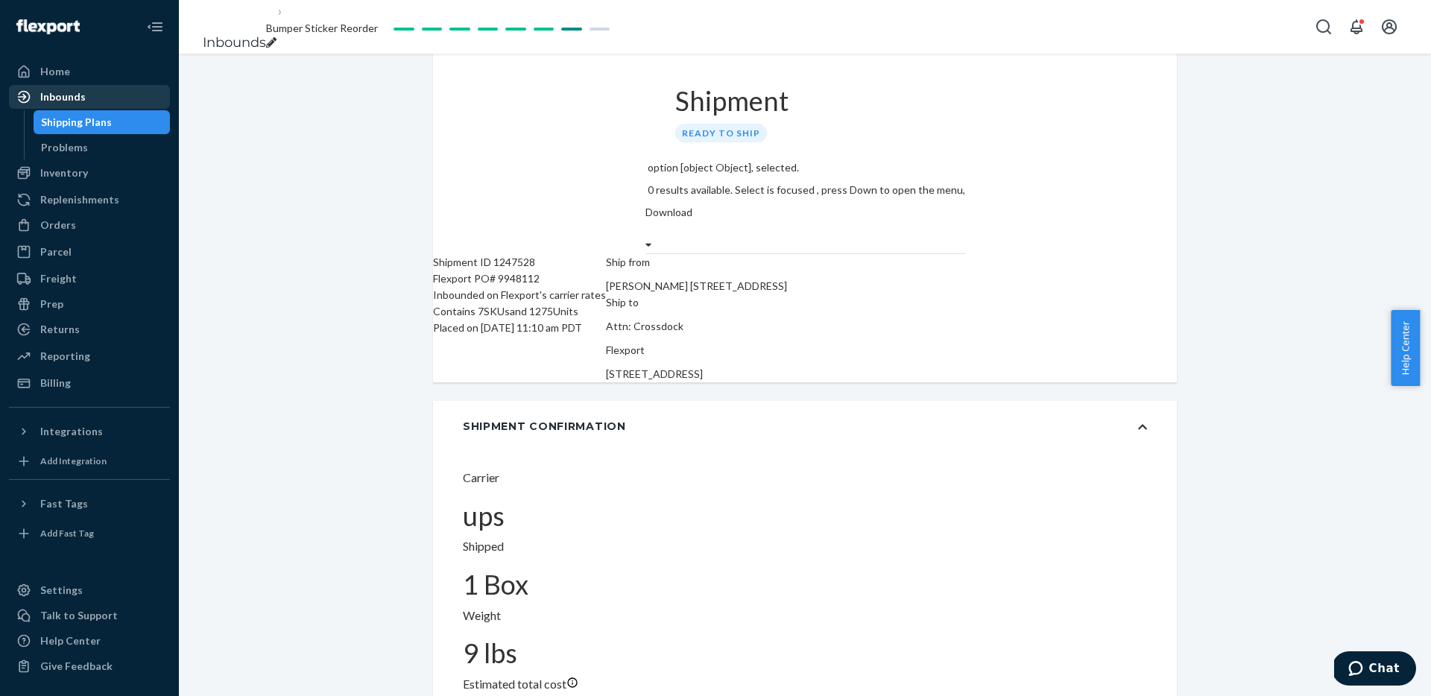
click at [35, 99] on div at bounding box center [28, 96] width 24 height 15
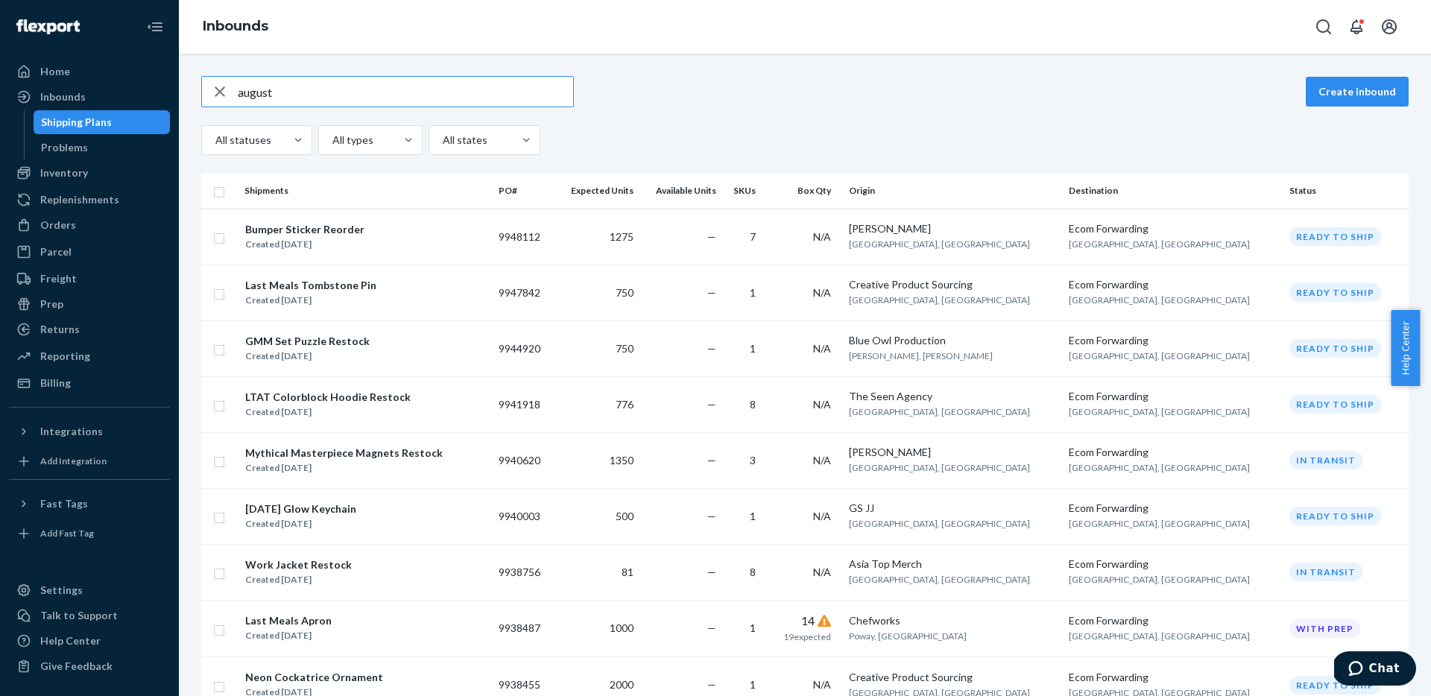
type input "august"
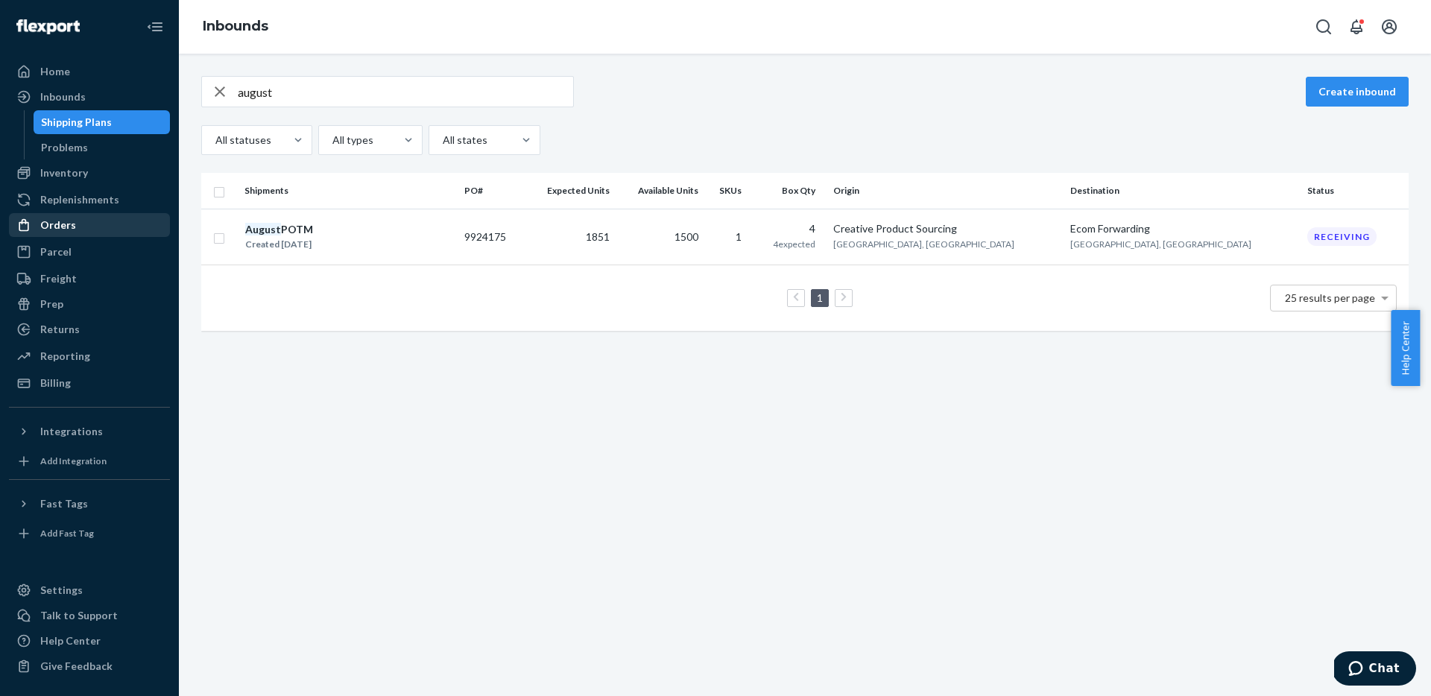
click at [66, 224] on div "Orders" at bounding box center [58, 225] width 36 height 15
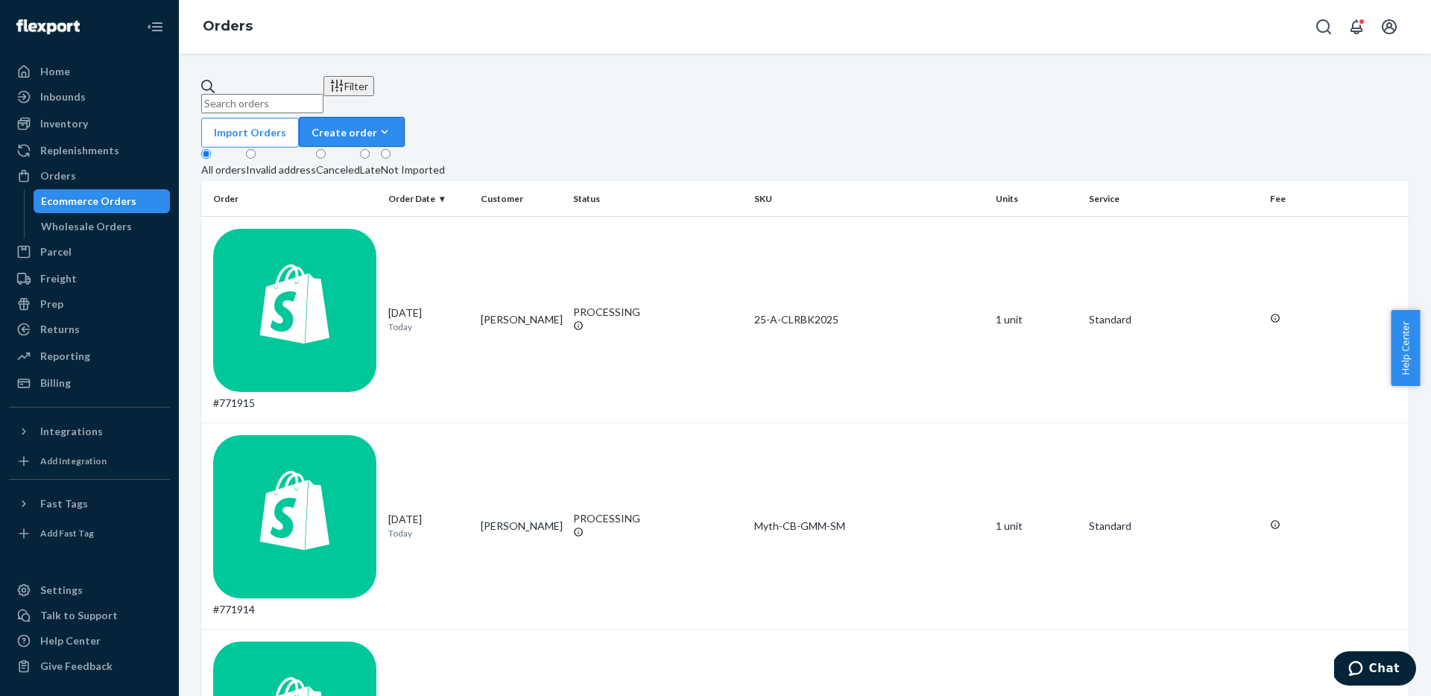
click at [392, 124] on div "Create order" at bounding box center [352, 132] width 81 height 16
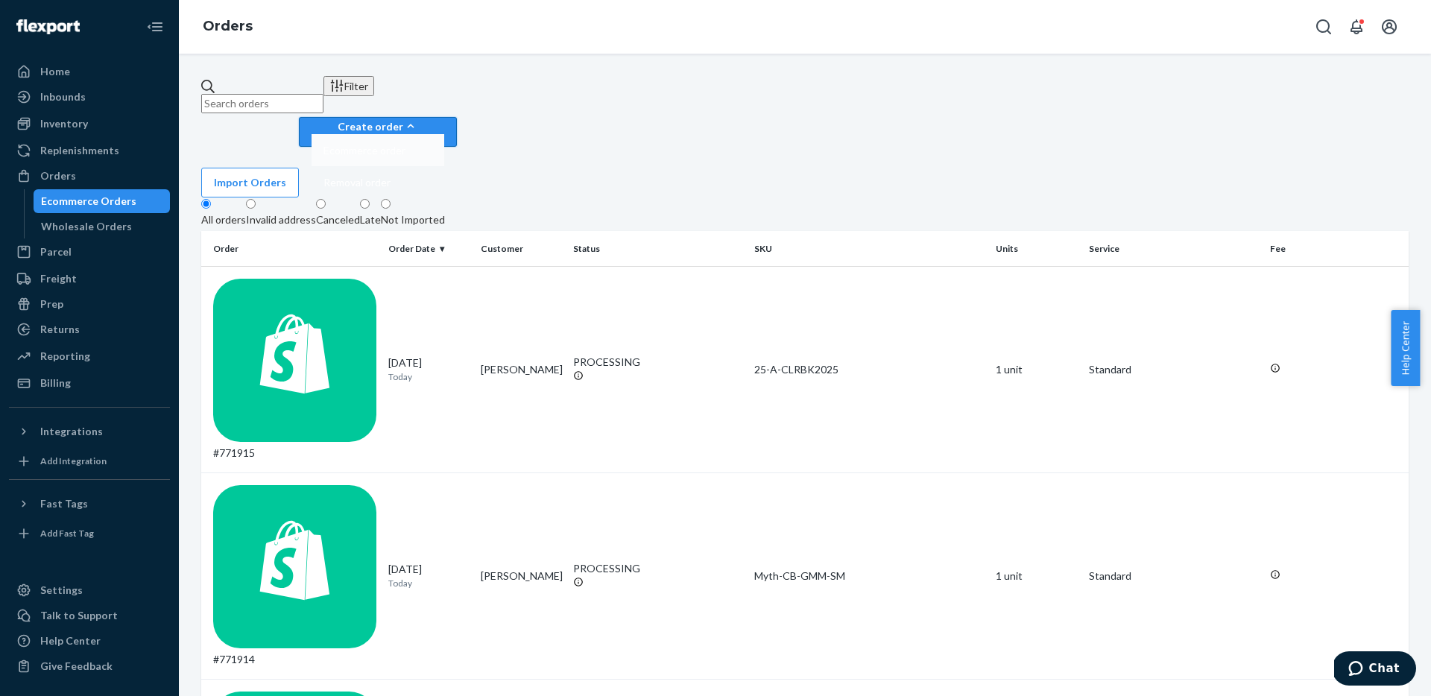
click at [406, 145] on span "Ecommerce order" at bounding box center [365, 150] width 82 height 10
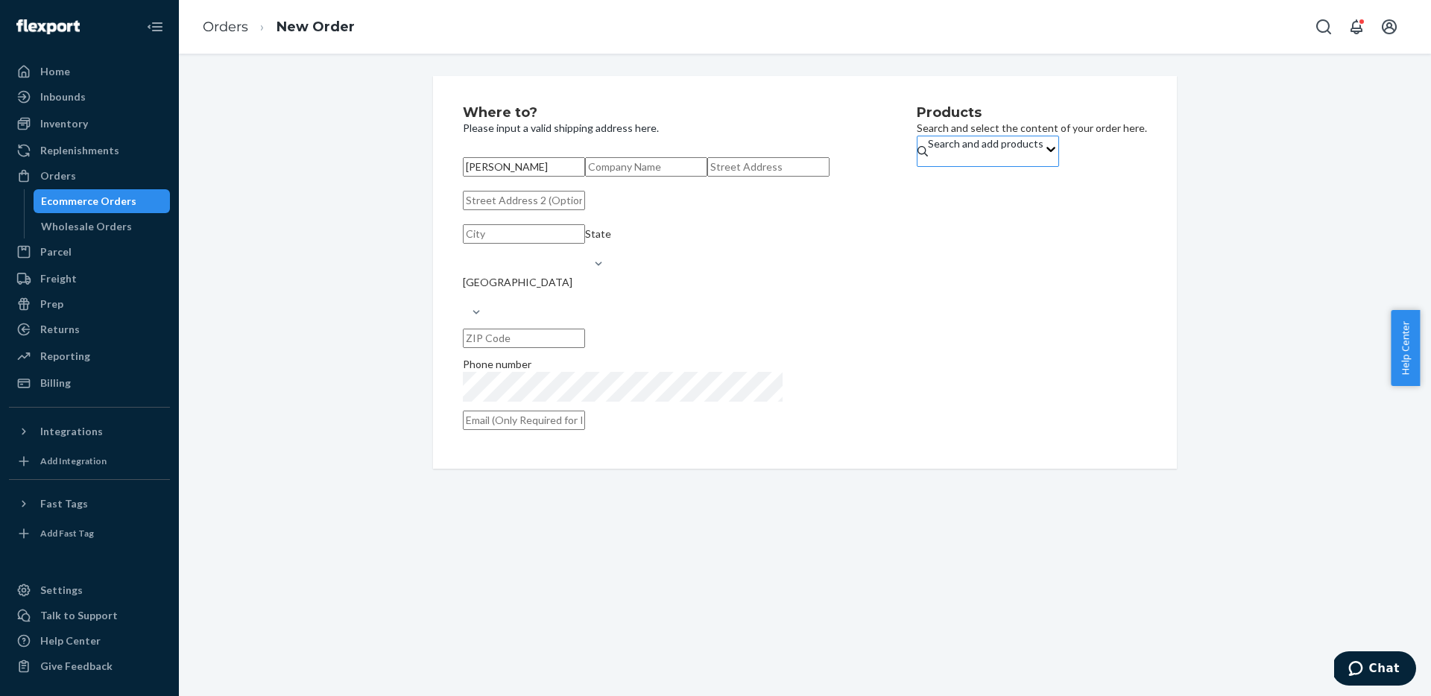
type input "Hannah"
click at [928, 151] on div "Search and add products" at bounding box center [986, 143] width 116 height 15
click at [928, 166] on input "Search and add products" at bounding box center [928, 158] width 1 height 15
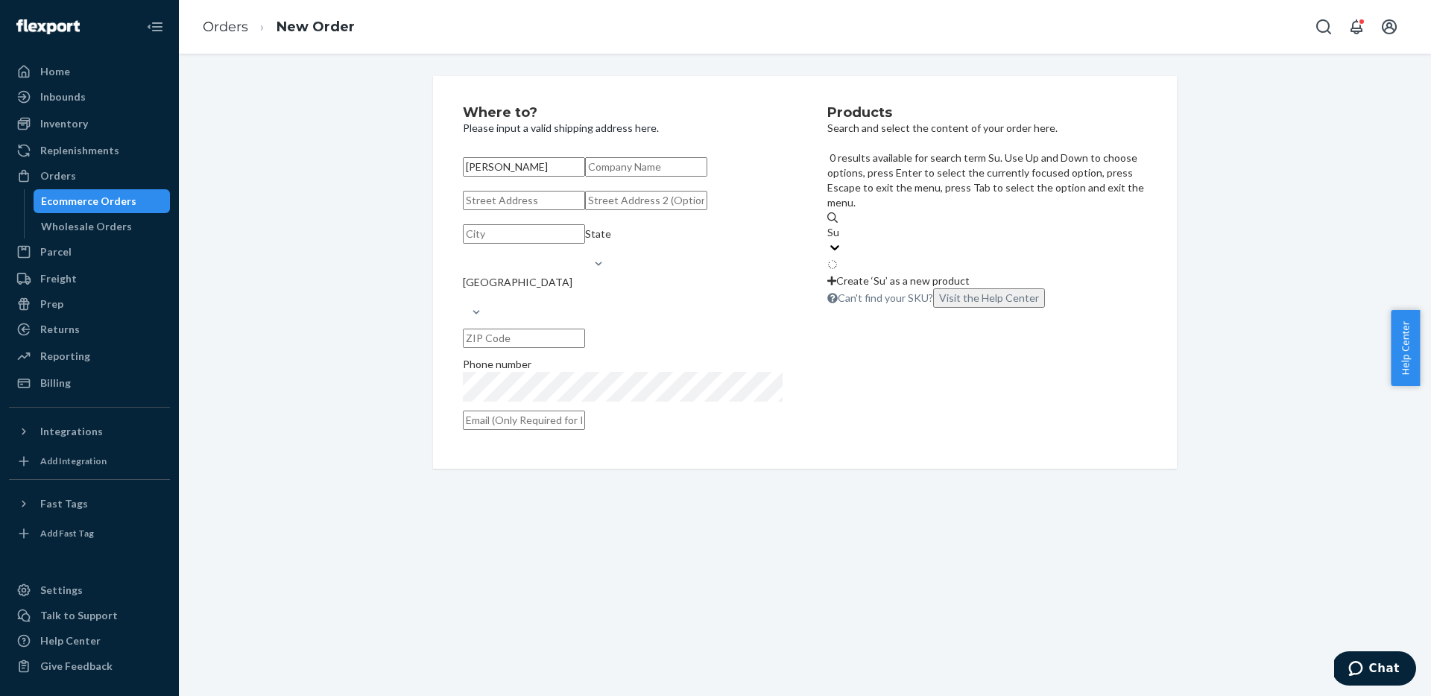
type input "S"
type input "August"
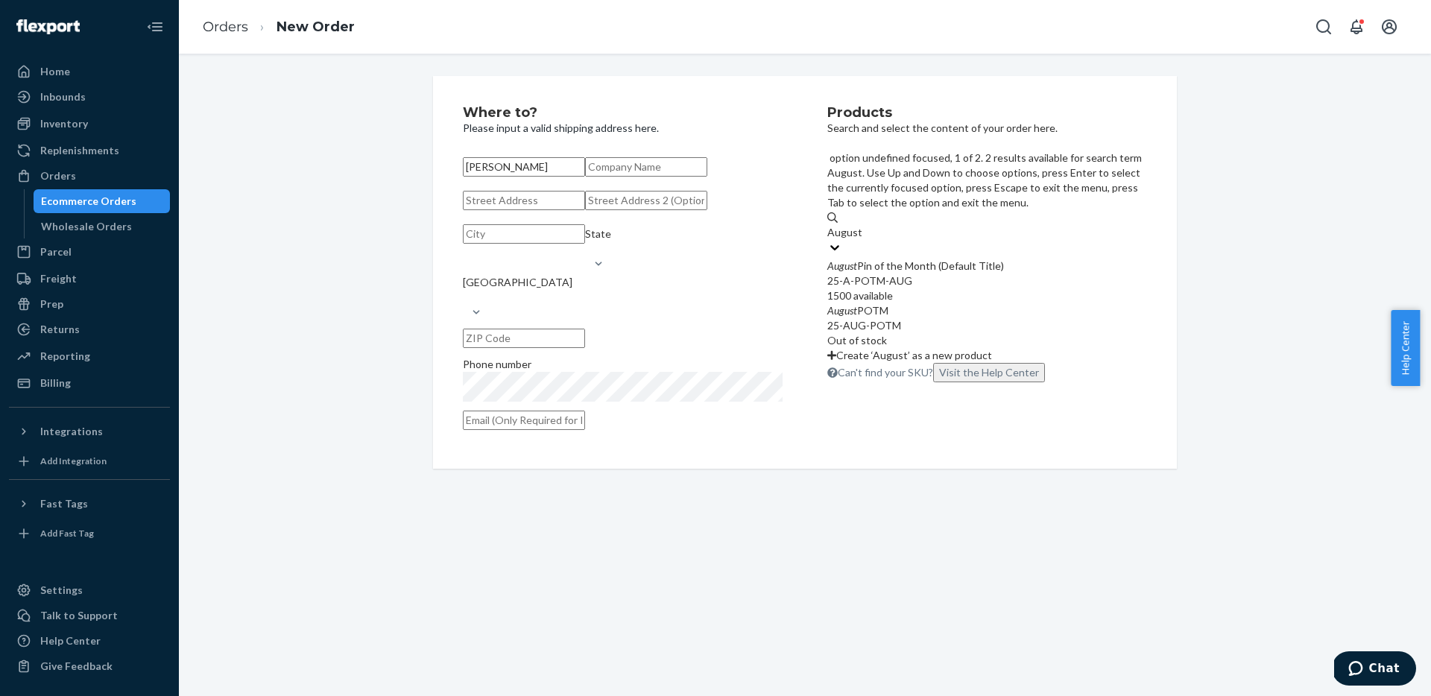
click at [944, 274] on div "25-A-POTM-AUG" at bounding box center [987, 281] width 320 height 15
click at [862, 225] on input "August" at bounding box center [844, 232] width 34 height 15
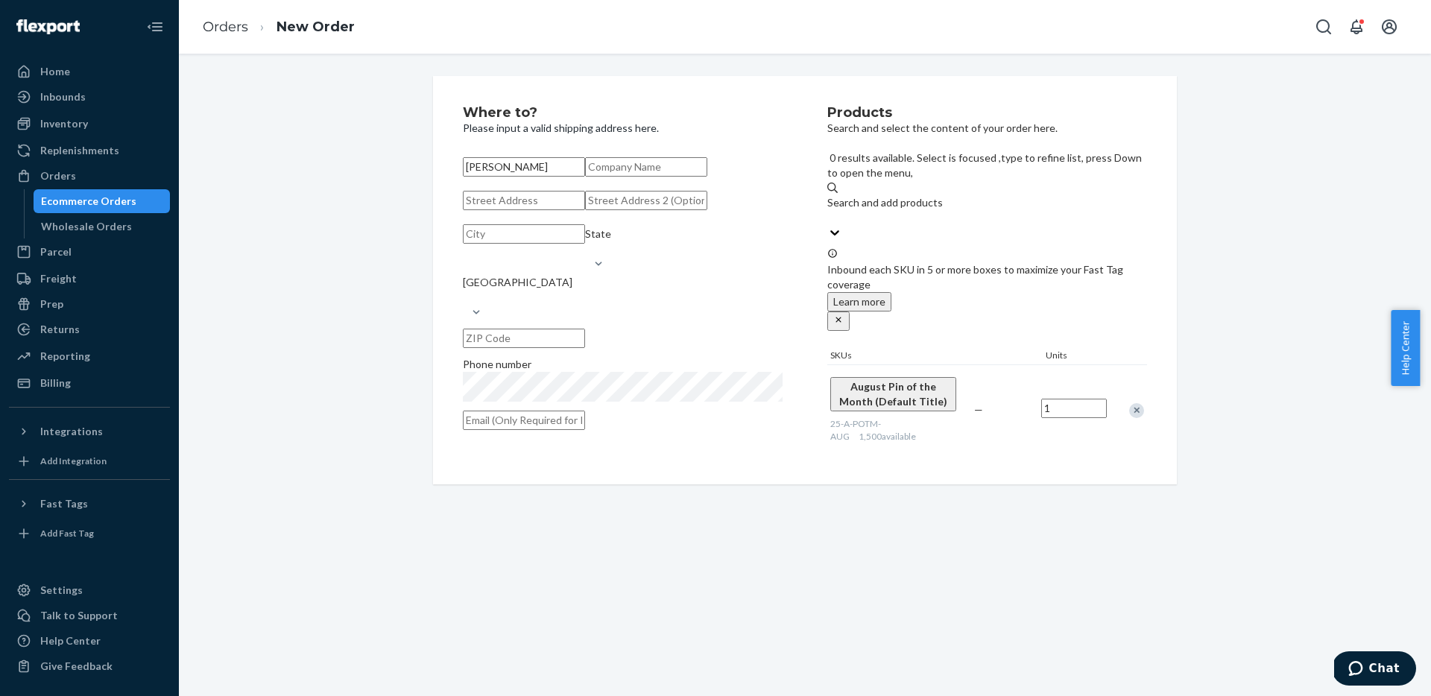
click at [1053, 399] on input "1" at bounding box center [1074, 408] width 66 height 19
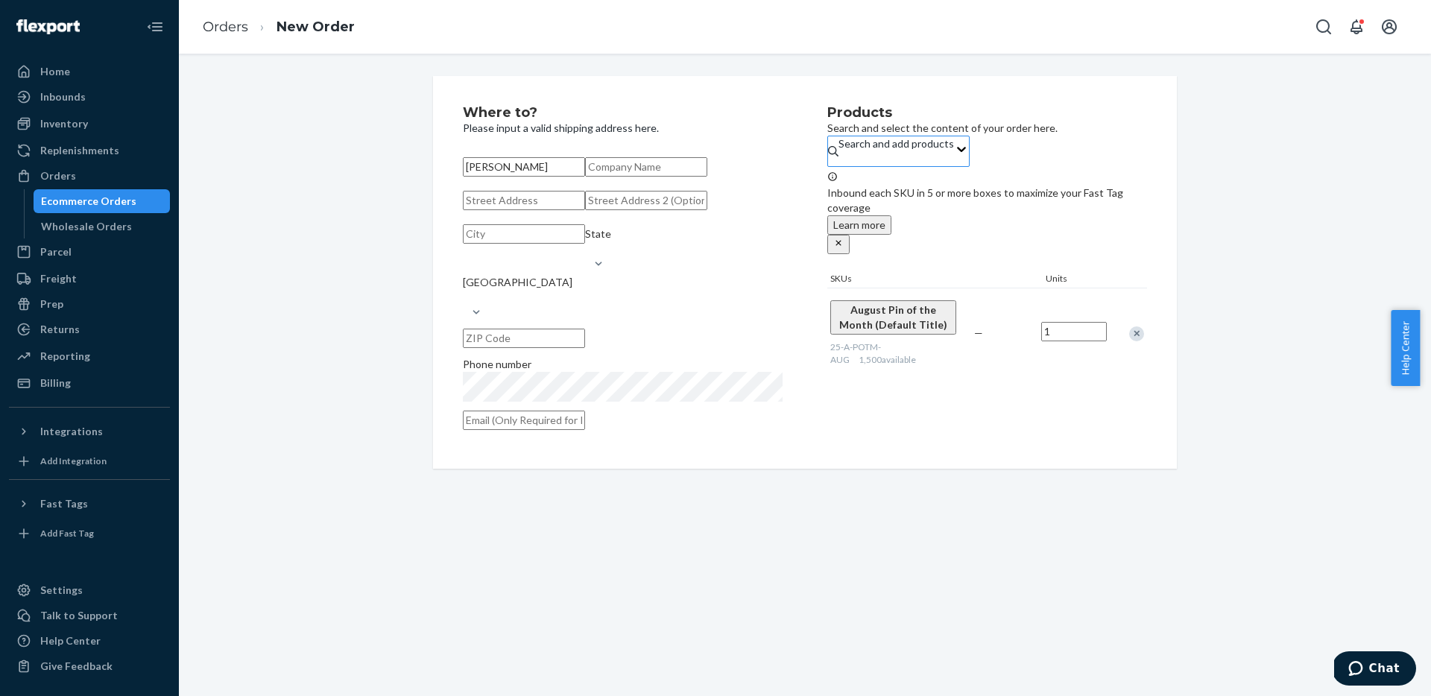
click at [1053, 322] on input "1" at bounding box center [1074, 331] width 66 height 19
type input "2"
click at [1179, 301] on div "Where to? Please input a valid shipping address here. Hannah State United State…" at bounding box center [805, 272] width 766 height 393
click at [585, 177] on input "text" at bounding box center [646, 166] width 122 height 19
click at [555, 173] on input "Hannah" at bounding box center [524, 166] width 122 height 19
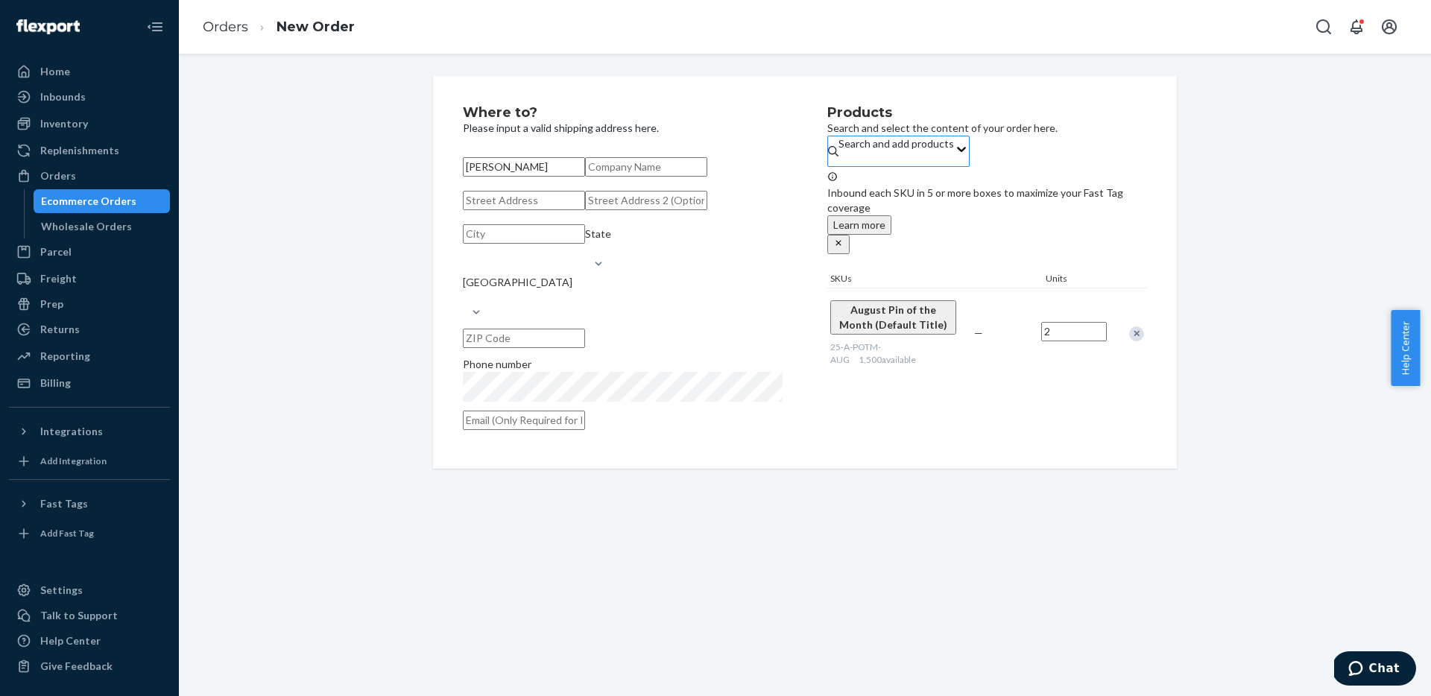
type input "[PERSON_NAME]"
click at [543, 210] on input "text" at bounding box center [524, 200] width 122 height 19
type input "727 N Victory Pl"
type input "Burbank"
type input "91502"
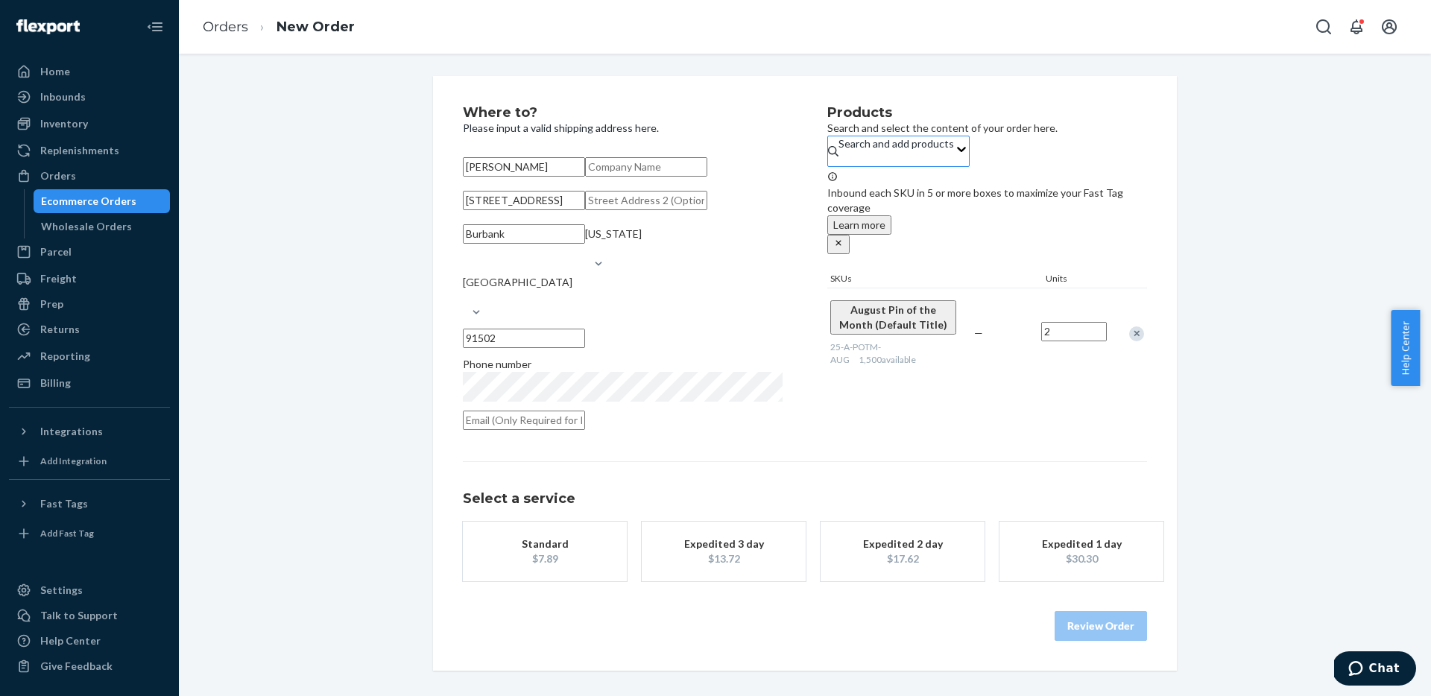
click at [366, 326] on div "Where to? Please input a valid shipping address here. Hannah Hoffman 727 N Vict…" at bounding box center [805, 373] width 1230 height 595
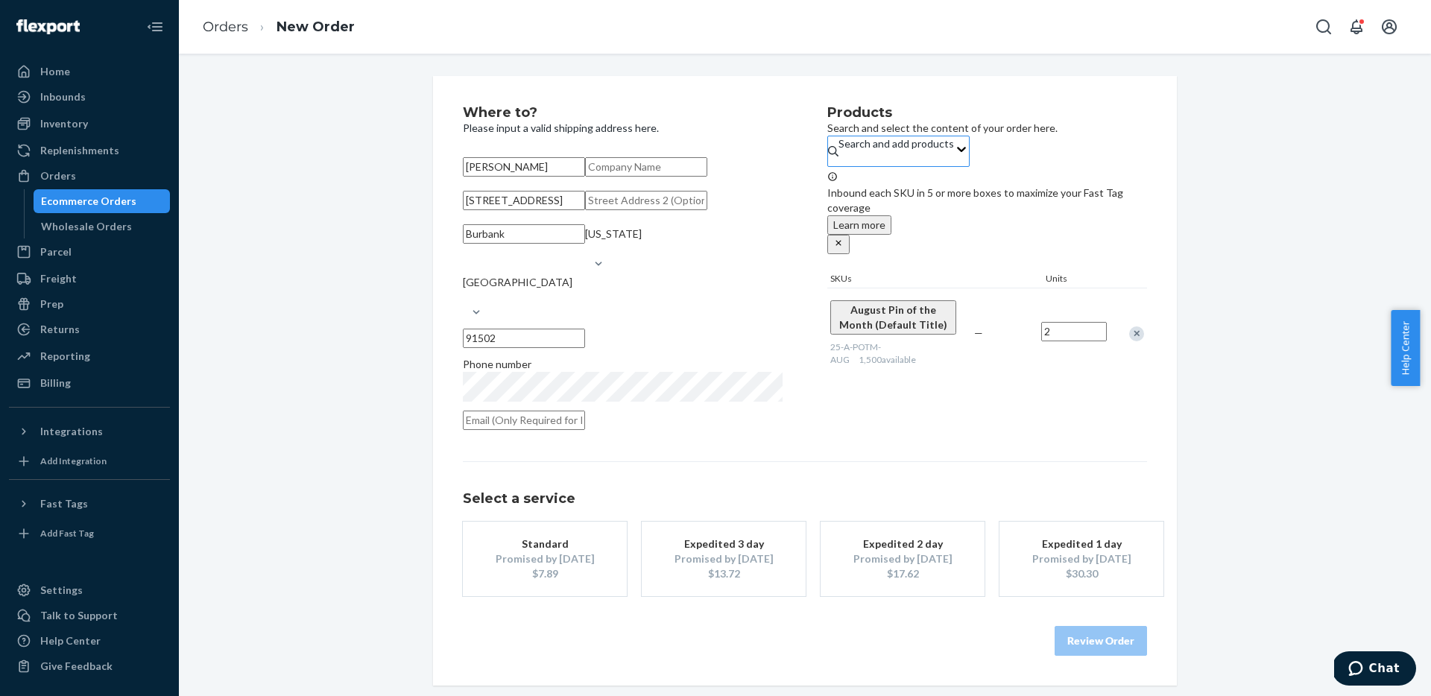
click at [500, 581] on div "$7.89" at bounding box center [544, 574] width 119 height 15
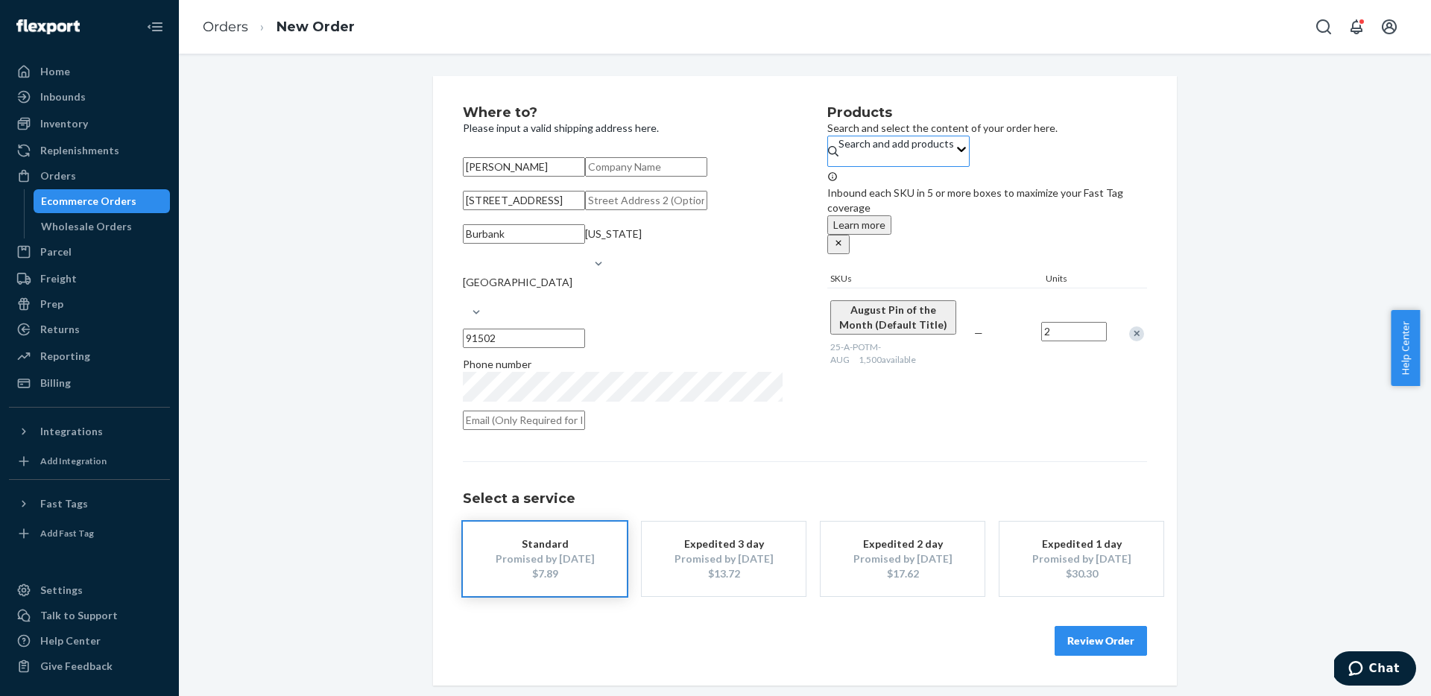
click at [1107, 656] on button "Review Order" at bounding box center [1101, 641] width 92 height 30
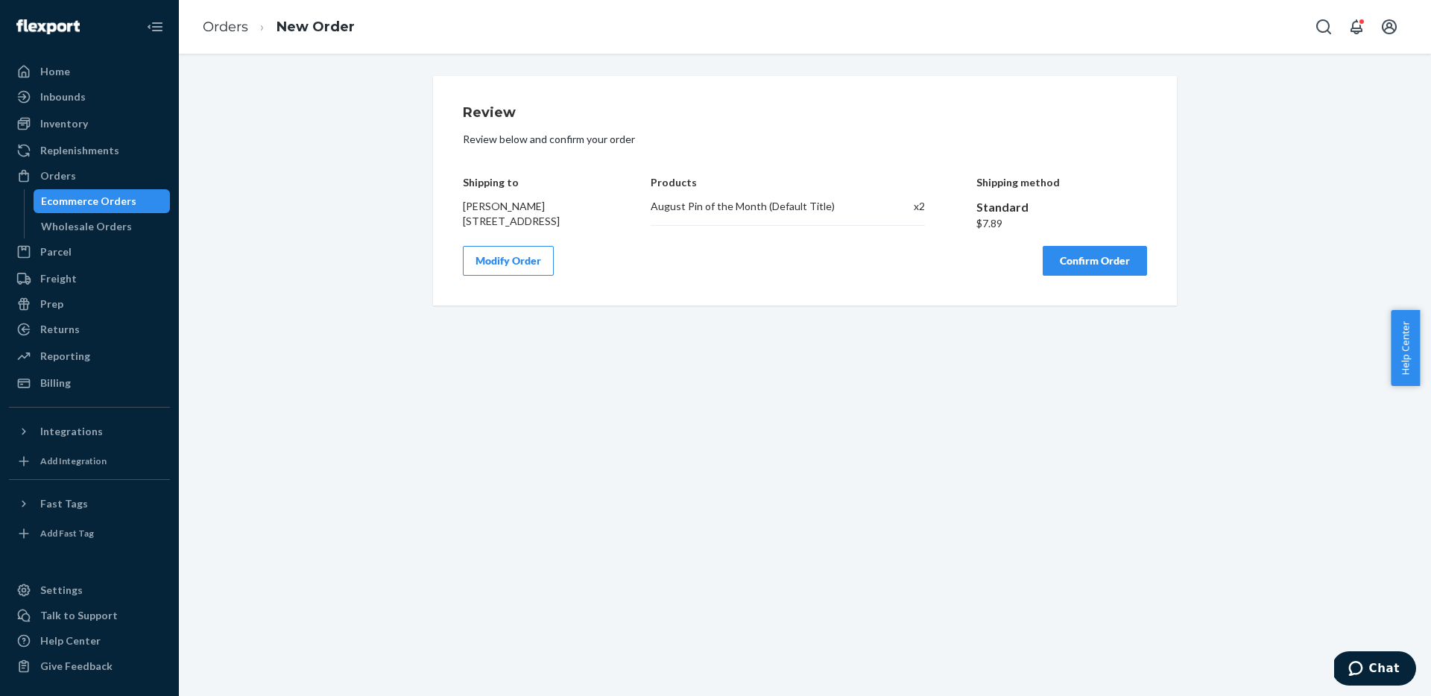
scroll to position [0, 0]
click at [1097, 276] on button "Confirm Order" at bounding box center [1095, 261] width 104 height 30
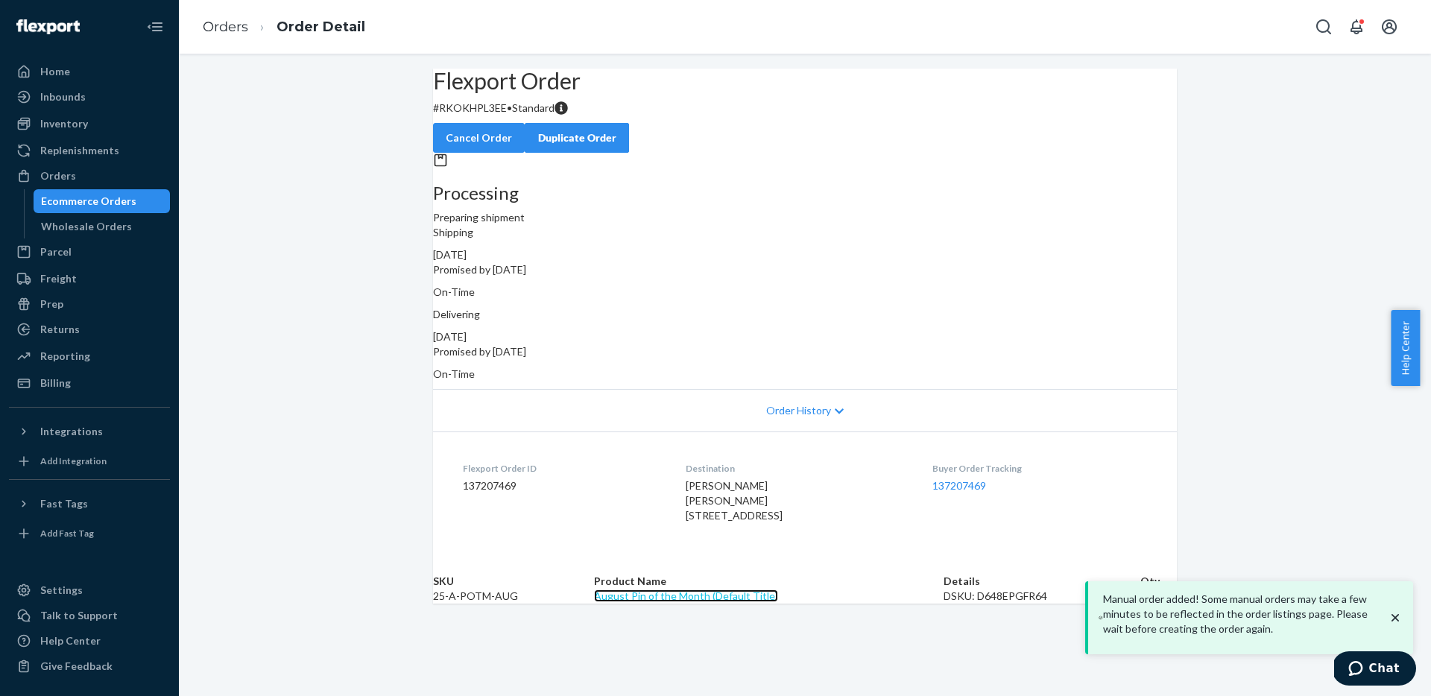
click at [716, 602] on link "August Pin of the Month (Default Title)" at bounding box center [686, 596] width 184 height 13
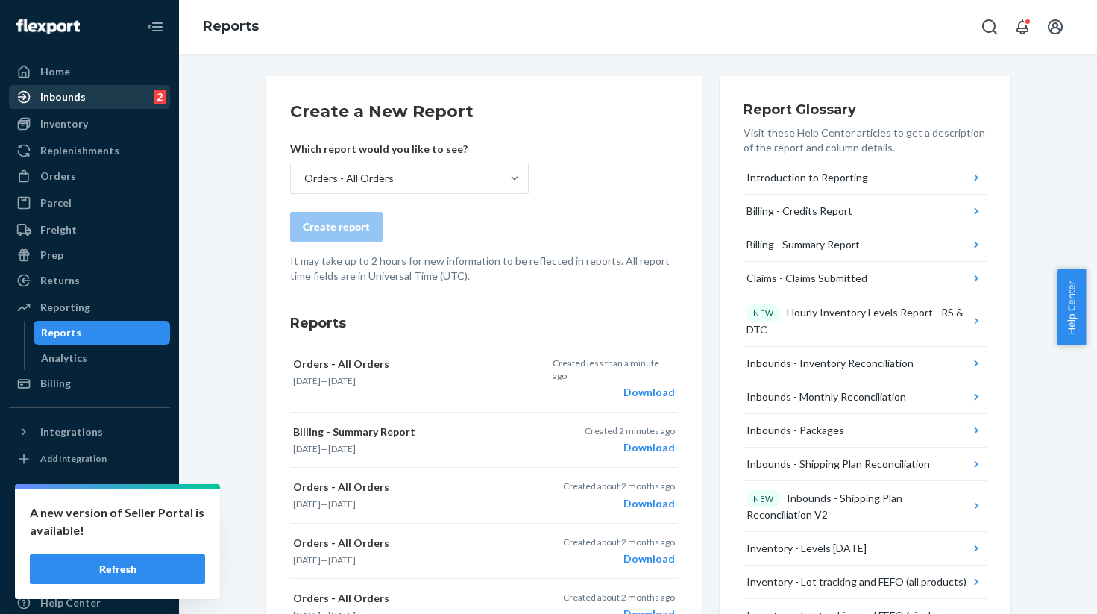
scroll to position [30, 0]
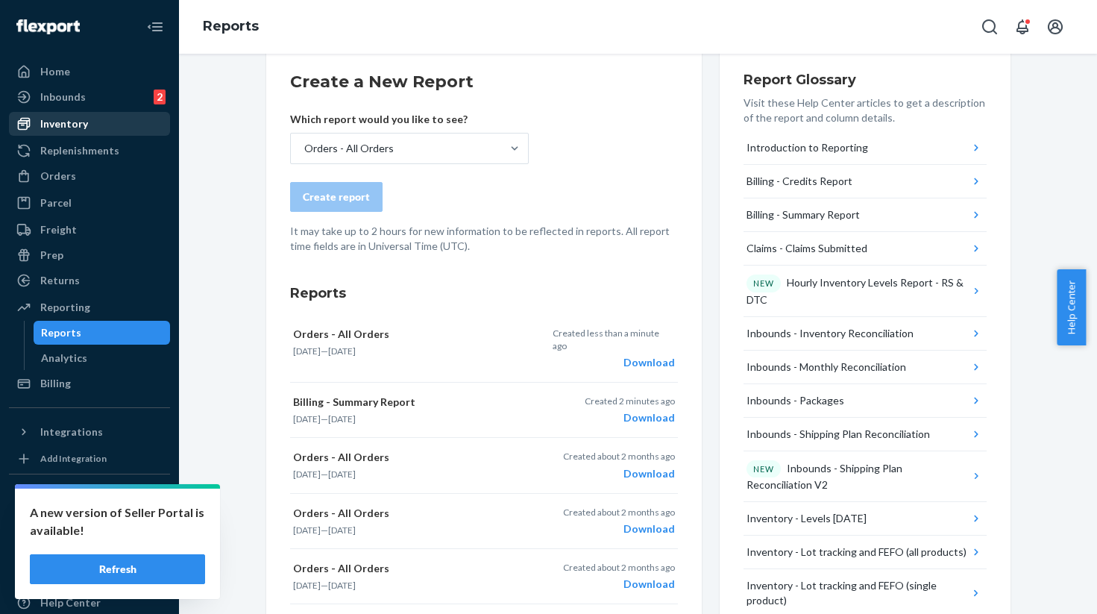
click at [76, 126] on div "Inventory" at bounding box center [64, 123] width 48 height 15
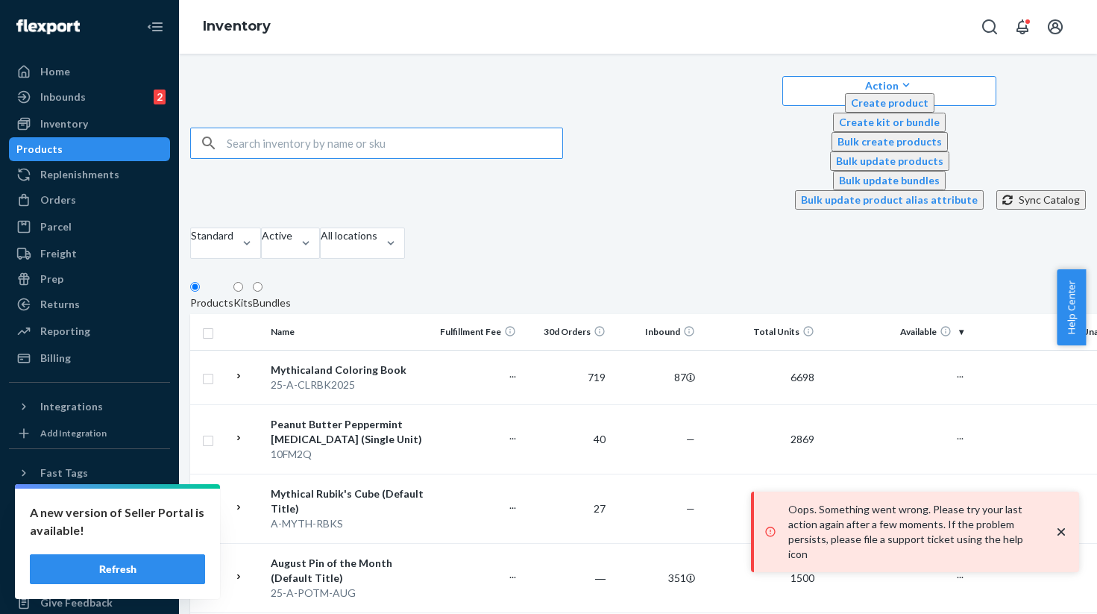
click at [359, 128] on input "text" at bounding box center [394, 143] width 335 height 30
click at [405, 227] on div "Standard Active All locations" at bounding box center [297, 244] width 215 height 35
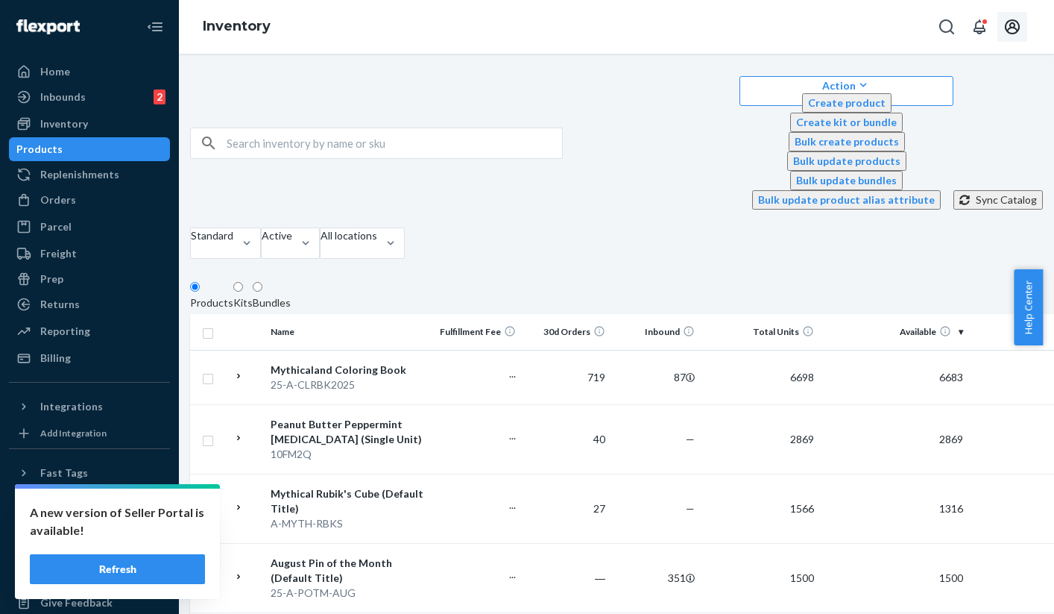
click at [1012, 27] on icon "Open account menu" at bounding box center [1012, 26] width 15 height 15
click at [664, 83] on div "Action Create product Create kit or bundle Bulk create products Bulk update pro…" at bounding box center [616, 142] width 853 height 133
click at [63, 124] on div "Inventory" at bounding box center [64, 123] width 48 height 15
click at [407, 128] on input "text" at bounding box center [394, 143] width 335 height 30
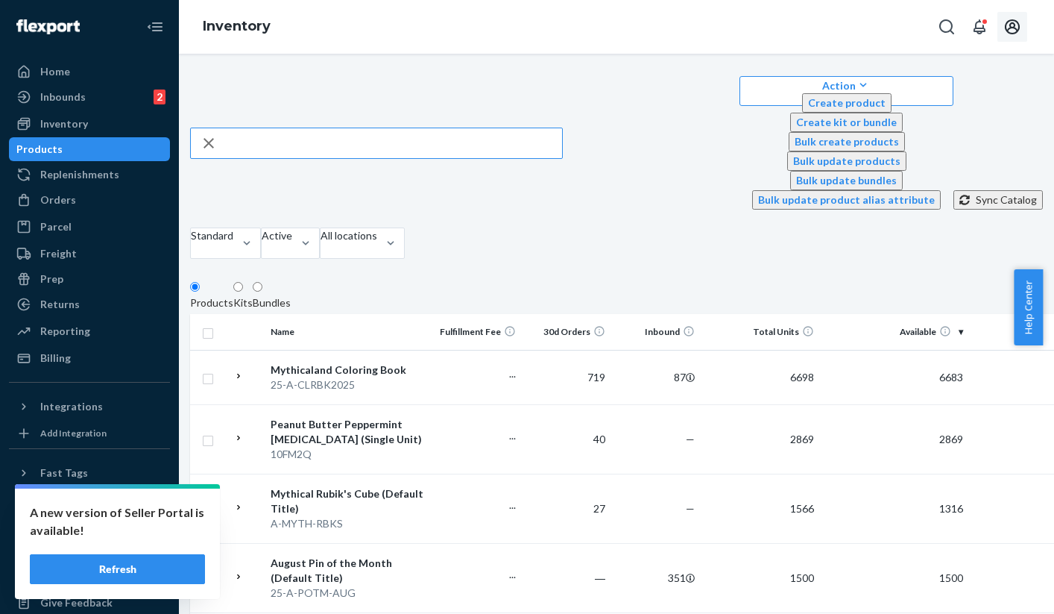
type input "o"
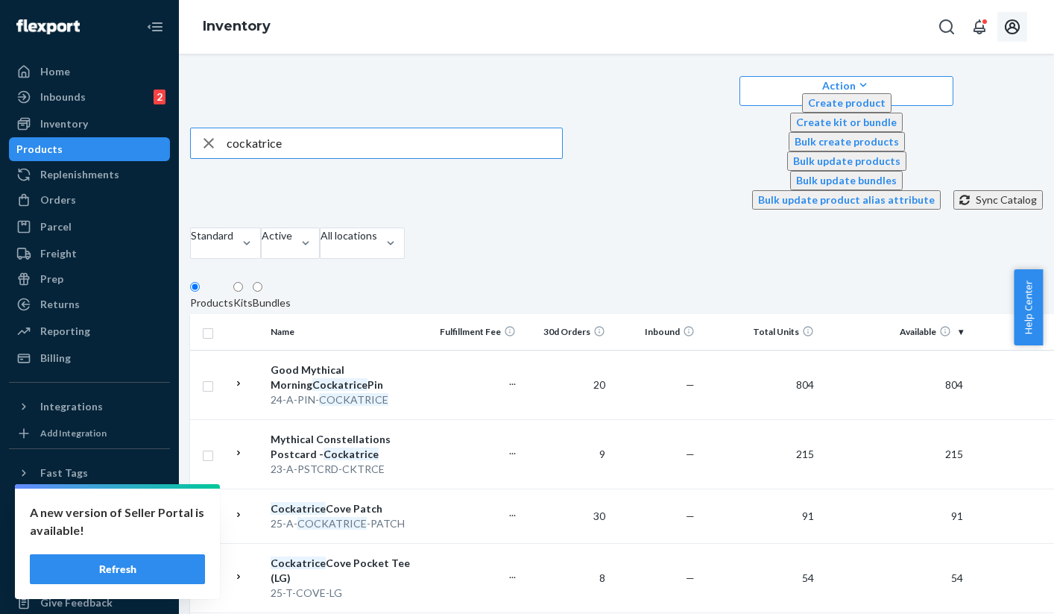
click at [373, 128] on input "cockatrice" at bounding box center [394, 143] width 335 height 30
type input "cockatrice plush"
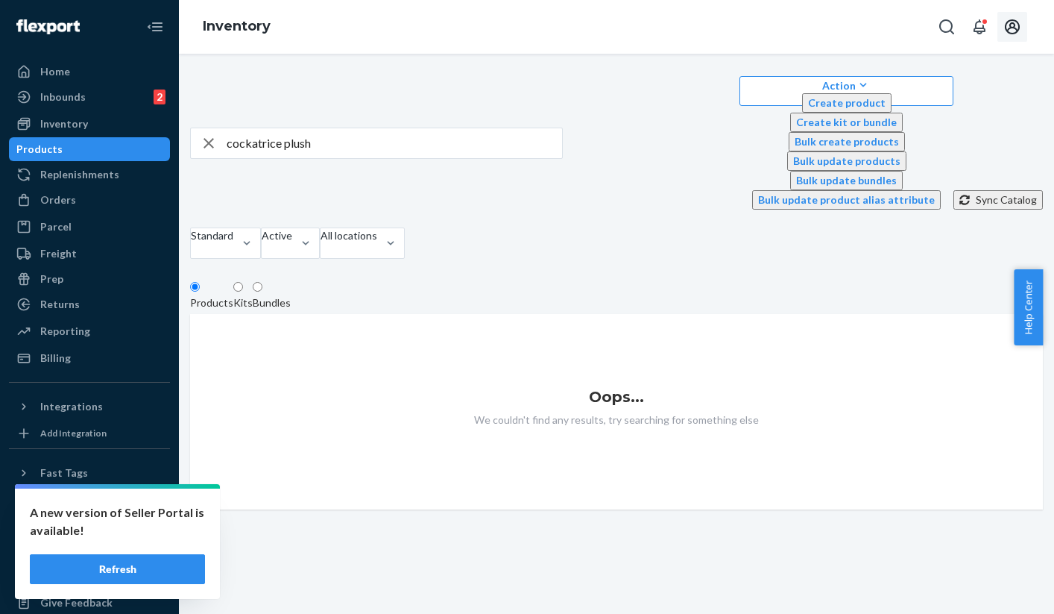
click at [1018, 29] on icon "Open account menu" at bounding box center [1012, 26] width 15 height 15
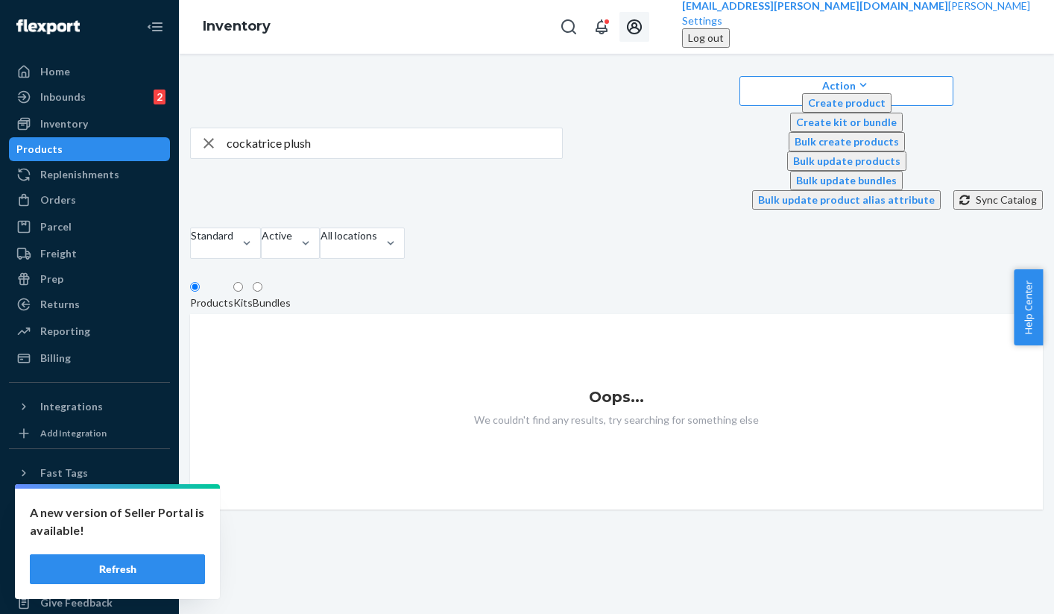
click at [724, 45] on div "Log out" at bounding box center [706, 38] width 36 height 15
